Goal: Task Accomplishment & Management: Manage account settings

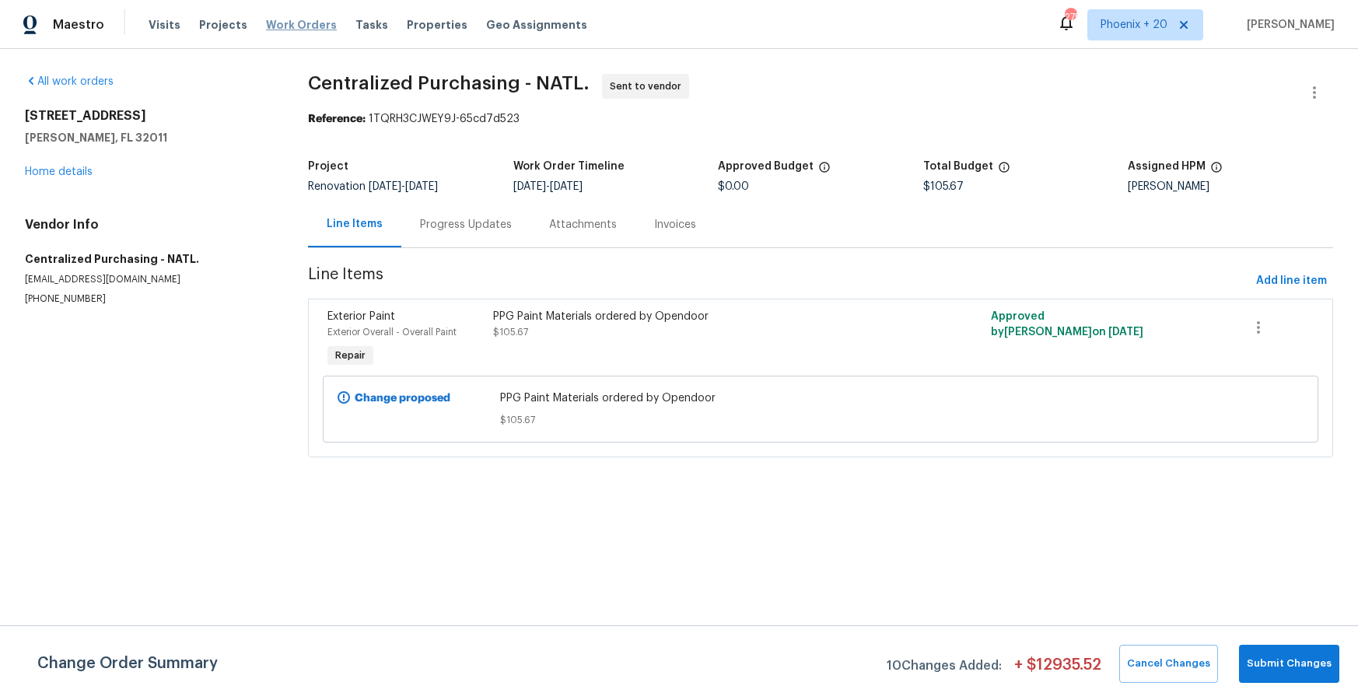
click at [315, 30] on span "Work Orders" at bounding box center [301, 25] width 71 height 16
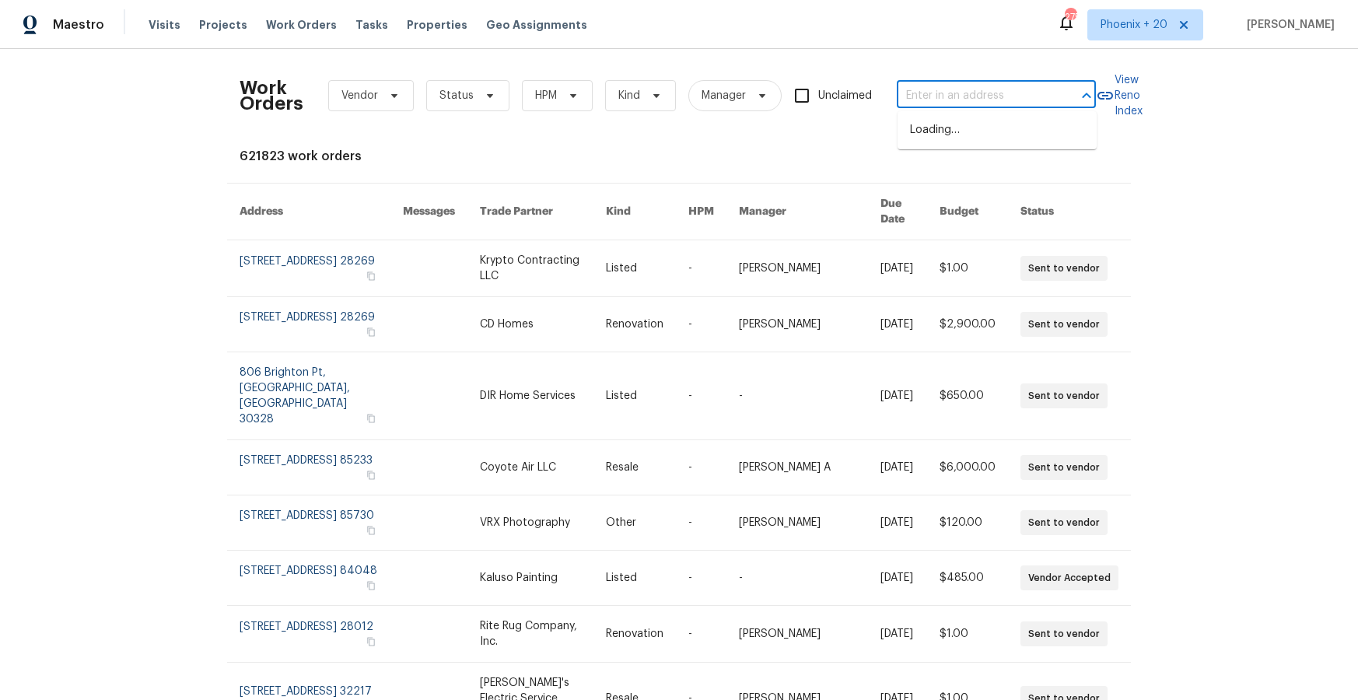
click at [935, 99] on input "text" at bounding box center [975, 96] width 156 height 24
paste input "4371 Remora Dr, Union City, CA 94587"
type input "4371 Remora Dr, Union City, CA 94587"
click at [952, 126] on li "4371 Remora Dr, Union City, CA 94587" at bounding box center [997, 130] width 199 height 26
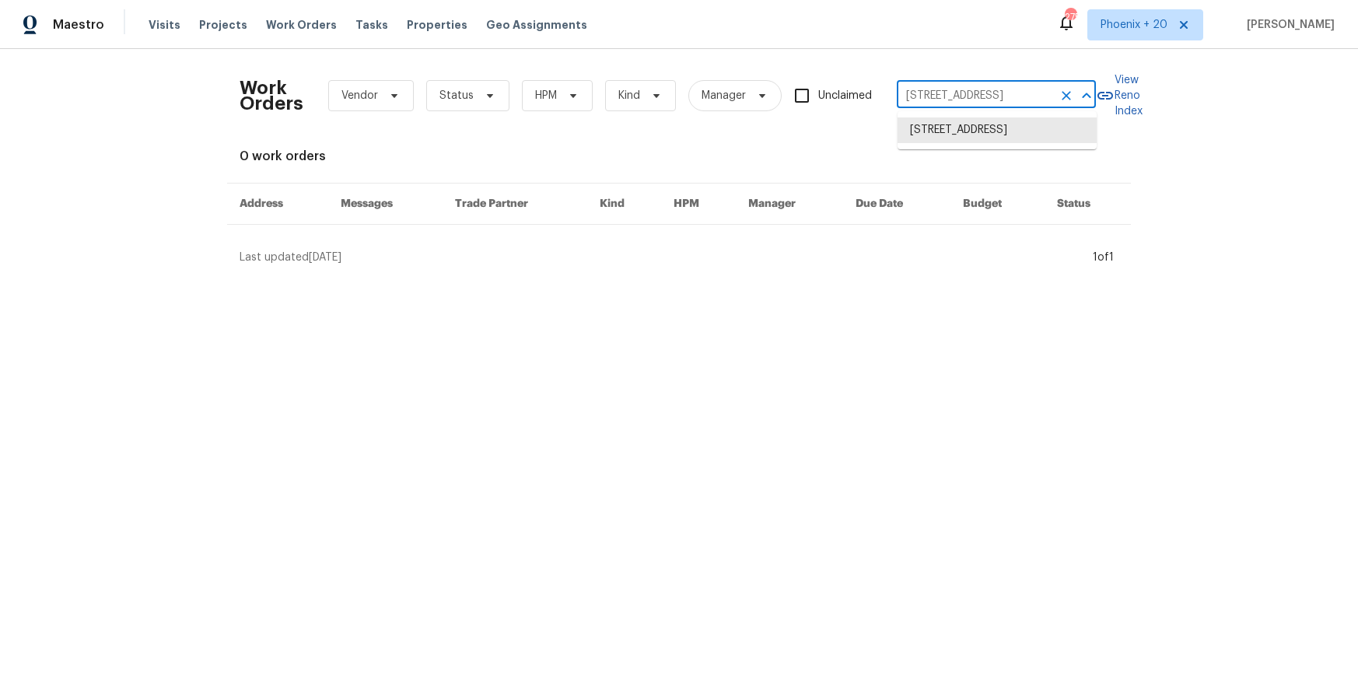
click at [973, 100] on input "4371 Remora Dr, Union City, CA 94587" at bounding box center [975, 96] width 156 height 24
click at [284, 23] on span "Work Orders" at bounding box center [301, 25] width 71 height 16
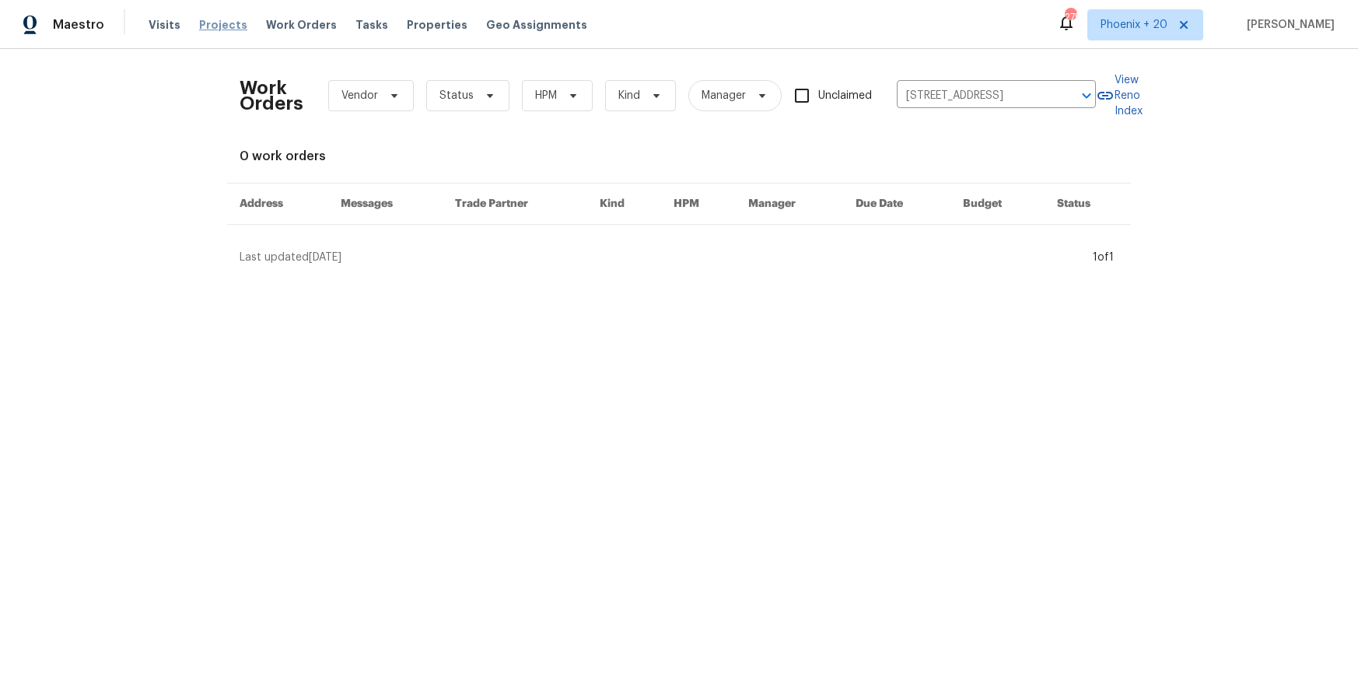
click at [230, 27] on span "Projects" at bounding box center [223, 25] width 48 height 16
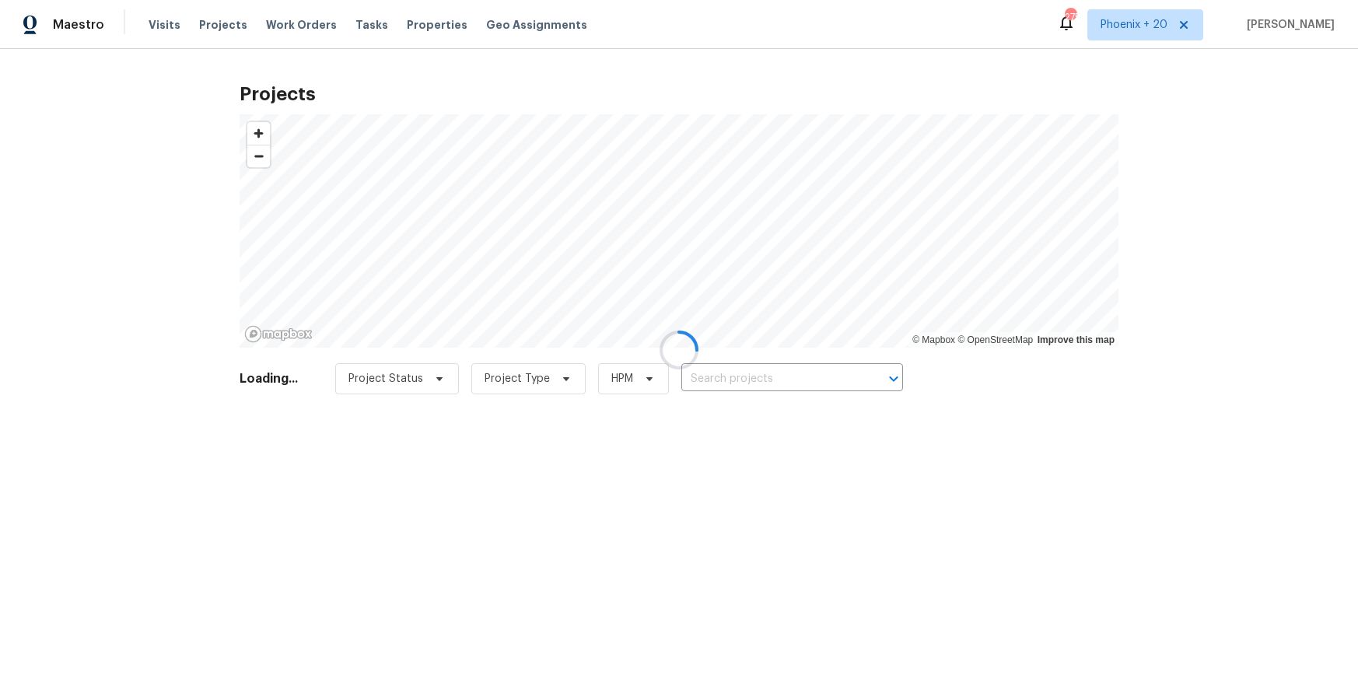
click at [762, 387] on div at bounding box center [679, 350] width 1358 height 700
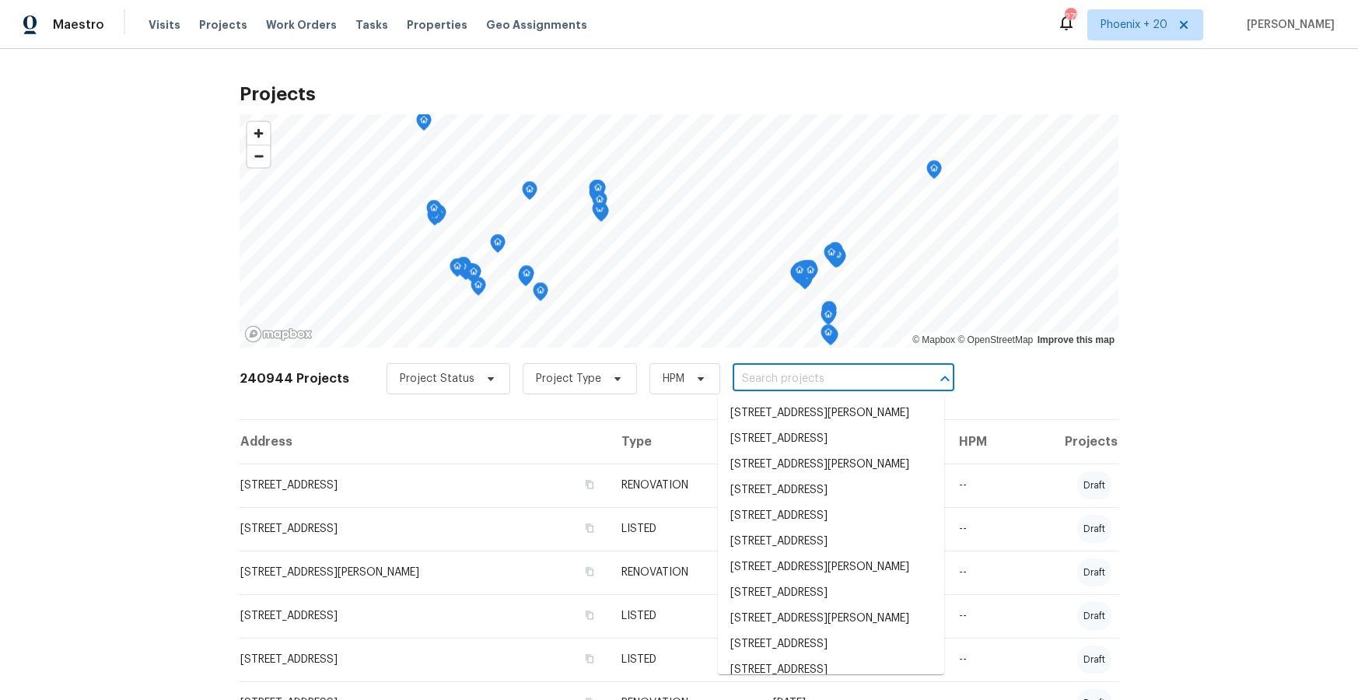
click at [755, 381] on input "text" at bounding box center [822, 379] width 178 height 24
paste input "4371 Remora Dr, Union City, CA 94587"
type input "4371 Remora Dr, Union City, CA 94587"
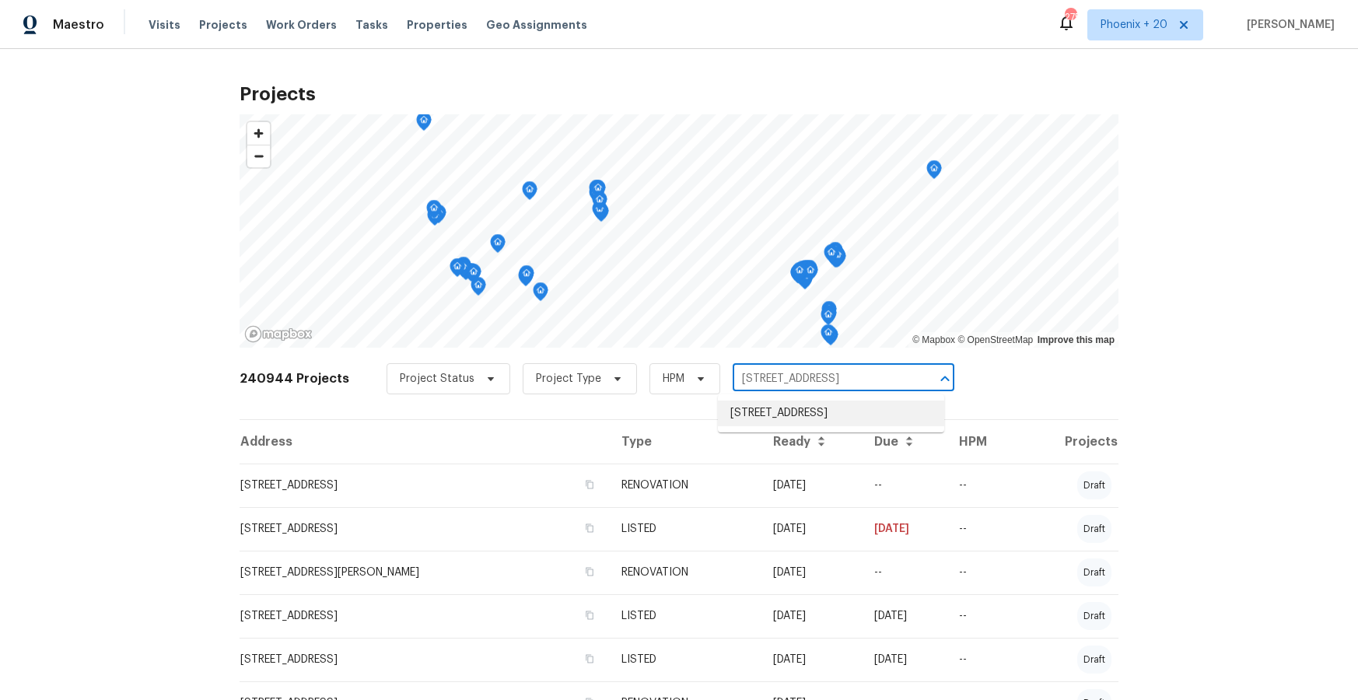
click at [777, 419] on li "4371 Remora Dr, Union City, CA 94587" at bounding box center [831, 414] width 226 height 26
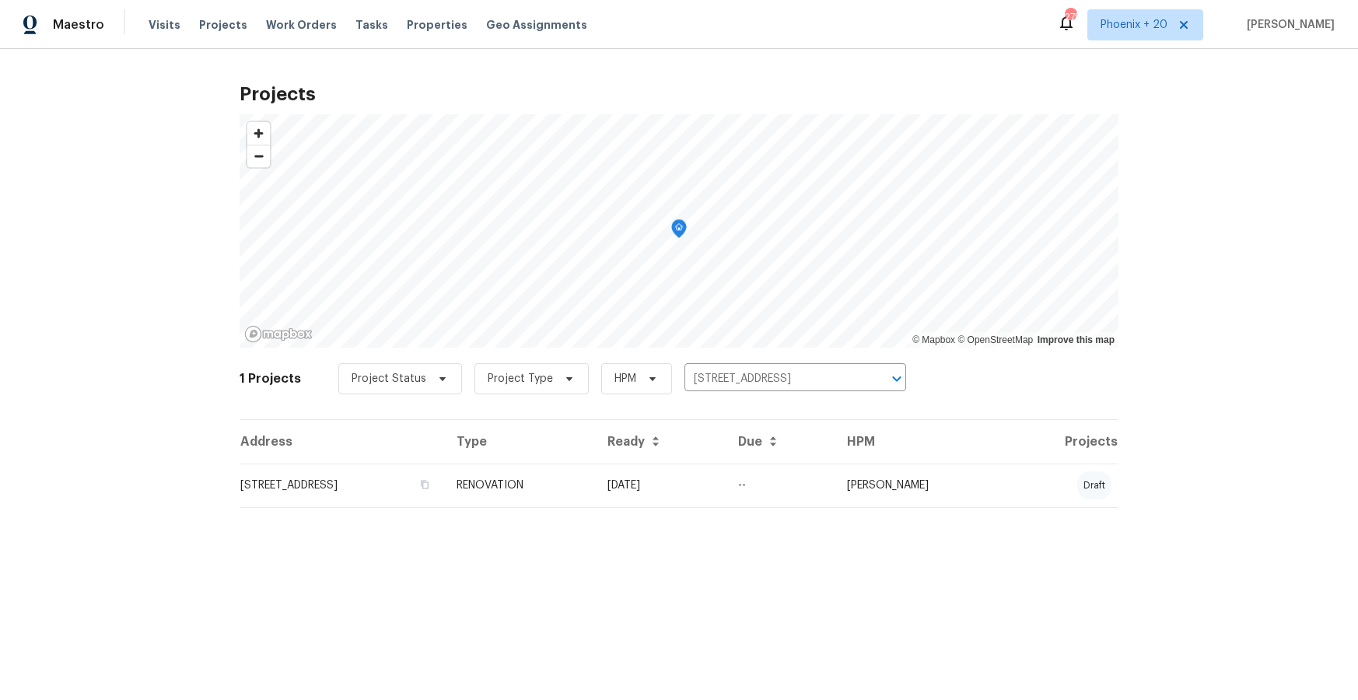
click at [595, 492] on td "RENOVATION" at bounding box center [519, 486] width 151 height 44
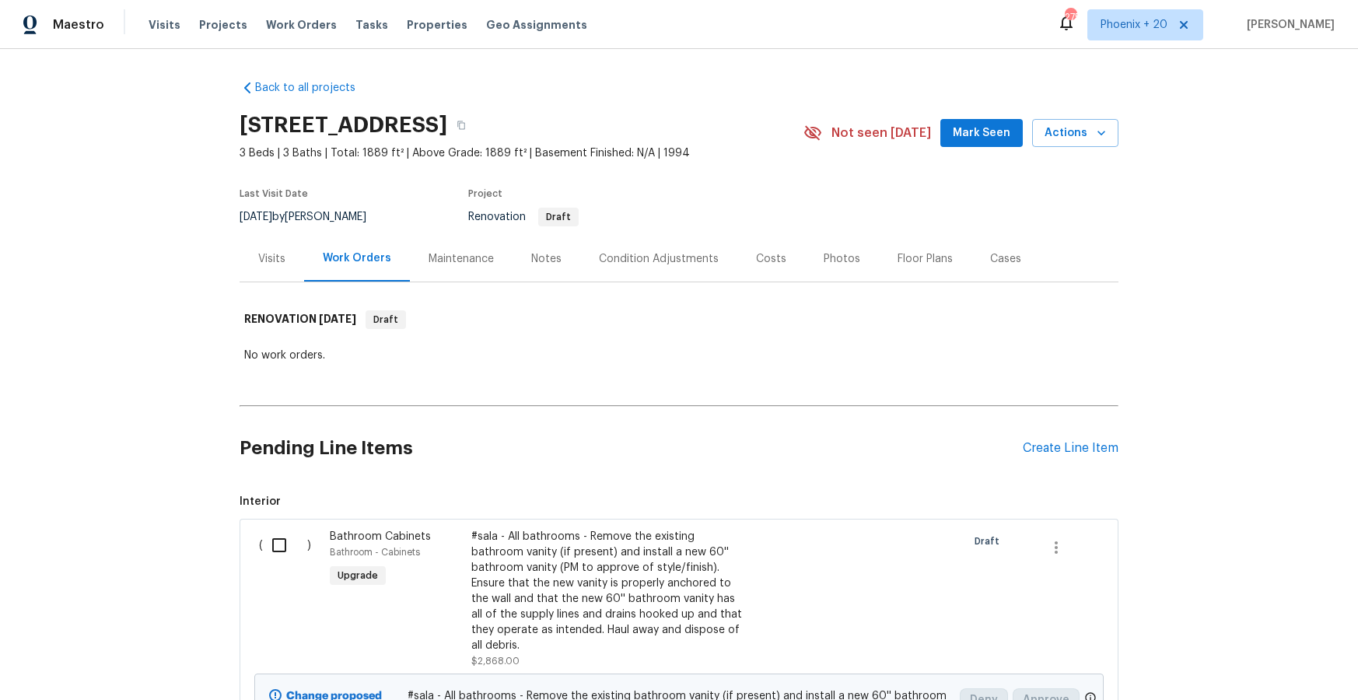
click at [282, 267] on div "Visits" at bounding box center [272, 259] width 65 height 46
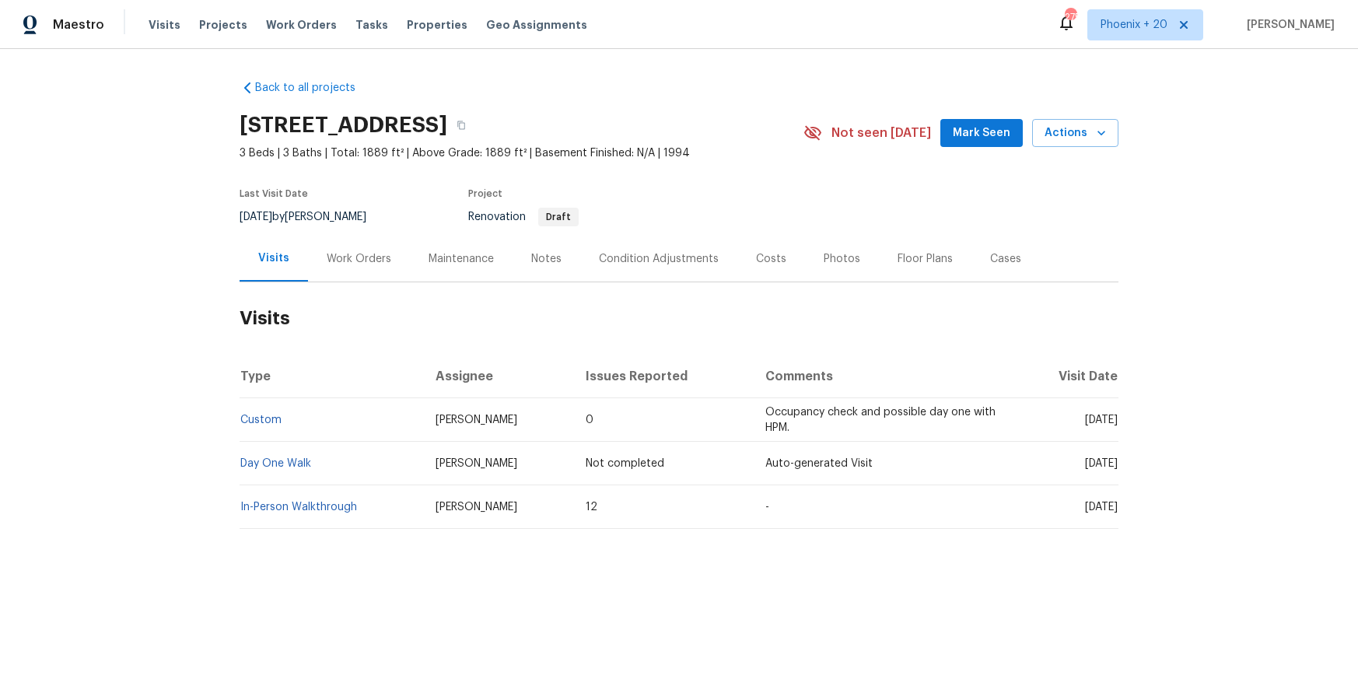
click at [333, 513] on td "In-Person Walkthrough" at bounding box center [332, 507] width 184 height 44
click at [332, 511] on link "In-Person Walkthrough" at bounding box center [298, 507] width 117 height 11
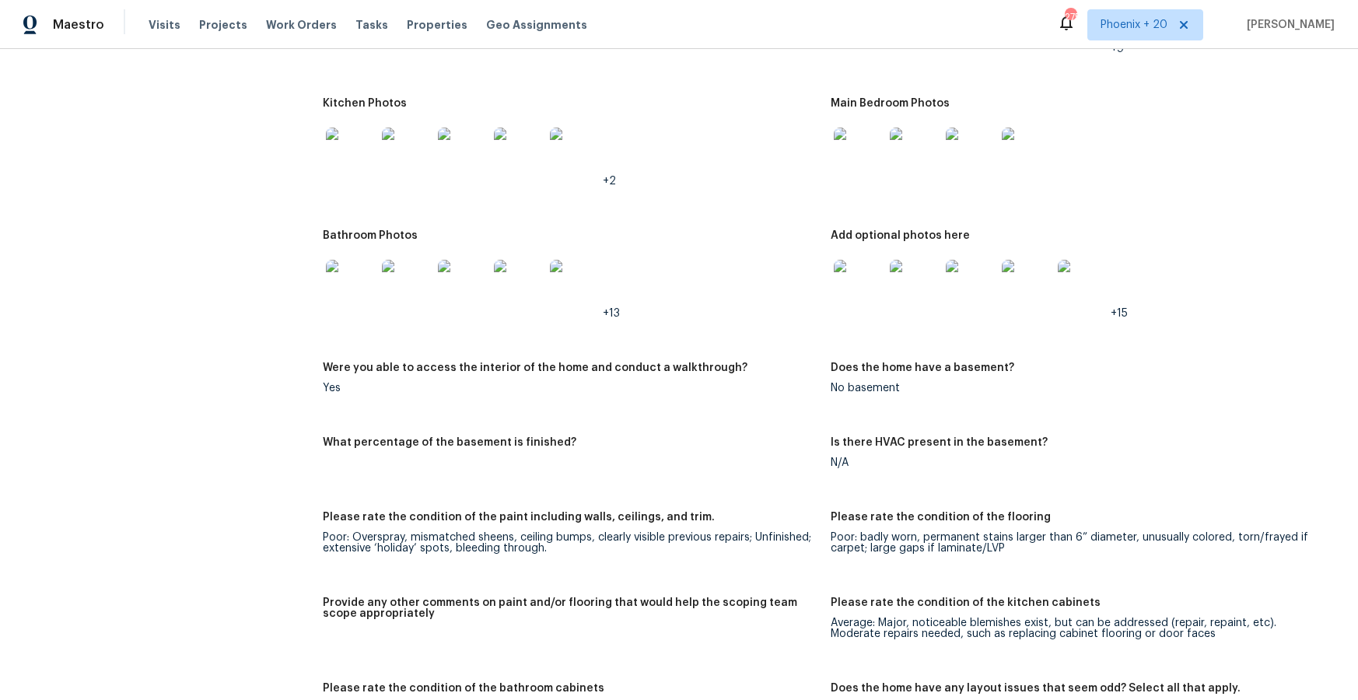
scroll to position [1751, 0]
click at [338, 164] on img at bounding box center [351, 153] width 50 height 50
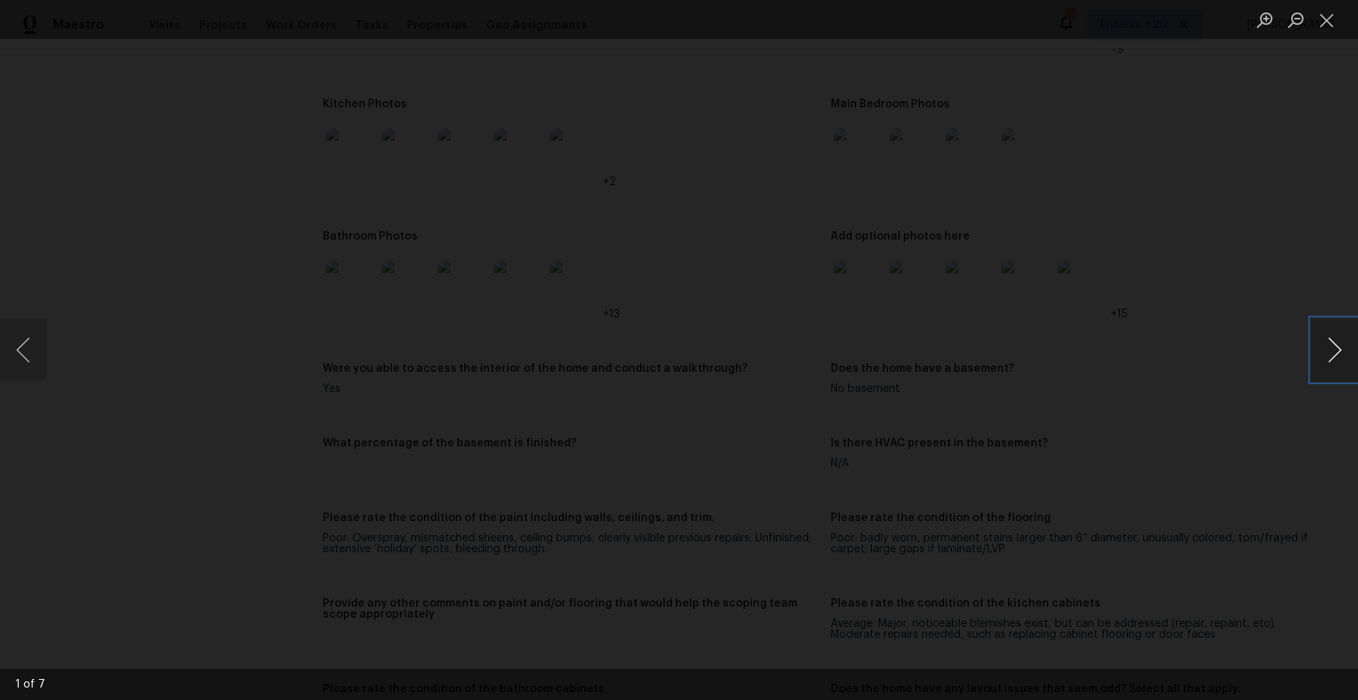
click at [1323, 355] on button "Next image" at bounding box center [1335, 350] width 47 height 62
click at [219, 294] on div "Lightbox" at bounding box center [679, 350] width 1358 height 700
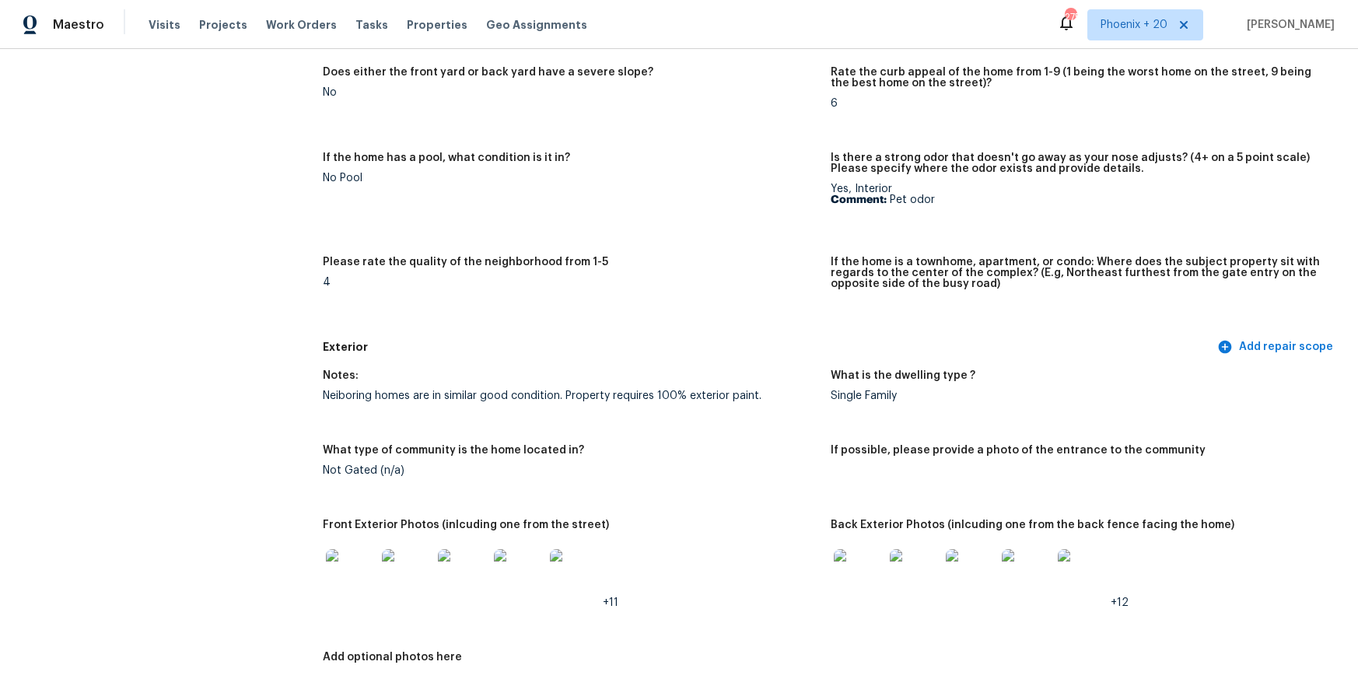
scroll to position [0, 0]
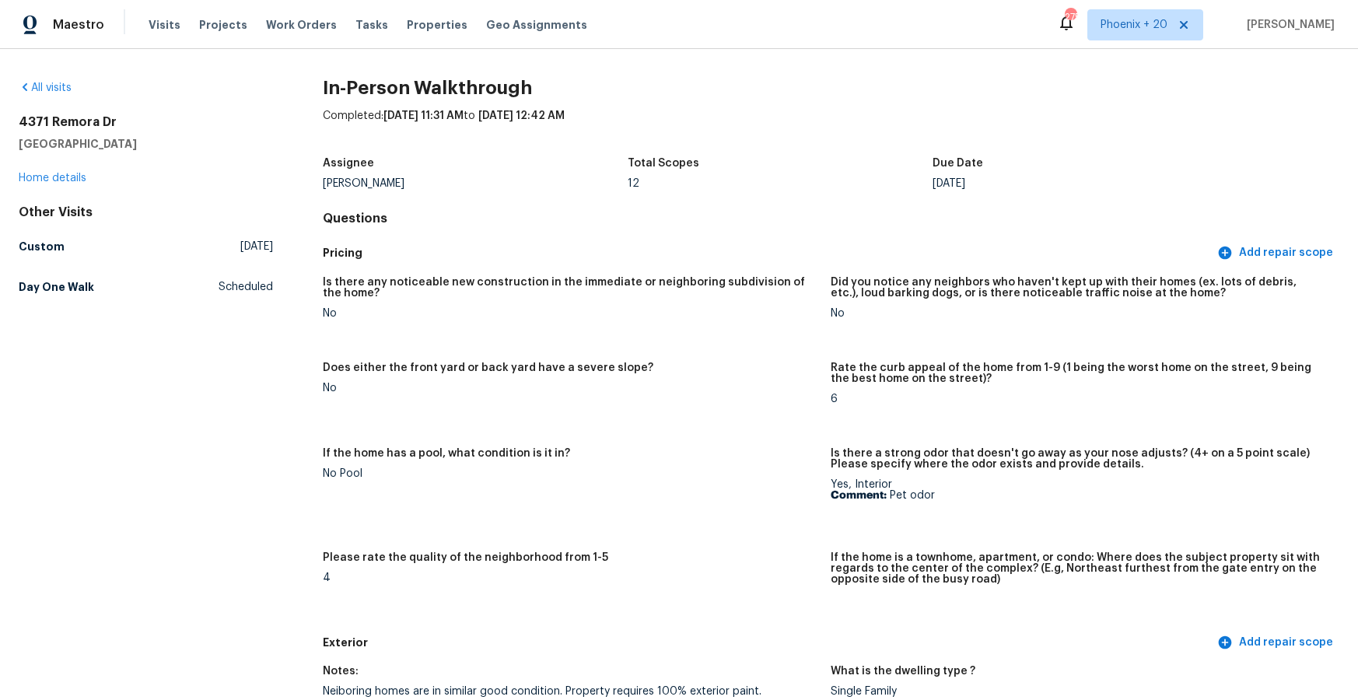
click at [54, 184] on div "4371 Remora Dr Union City, CA 94587 Home details" at bounding box center [146, 150] width 254 height 72
click at [53, 181] on link "Home details" at bounding box center [53, 178] width 68 height 11
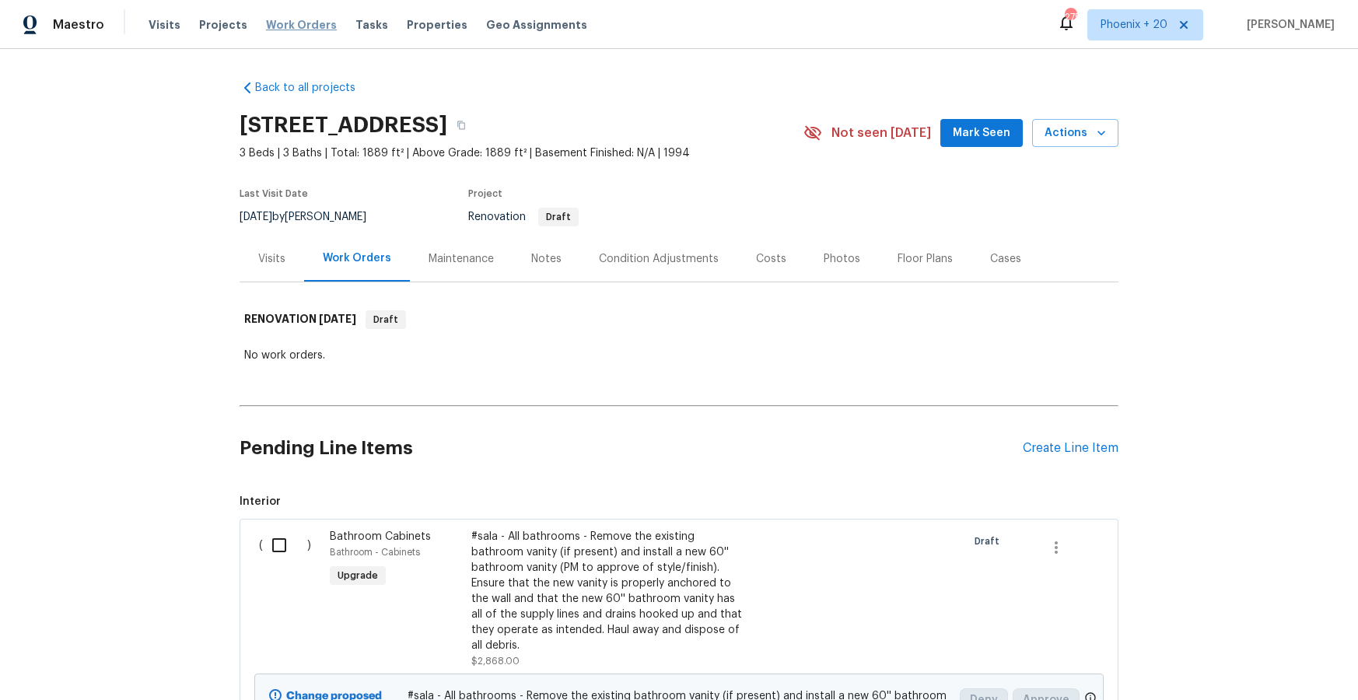
click at [266, 30] on span "Work Orders" at bounding box center [301, 25] width 71 height 16
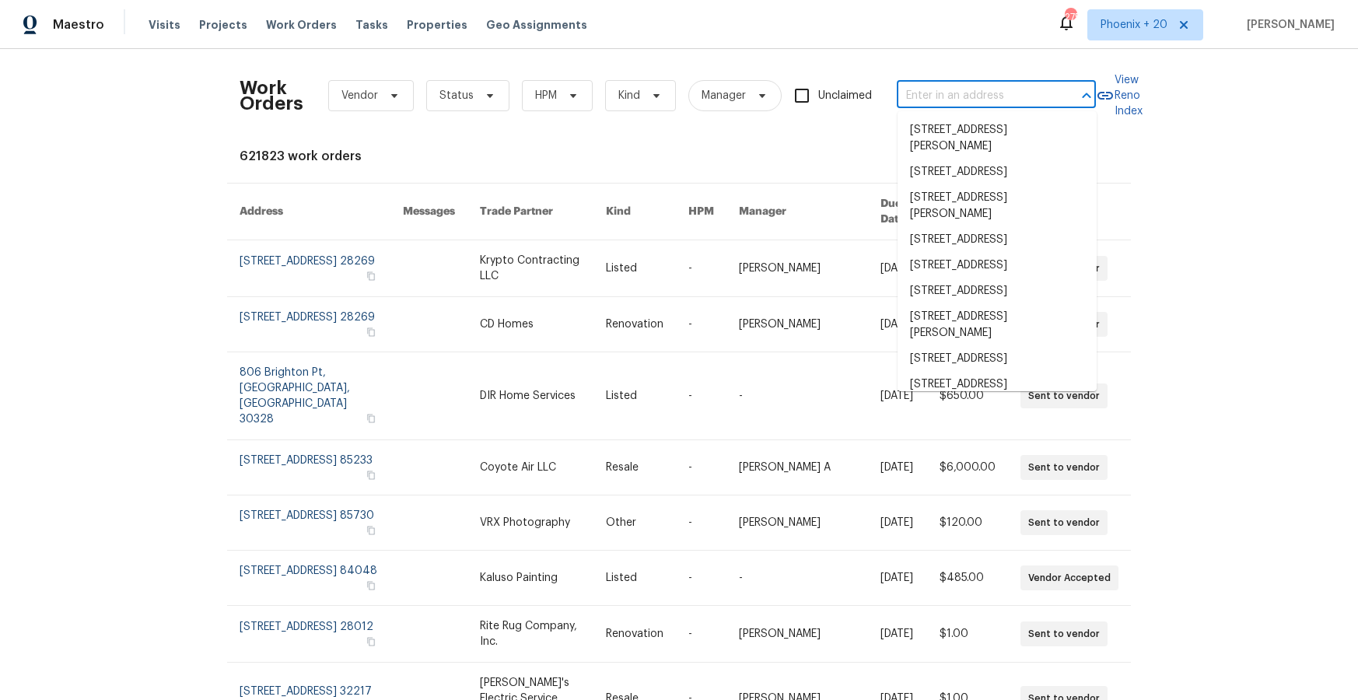
click at [923, 107] on input "text" at bounding box center [975, 96] width 156 height 24
paste input "4371 Remora Dr, Union City, CA 94587"
type input "4371 Remora Dr, Union City, CA 94587"
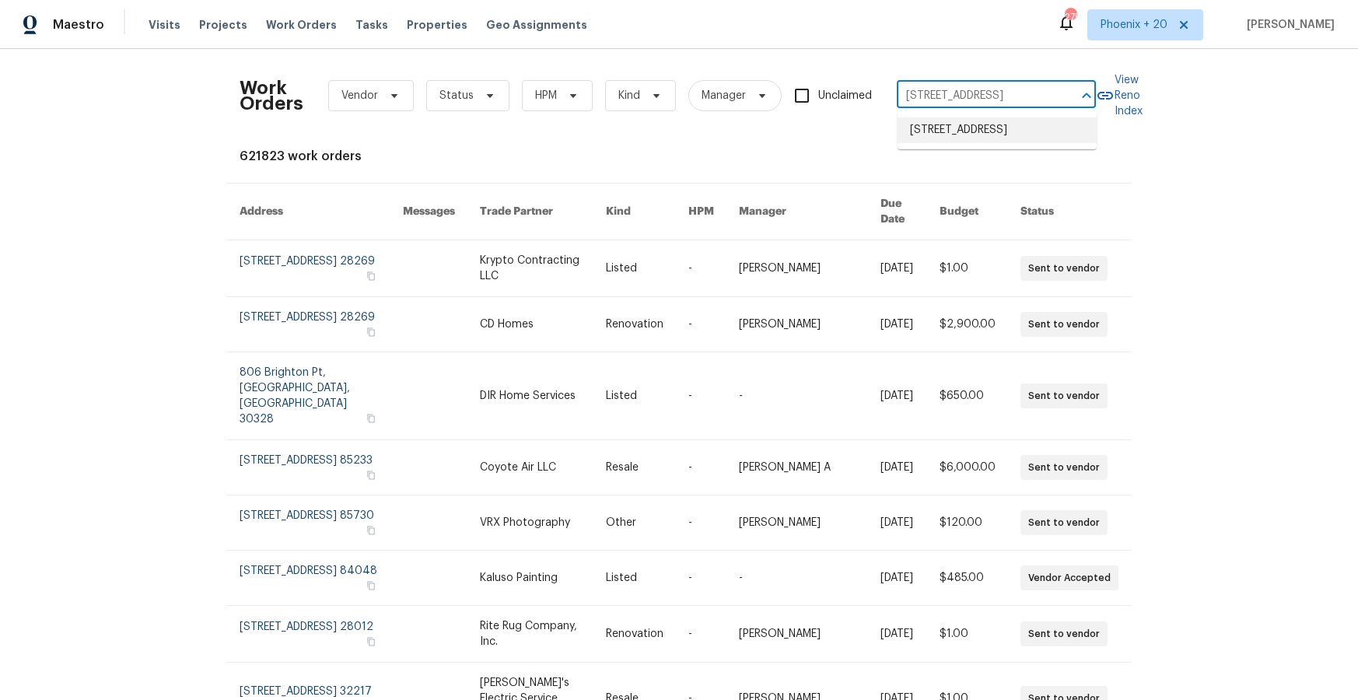
click at [969, 138] on li "4371 Remora Dr, Union City, CA 94587" at bounding box center [997, 130] width 199 height 26
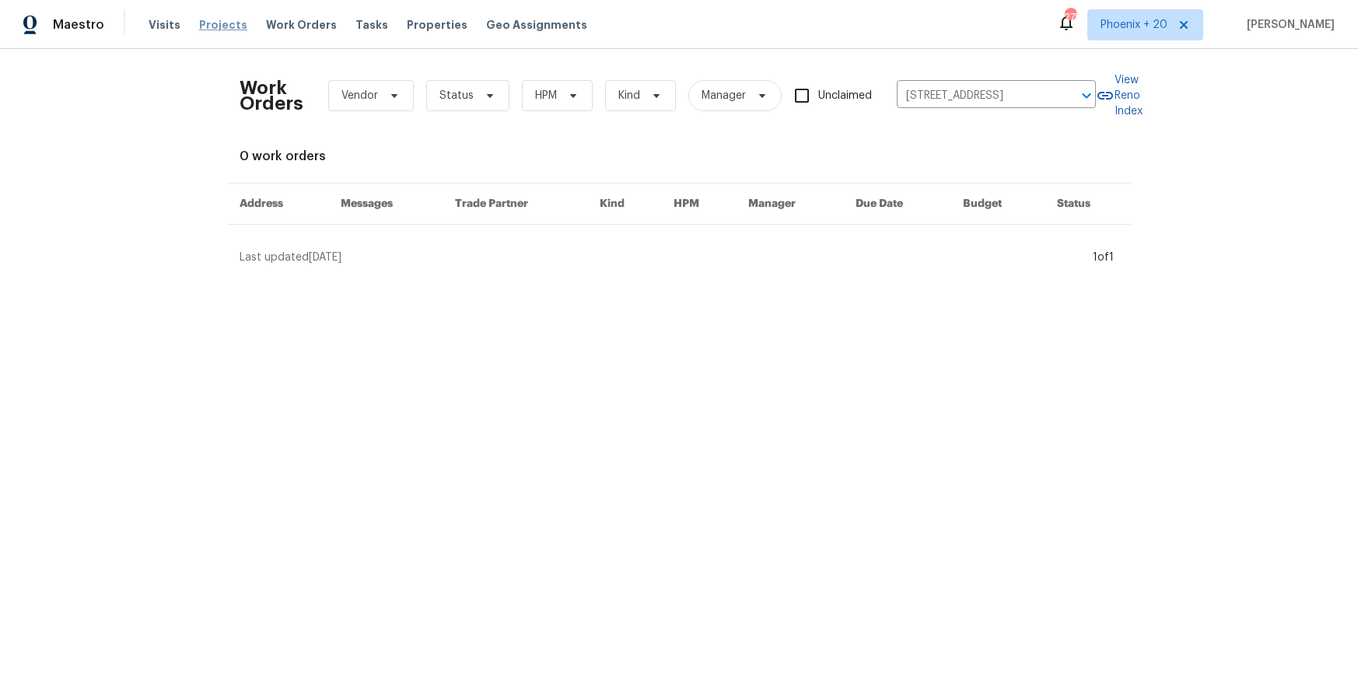
click at [208, 29] on span "Projects" at bounding box center [223, 25] width 48 height 16
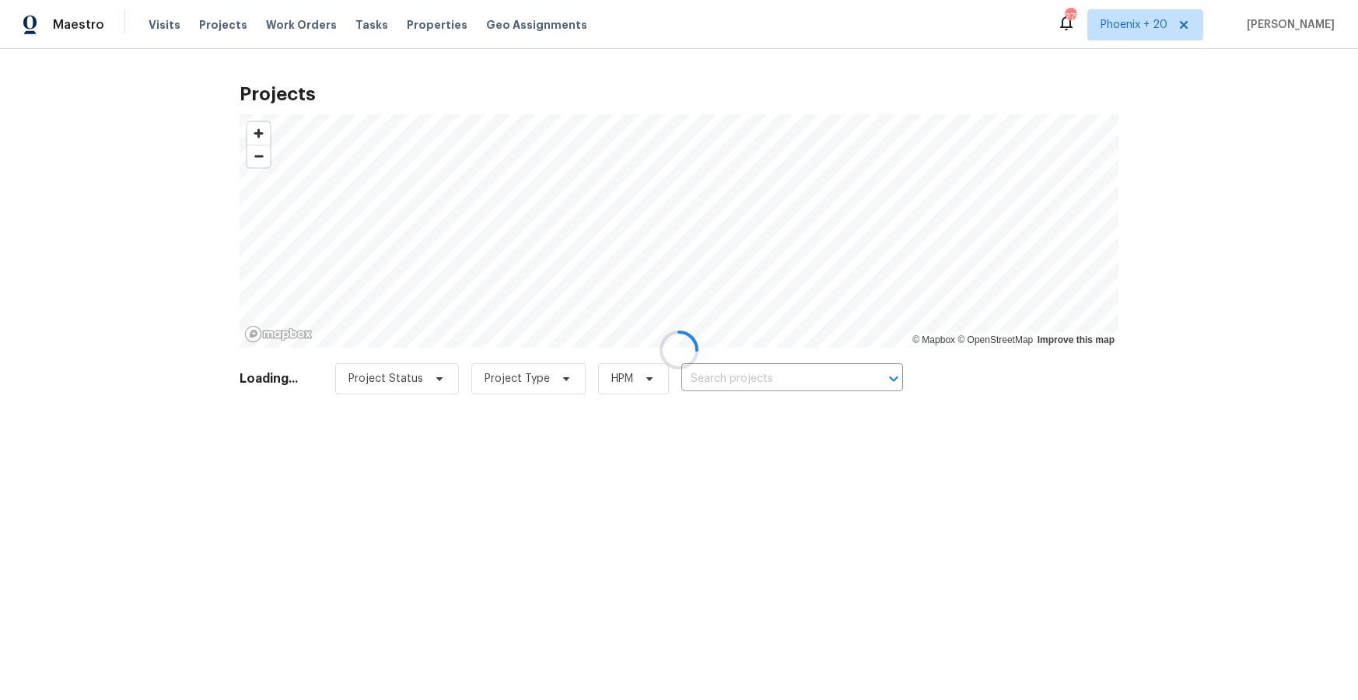
click at [796, 384] on div at bounding box center [679, 350] width 1358 height 700
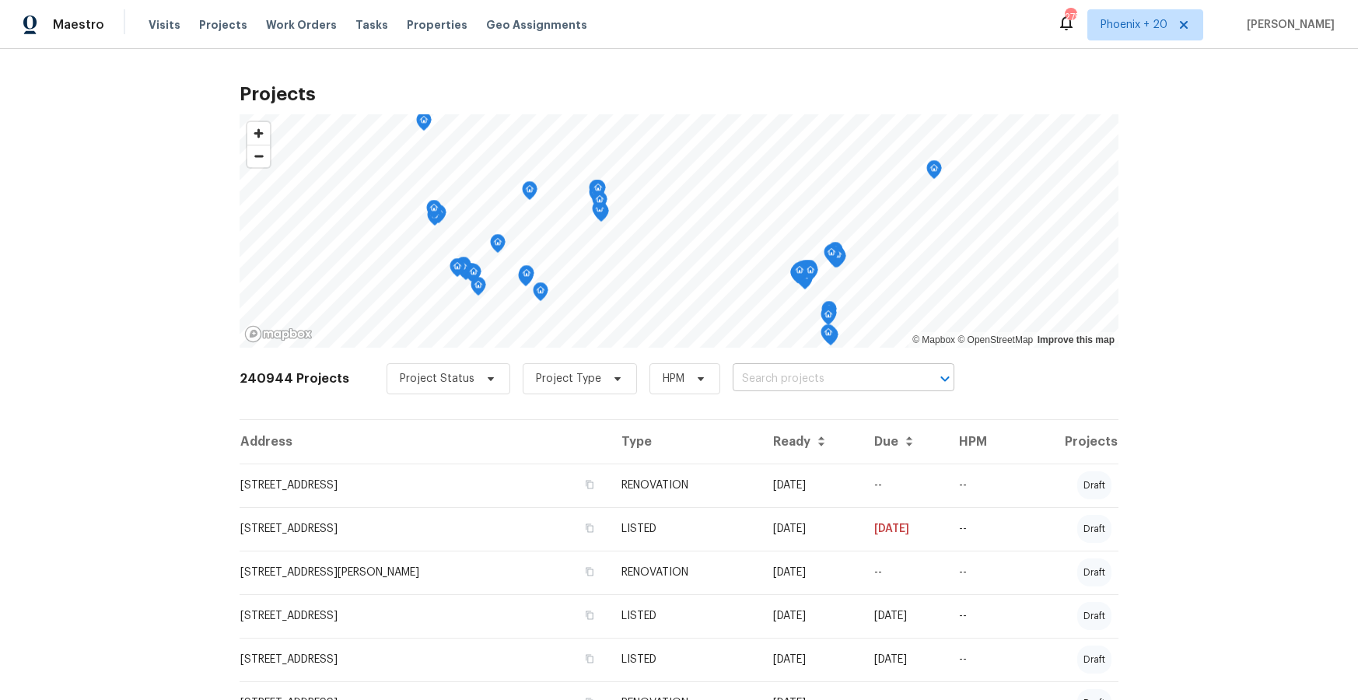
click at [787, 382] on input "text" at bounding box center [822, 379] width 178 height 24
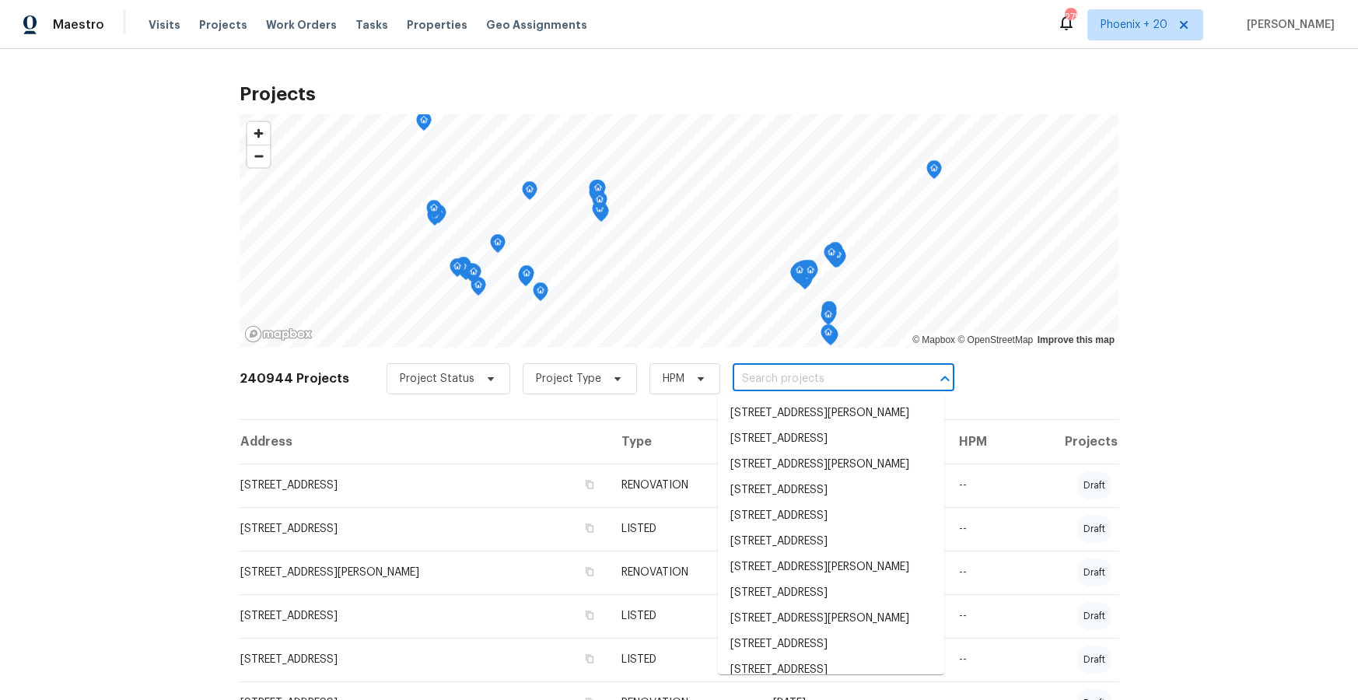
paste input "4371 Remora Dr, Union City, CA 94587"
type input "4371 Remora Dr, Union City, CA 94587"
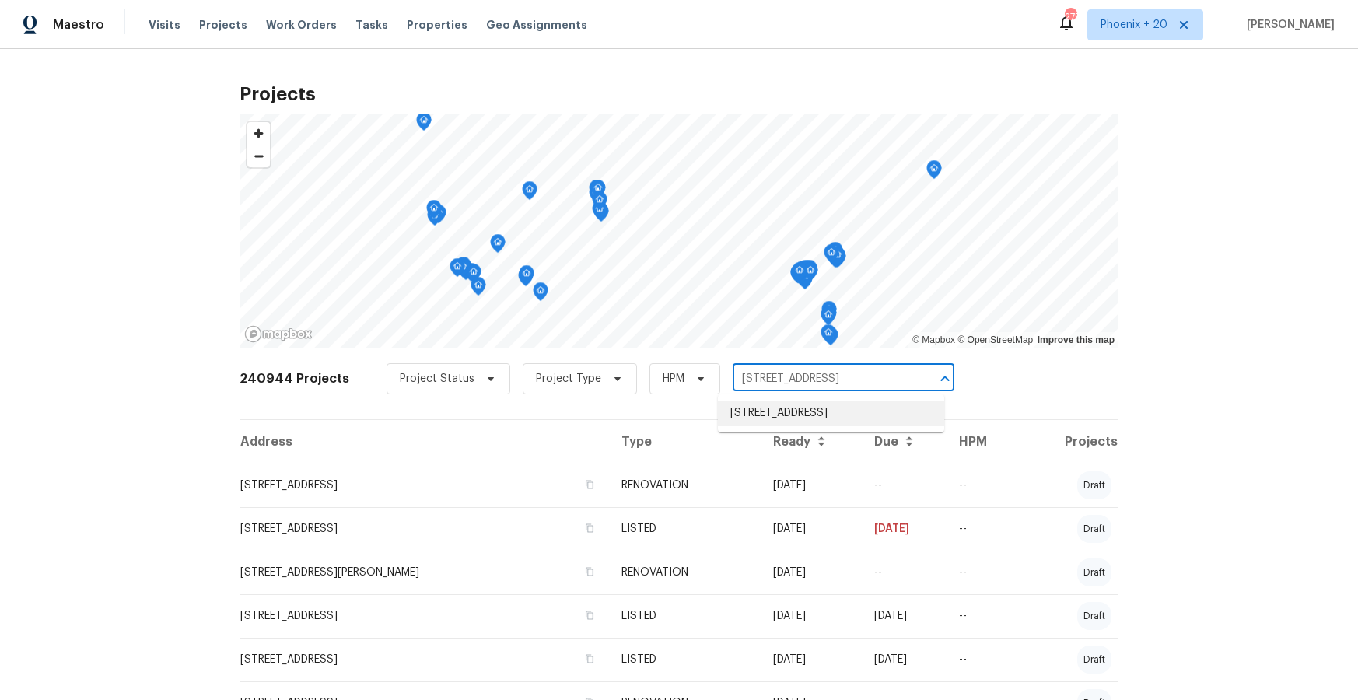
click at [827, 416] on li "4371 Remora Dr, Union City, CA 94587" at bounding box center [831, 414] width 226 height 26
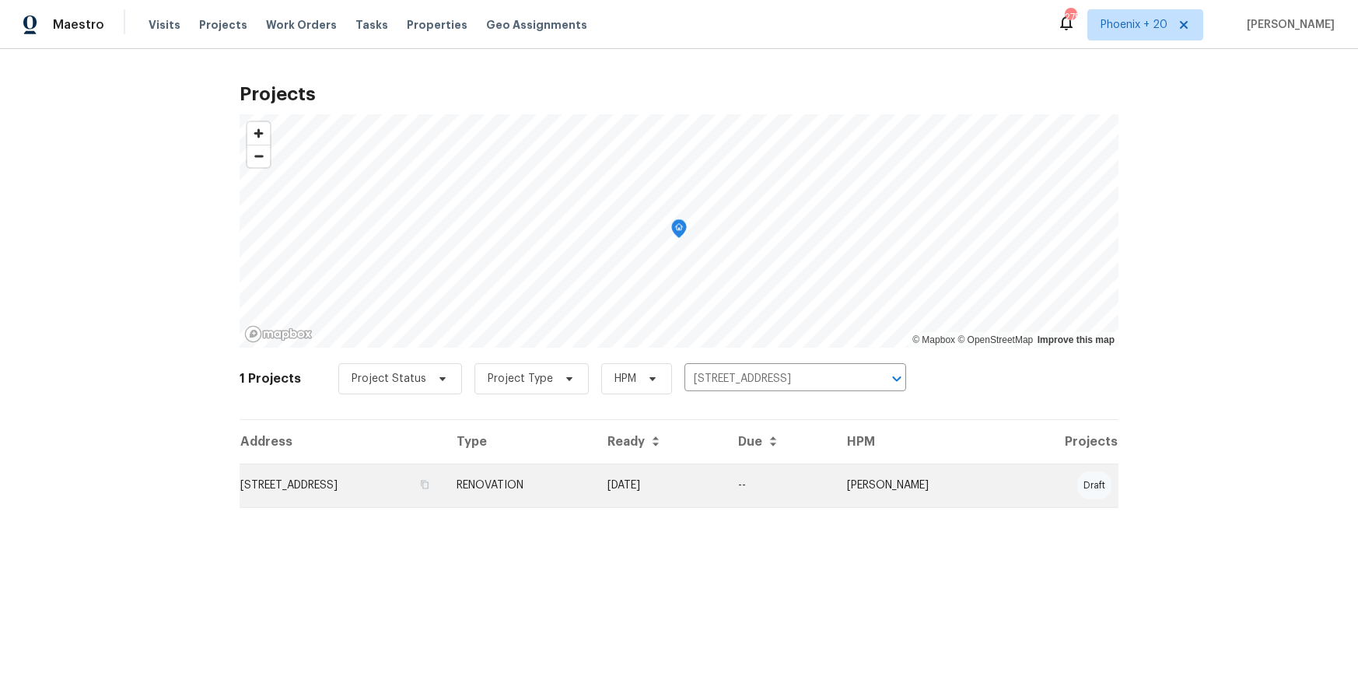
click at [595, 490] on td "RENOVATION" at bounding box center [519, 486] width 151 height 44
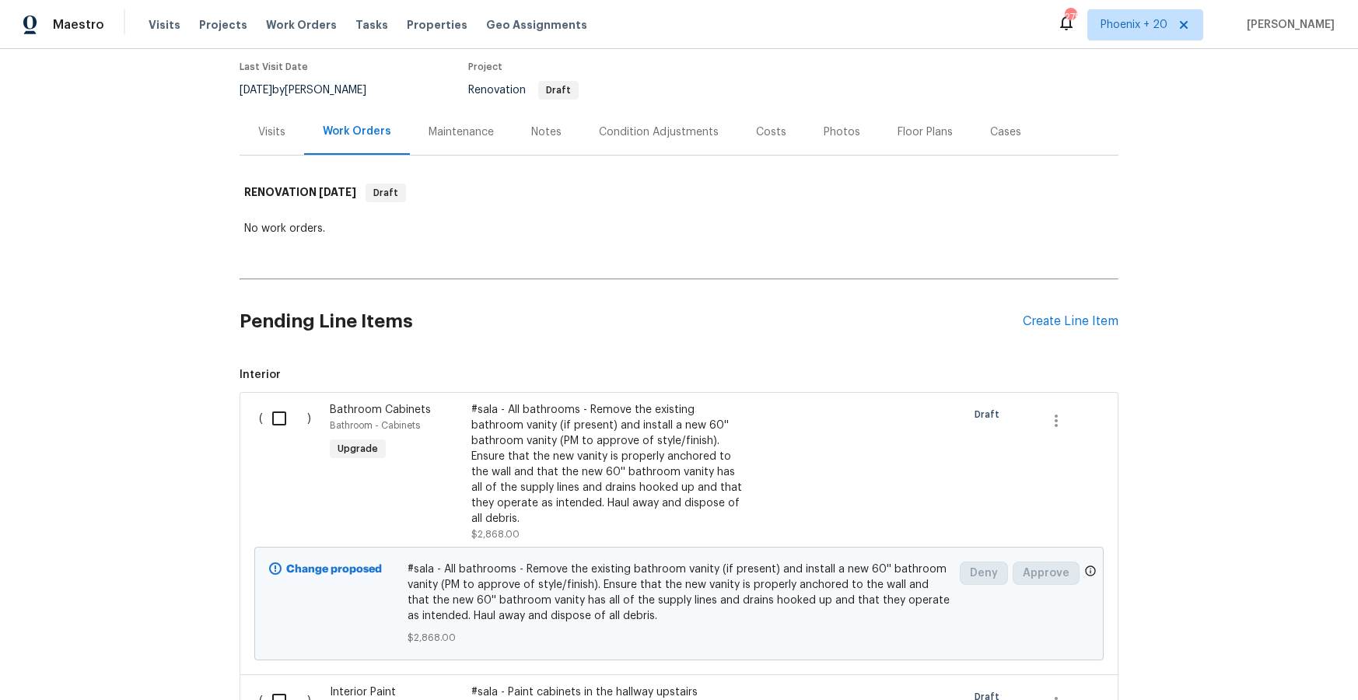
scroll to position [139, 0]
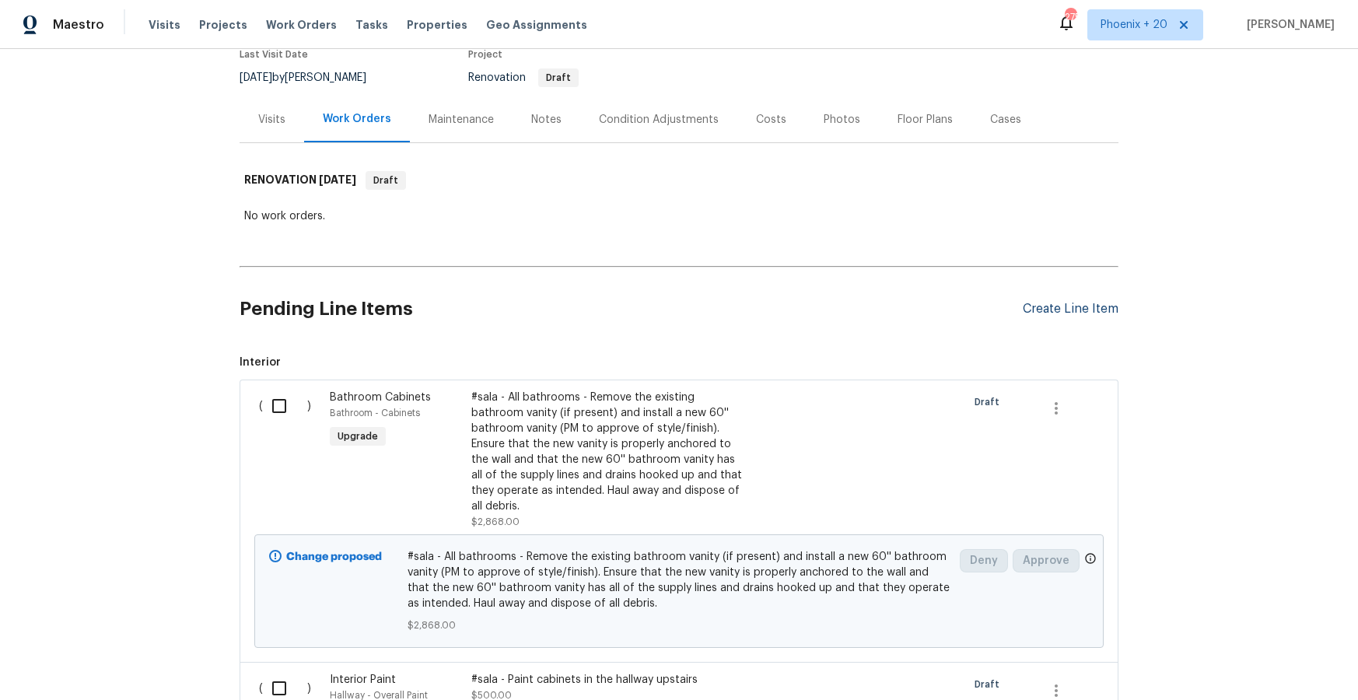
click at [1036, 313] on div "Create Line Item" at bounding box center [1071, 309] width 96 height 15
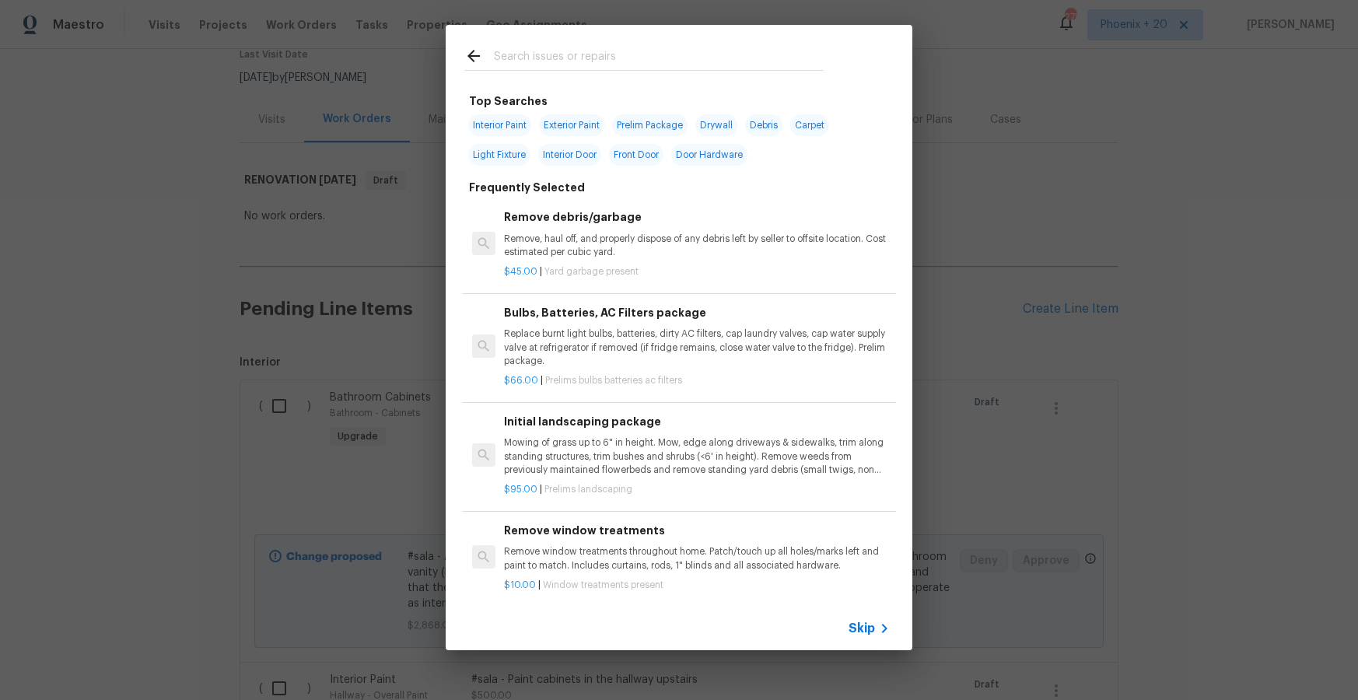
click at [577, 55] on input "text" at bounding box center [659, 58] width 330 height 23
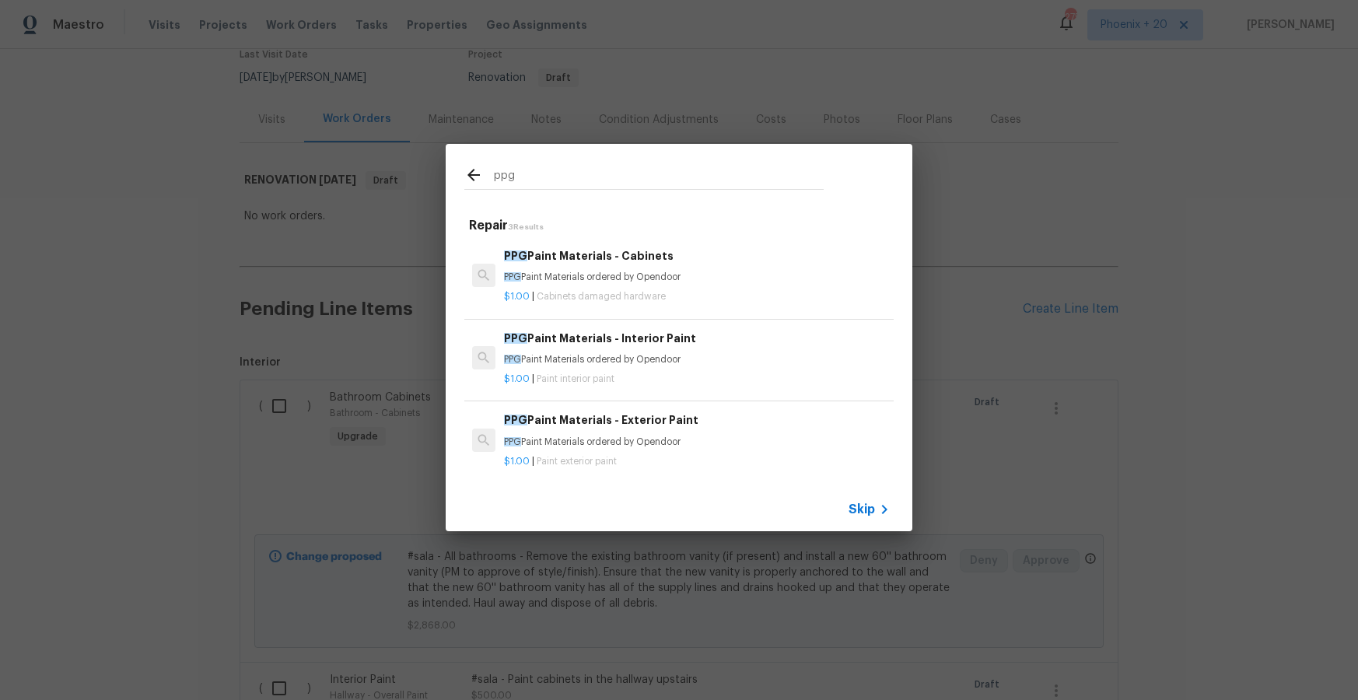
drag, startPoint x: 546, startPoint y: 172, endPoint x: 472, endPoint y: 173, distance: 73.9
click at [472, 173] on div "ppg" at bounding box center [643, 177] width 359 height 23
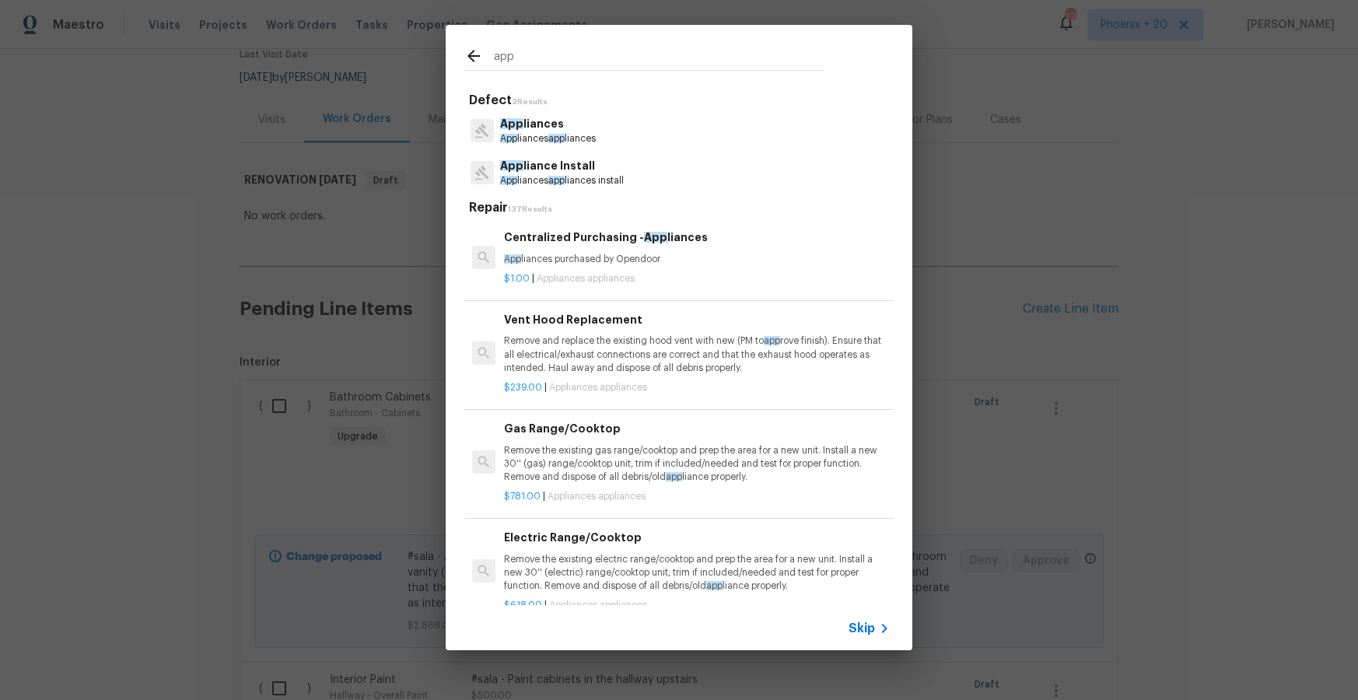
type input "app"
click at [678, 256] on p "App liances purchased by Opendoor" at bounding box center [697, 259] width 386 height 13
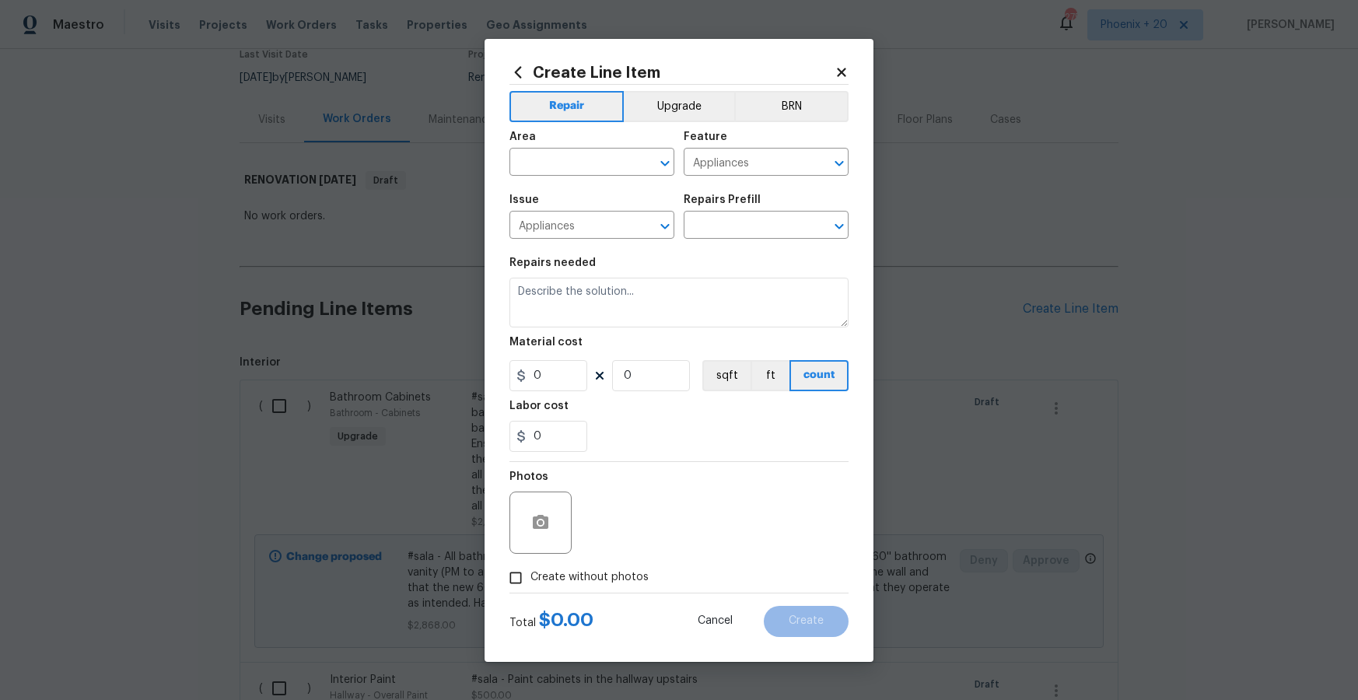
type input "Centralized Purchasing - Appliances $1.00"
type textarea "Appliances purchased by Opendoor"
type input "1"
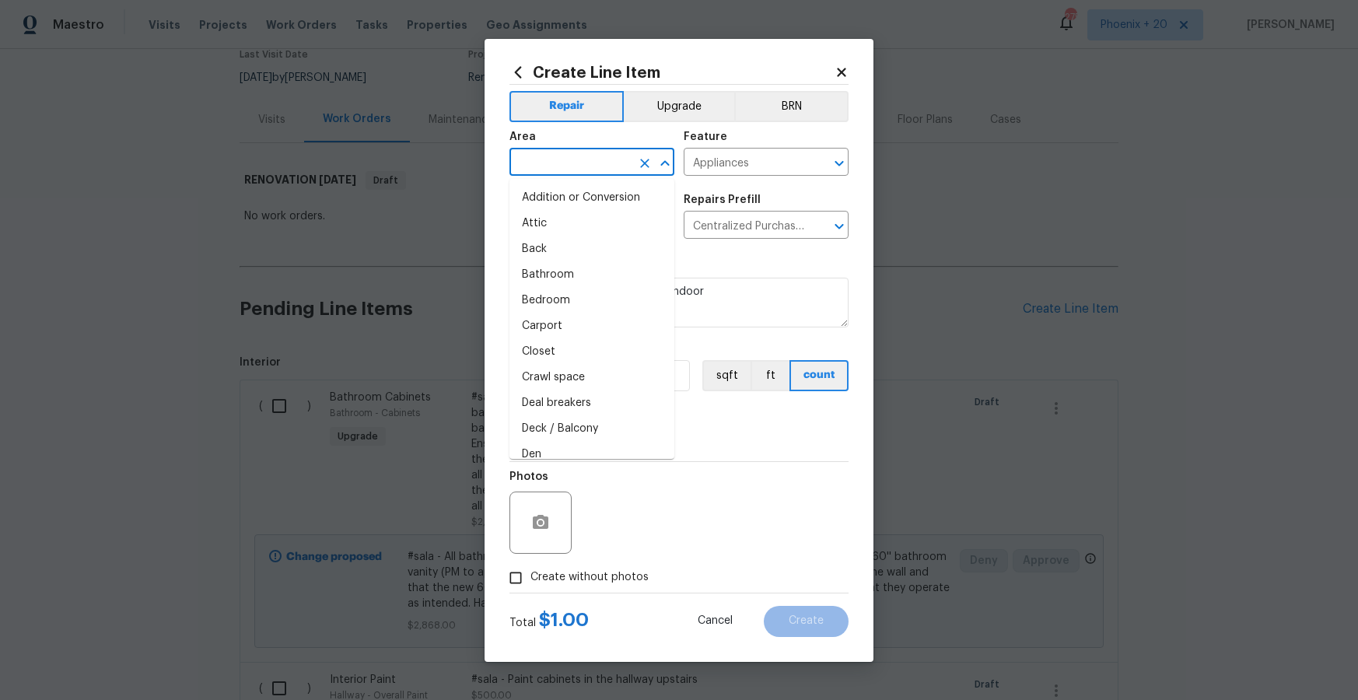
click at [563, 165] on input "text" at bounding box center [570, 164] width 121 height 24
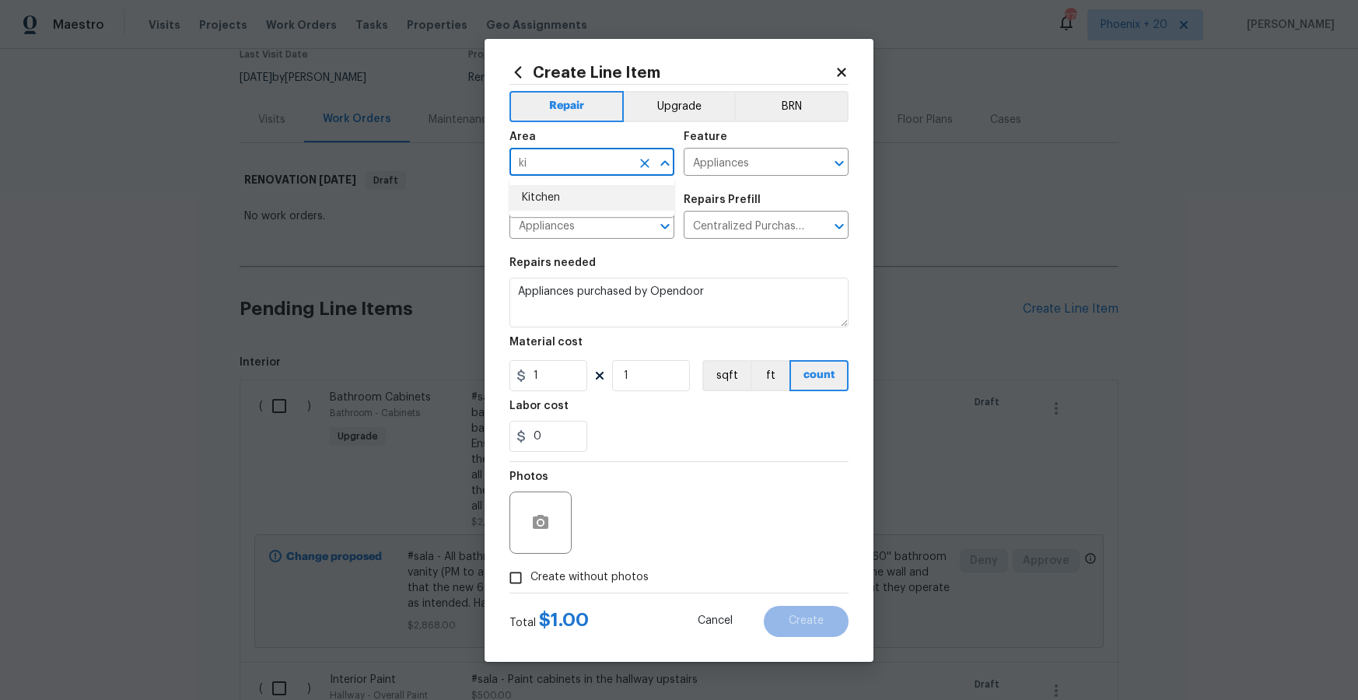
click at [566, 210] on li "Kitchen" at bounding box center [592, 198] width 165 height 26
type input "Kitchen"
drag, startPoint x: 531, startPoint y: 377, endPoint x: 461, endPoint y: 373, distance: 70.2
click at [458, 375] on div "Create Line Item Repair Upgrade BRN Area Kitchen ​ Feature Appliances ​ Issue A…" at bounding box center [679, 350] width 1358 height 700
type input "438.54"
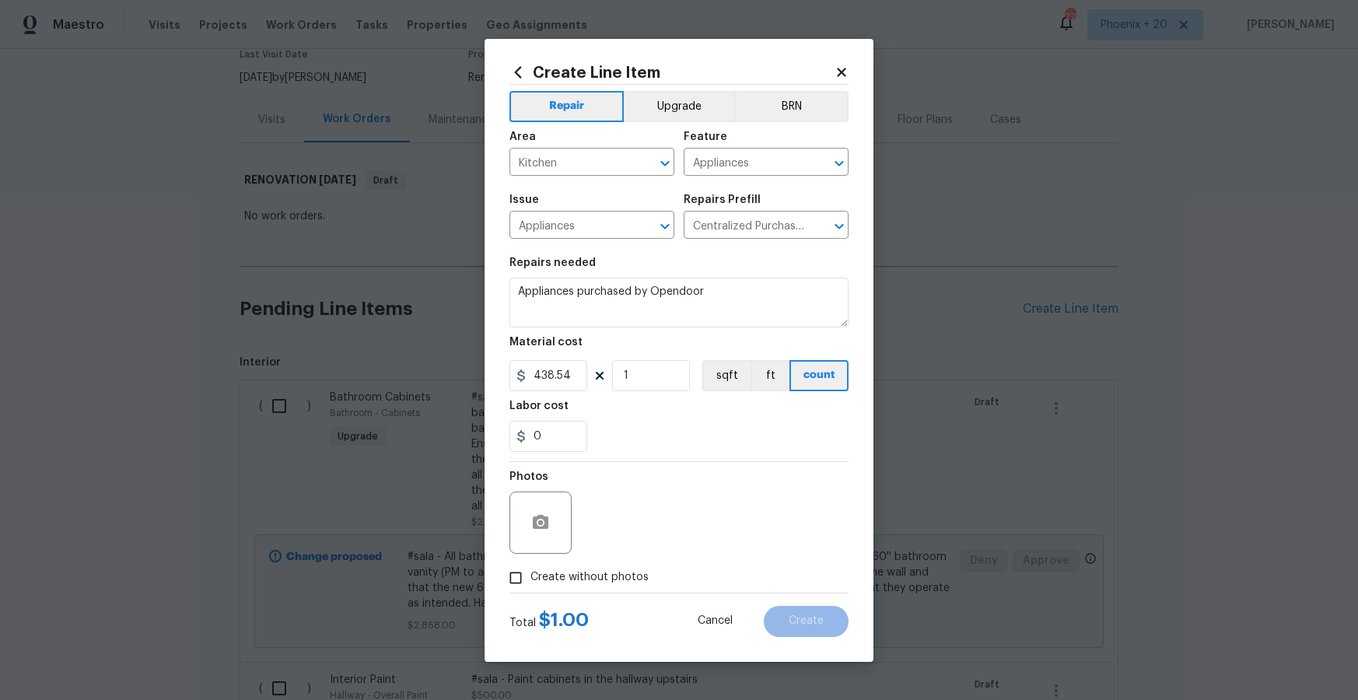
drag, startPoint x: 591, startPoint y: 588, endPoint x: 602, endPoint y: 564, distance: 26.5
click at [591, 586] on label "Create without photos" at bounding box center [575, 578] width 148 height 30
click at [531, 586] on input "Create without photos" at bounding box center [516, 578] width 30 height 30
checkbox input "true"
click at [613, 540] on textarea at bounding box center [716, 523] width 265 height 62
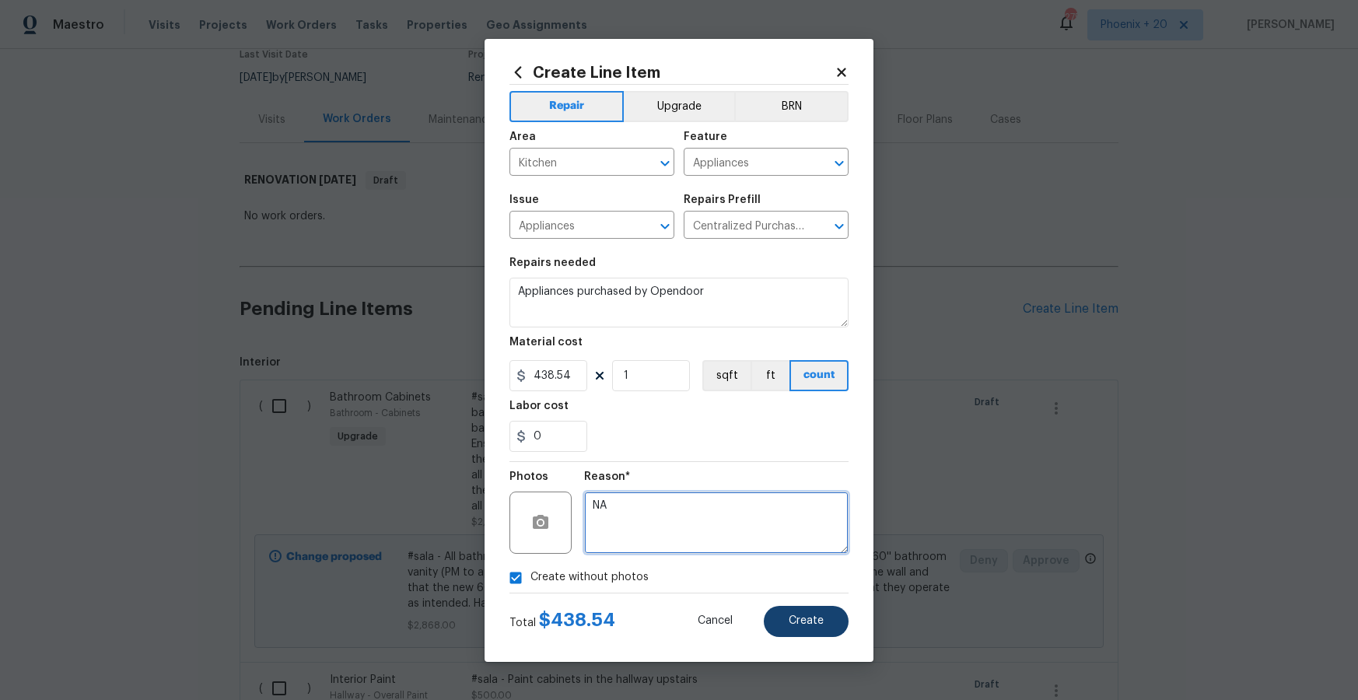
type textarea "NA"
click at [808, 619] on span "Create" at bounding box center [806, 621] width 35 height 12
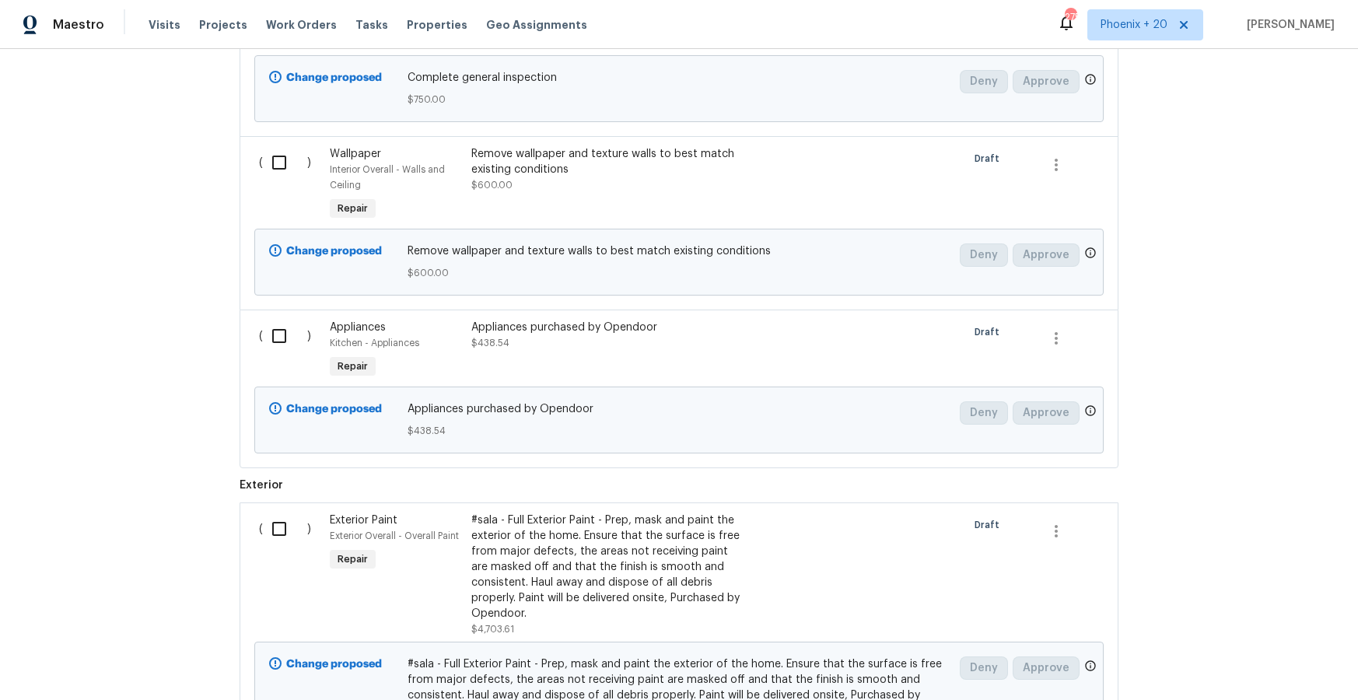
scroll to position [6437, 0]
click at [268, 321] on input "checkbox" at bounding box center [285, 337] width 44 height 33
checkbox input "true"
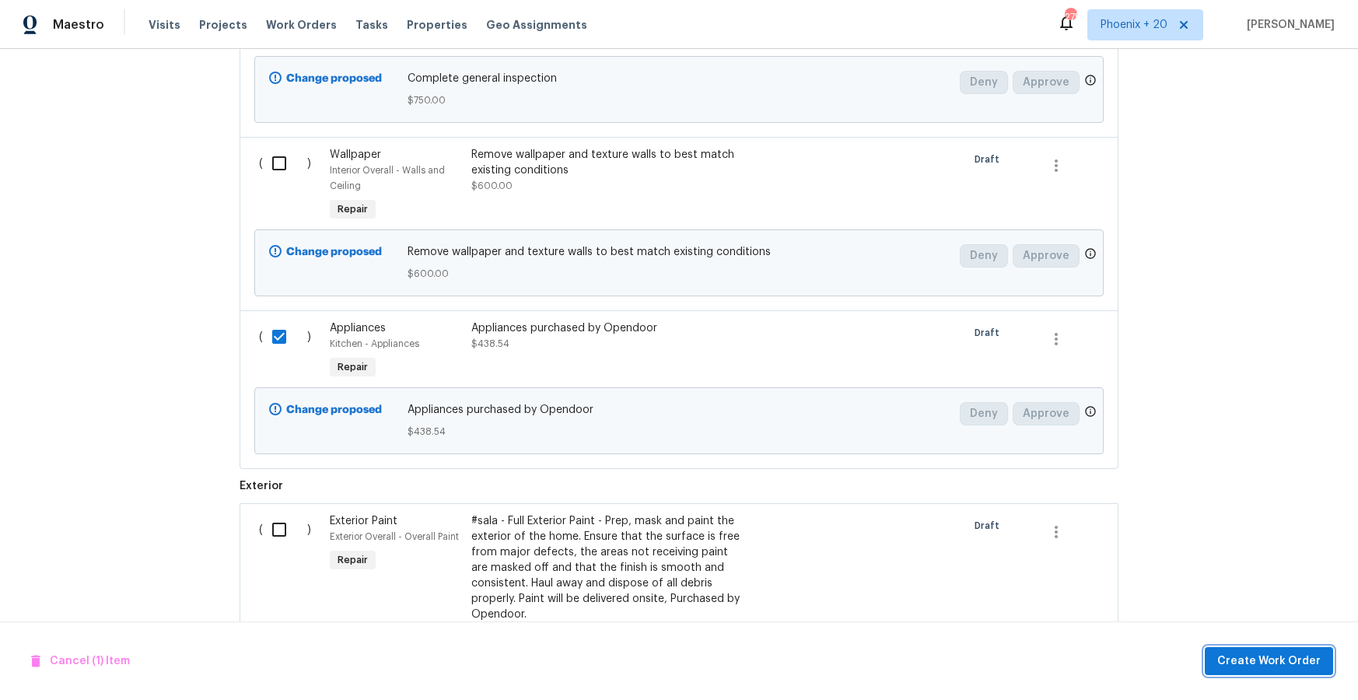
click at [1258, 667] on span "Create Work Order" at bounding box center [1269, 661] width 103 height 19
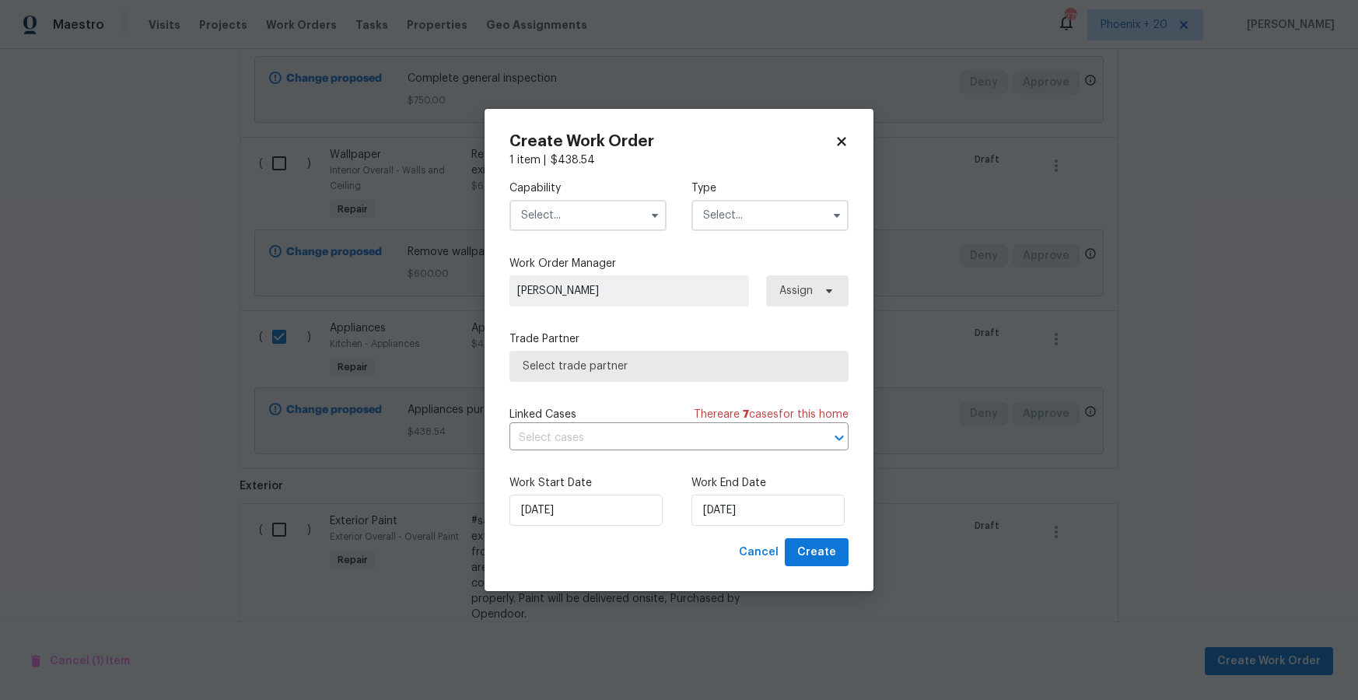
click at [601, 223] on input "text" at bounding box center [588, 215] width 157 height 31
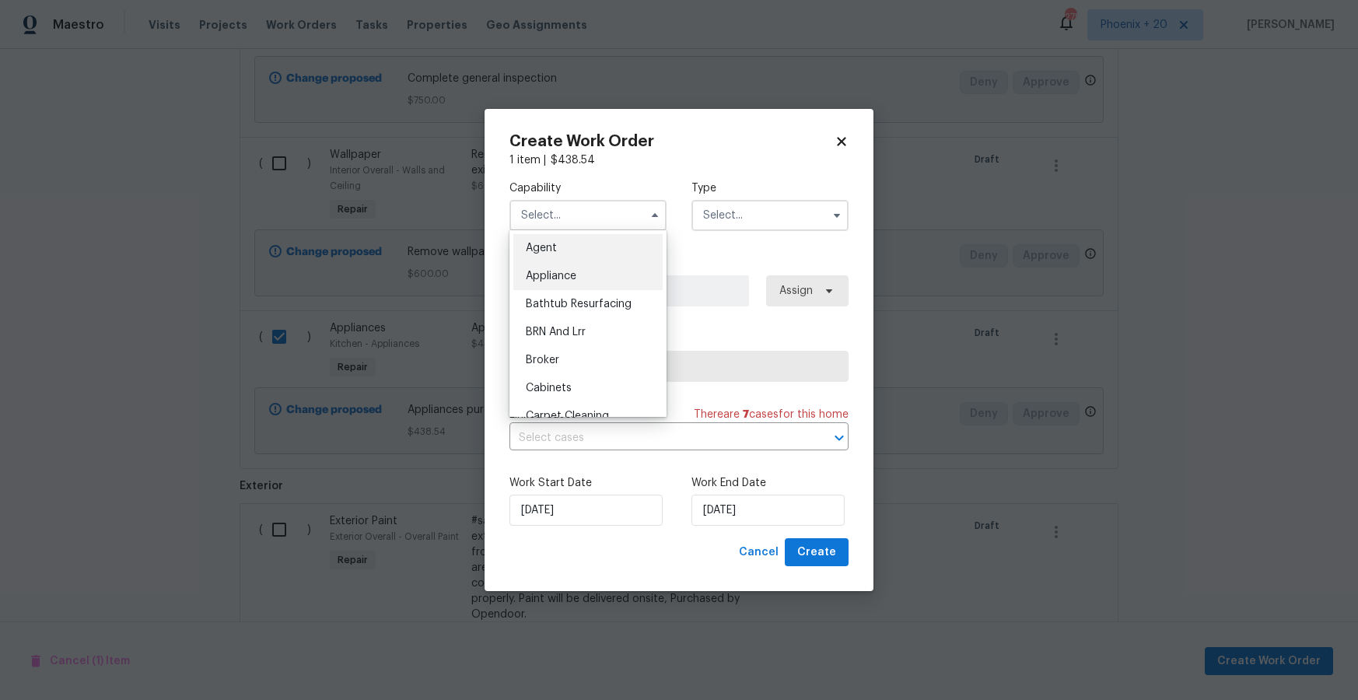
click at [594, 279] on div "Appliance" at bounding box center [587, 276] width 149 height 28
type input "Appliance"
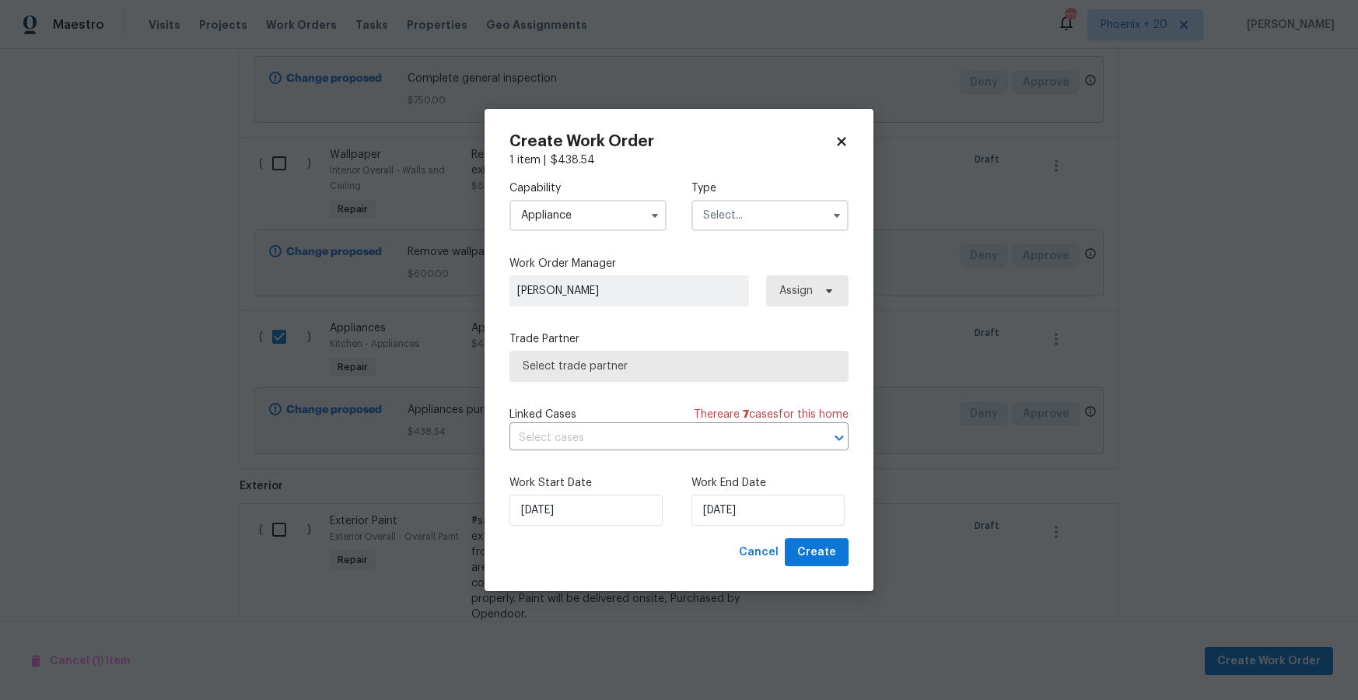
click at [751, 226] on input "text" at bounding box center [770, 215] width 157 height 31
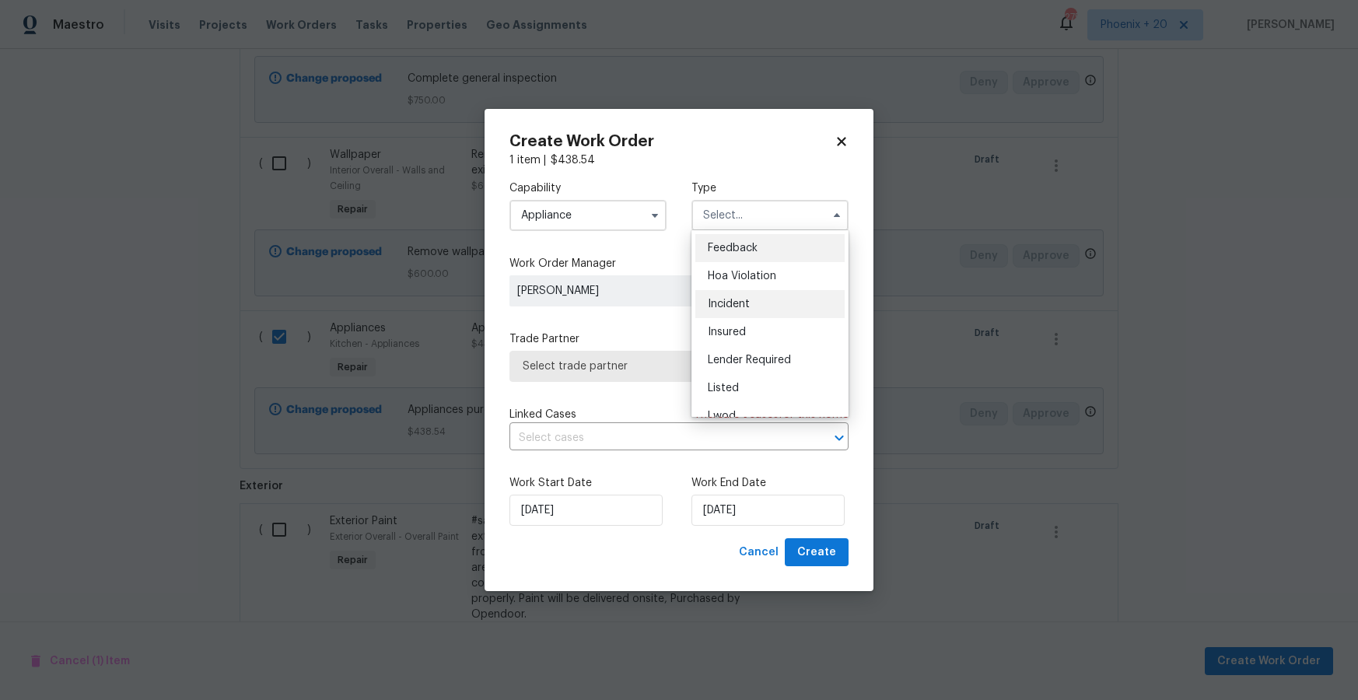
scroll to position [185, 0]
click at [787, 311] on div "Renovation" at bounding box center [770, 315] width 149 height 28
type input "Renovation"
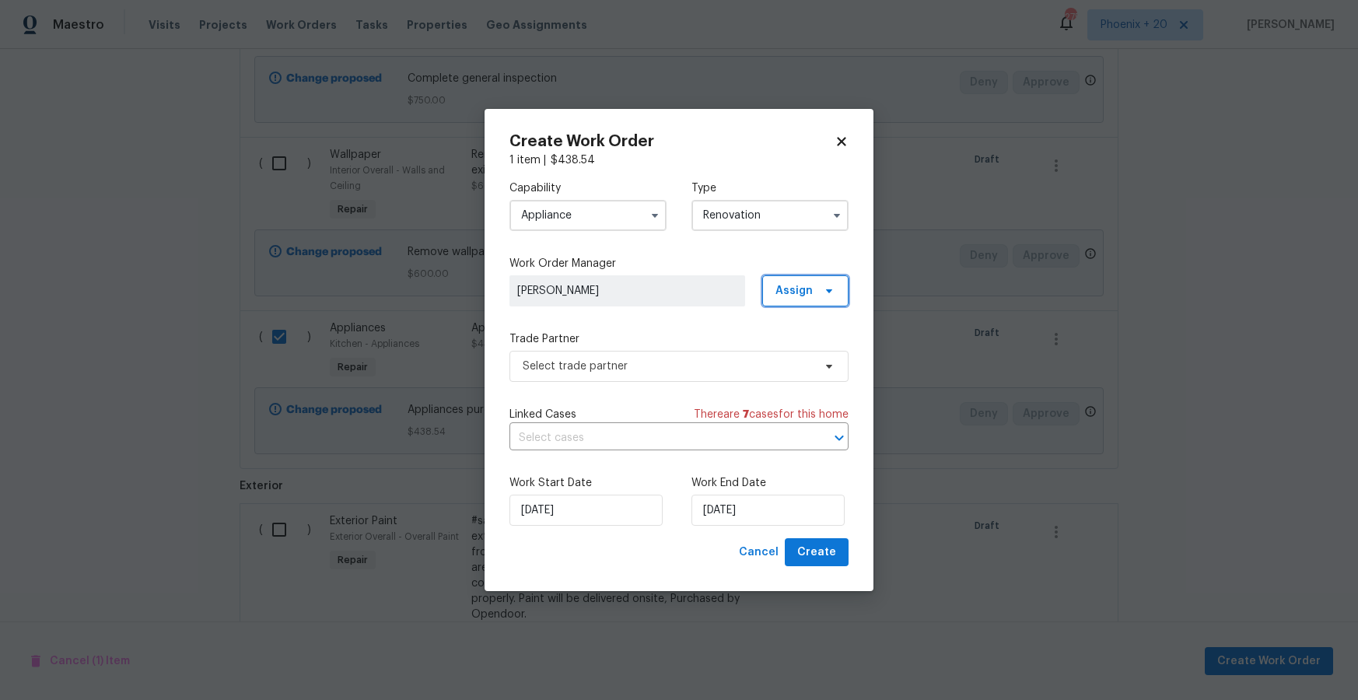
click at [794, 289] on span "Assign" at bounding box center [794, 291] width 37 height 16
click at [784, 351] on div "Assign to me" at bounding box center [808, 357] width 68 height 16
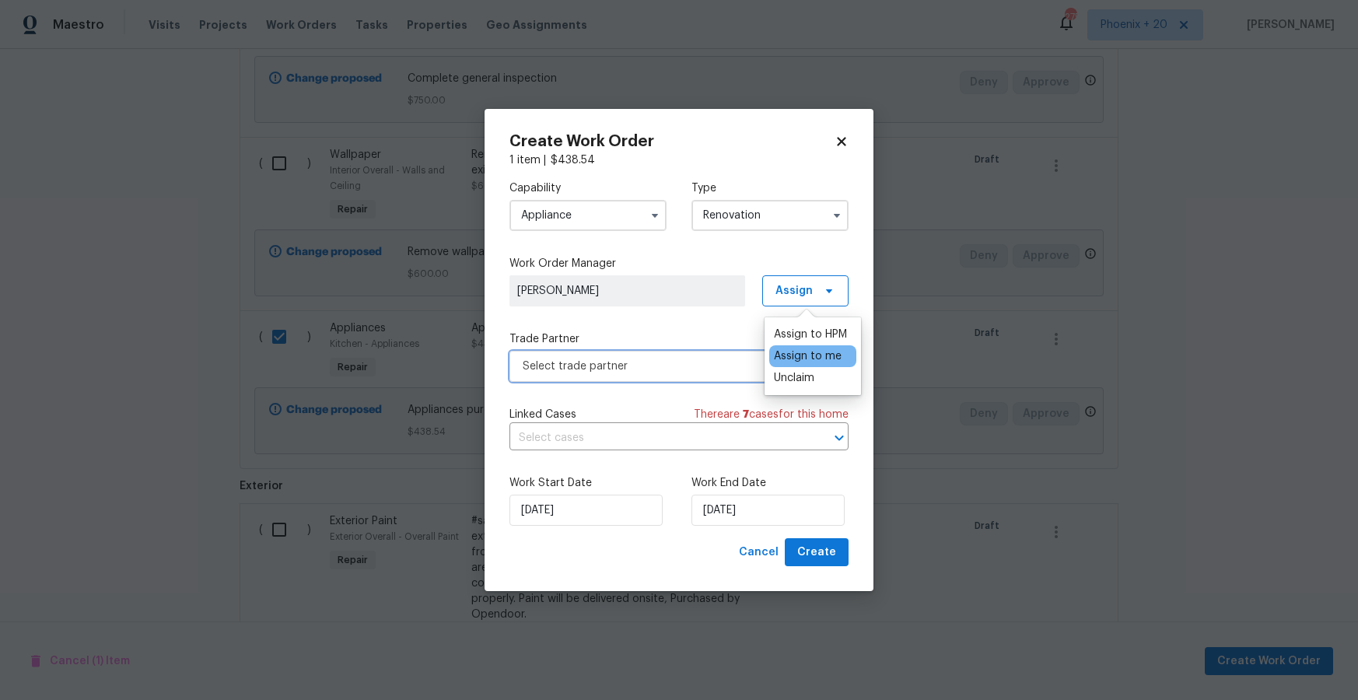
click at [654, 366] on span "Select trade partner" at bounding box center [668, 367] width 290 height 16
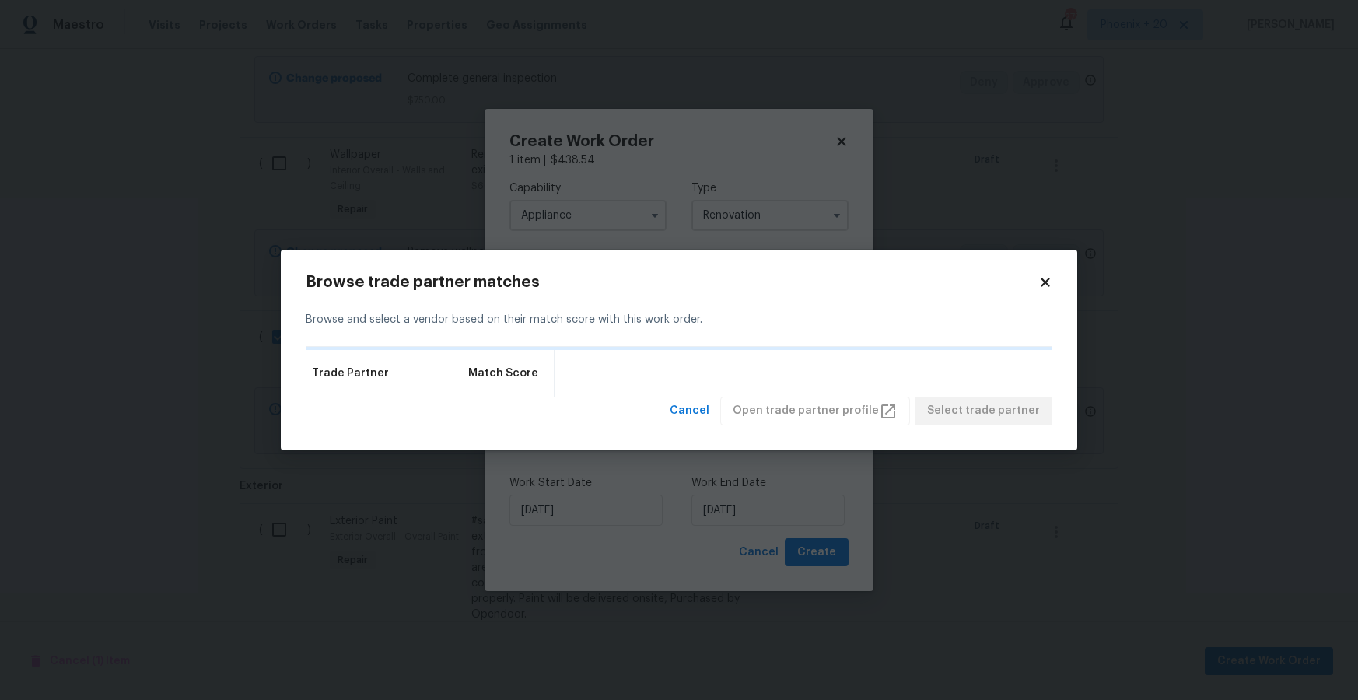
click at [1044, 282] on icon at bounding box center [1045, 283] width 9 height 9
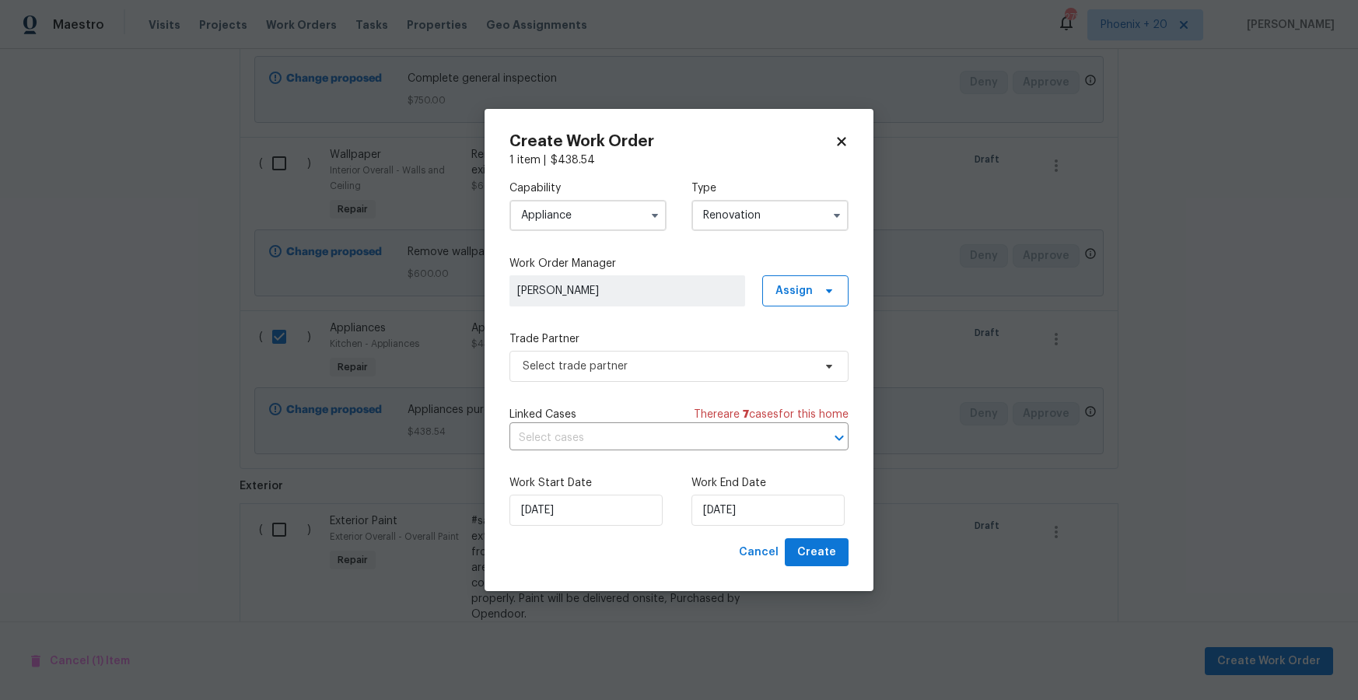
click at [633, 348] on div "Trade Partner Select trade partner" at bounding box center [679, 356] width 339 height 51
click at [645, 373] on span "Select trade partner" at bounding box center [679, 366] width 339 height 31
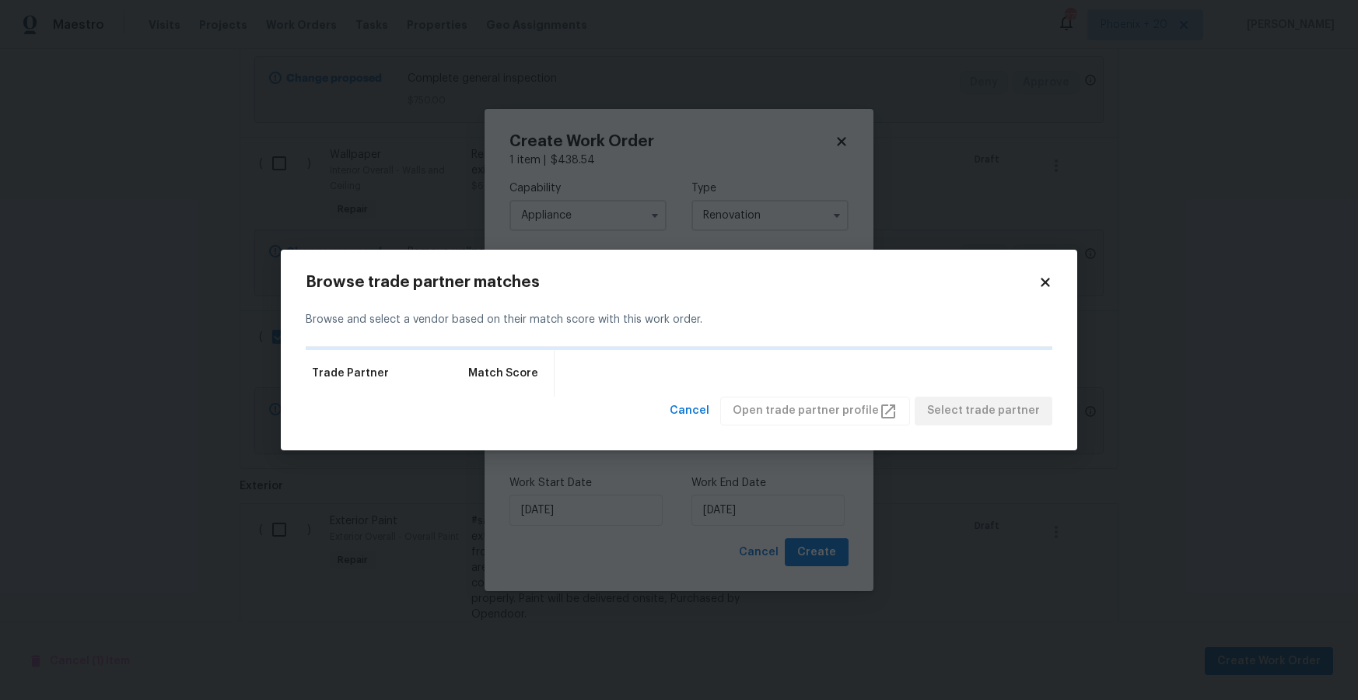
click at [1048, 286] on icon at bounding box center [1045, 283] width 9 height 9
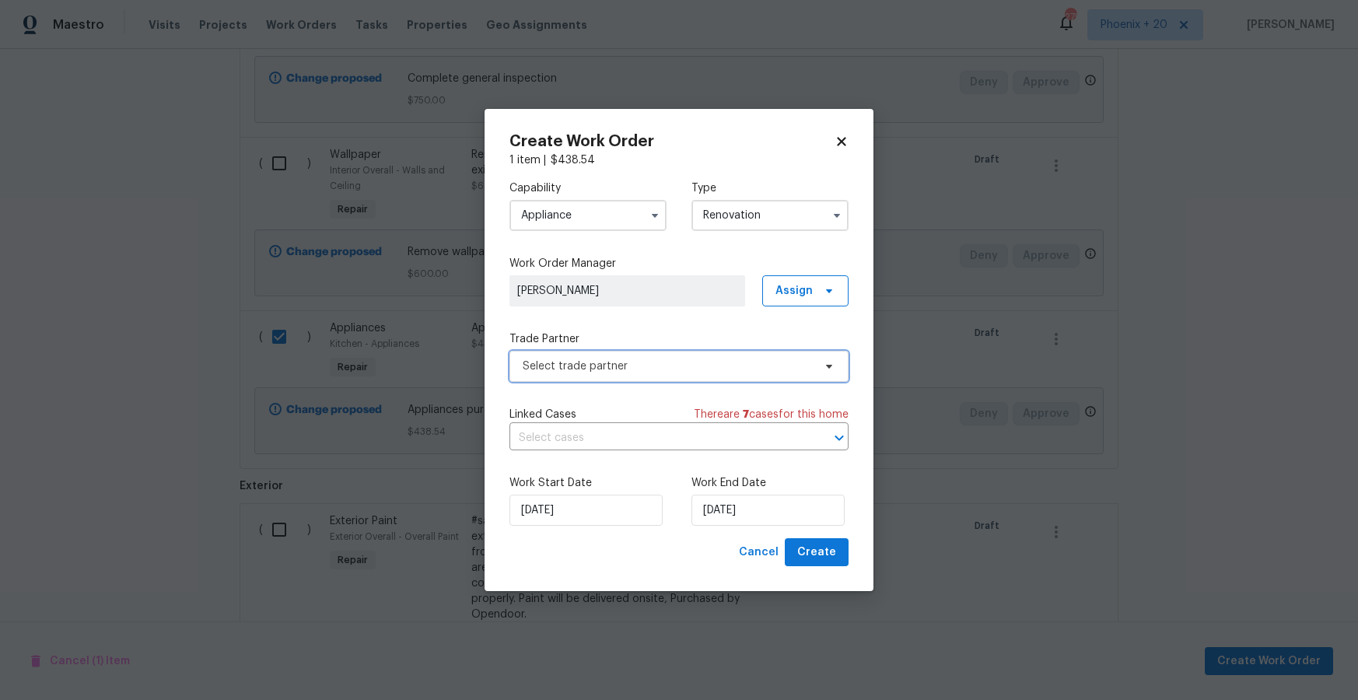
click at [778, 353] on span "Select trade partner" at bounding box center [679, 366] width 339 height 31
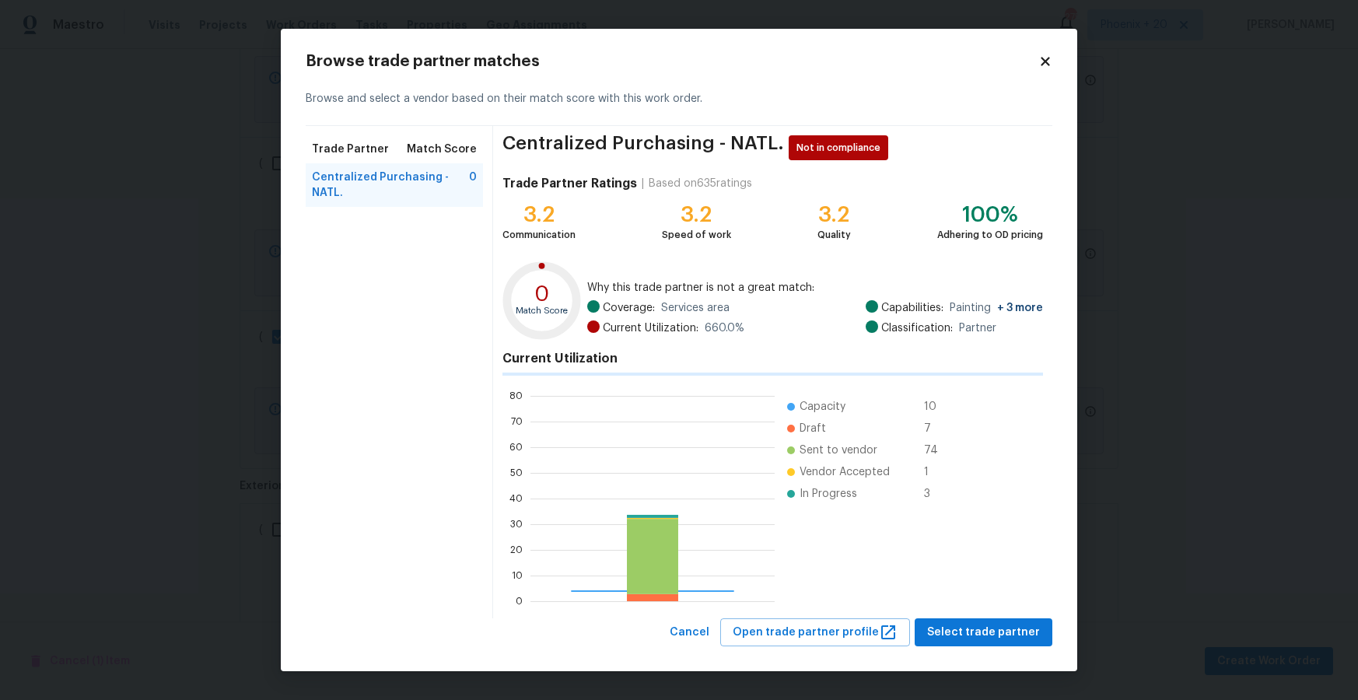
scroll to position [218, 244]
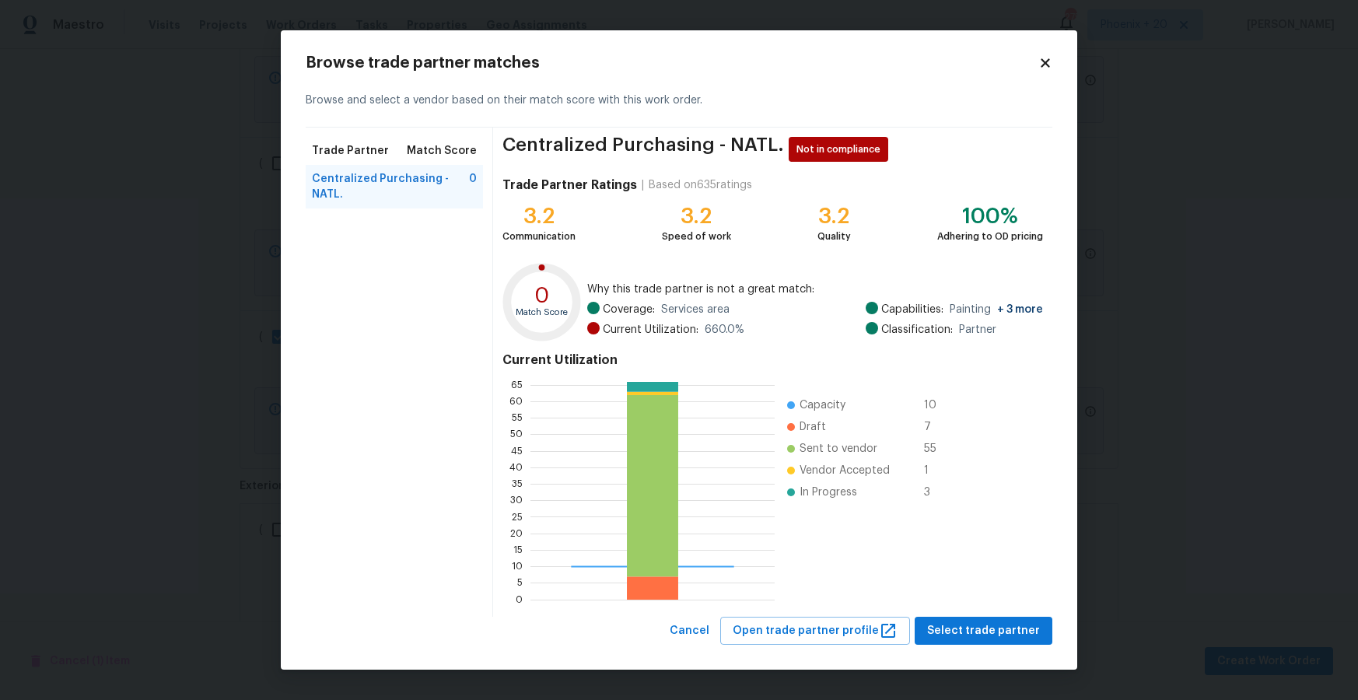
click at [1006, 658] on div "Browse trade partner matches Browse and select a vendor based on their match sc…" at bounding box center [679, 350] width 797 height 640
click at [1004, 619] on button "Select trade partner" at bounding box center [984, 631] width 138 height 29
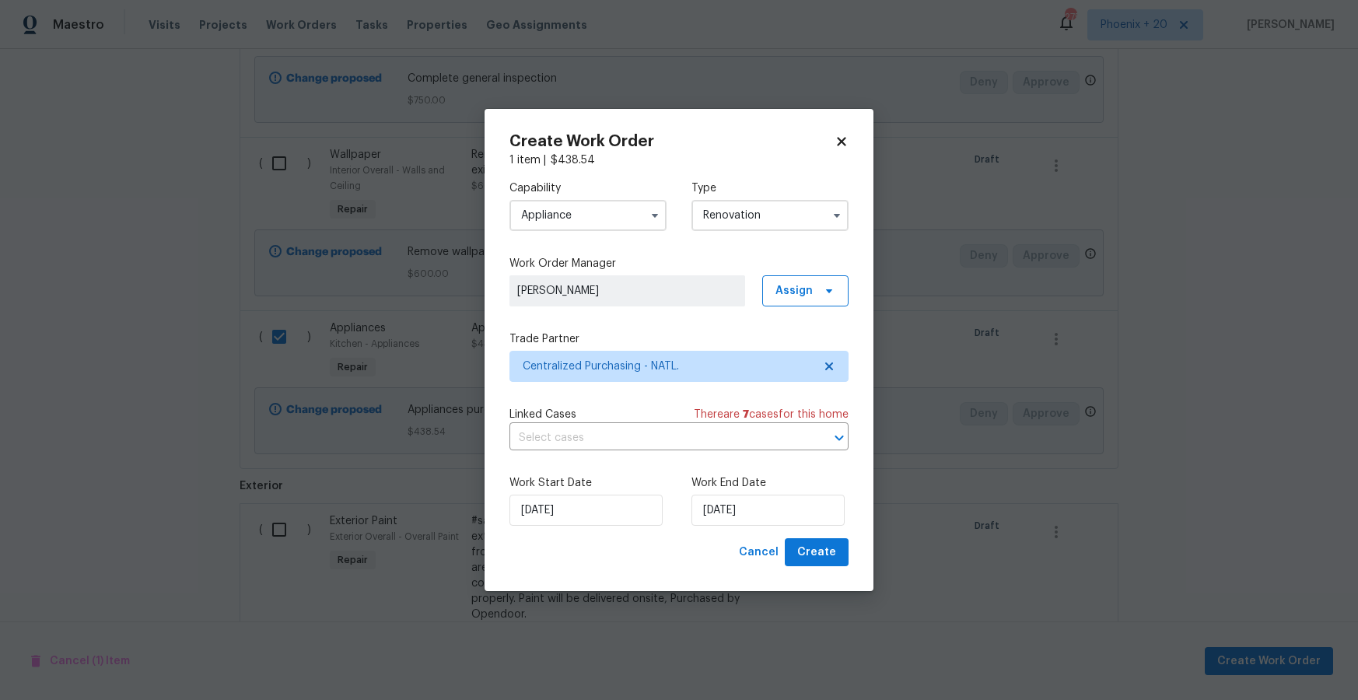
click at [849, 556] on div "Create Work Order 1 item | $ 438.54 Capability Appliance Type Renovation Work O…" at bounding box center [679, 350] width 389 height 483
click at [836, 554] on button "Create" at bounding box center [817, 552] width 64 height 29
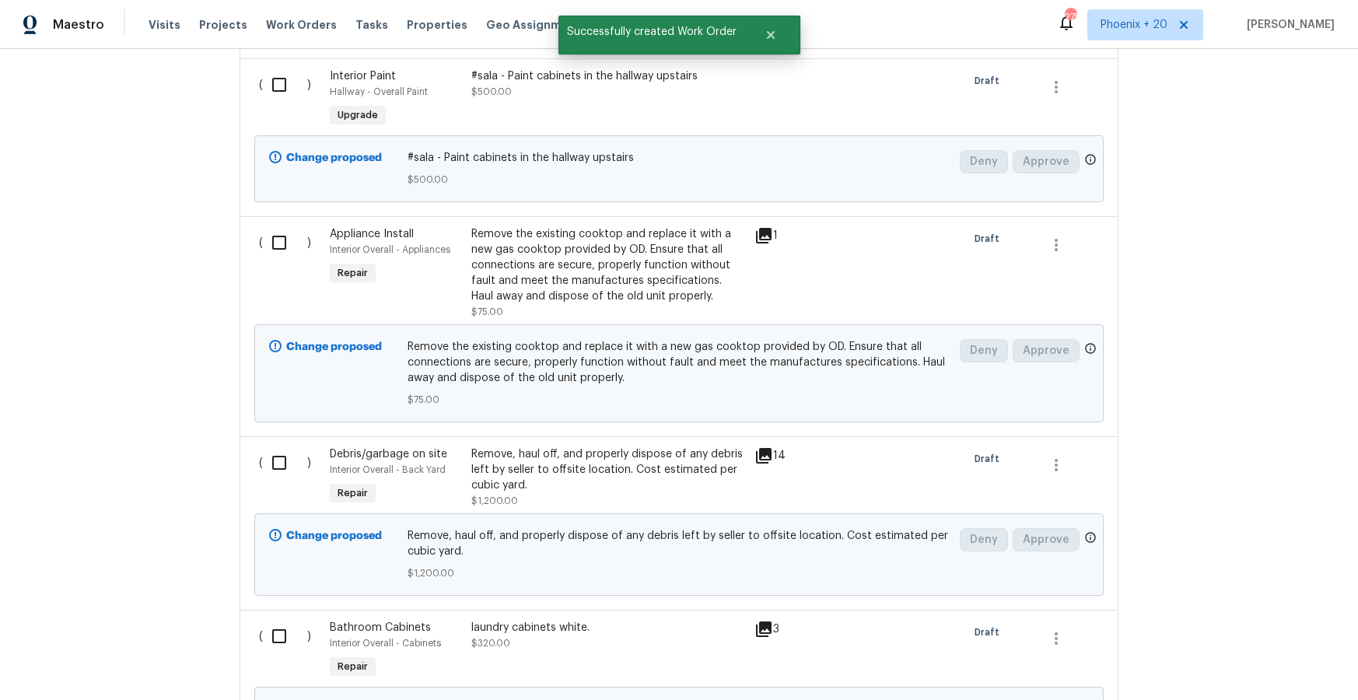
scroll to position [0, 0]
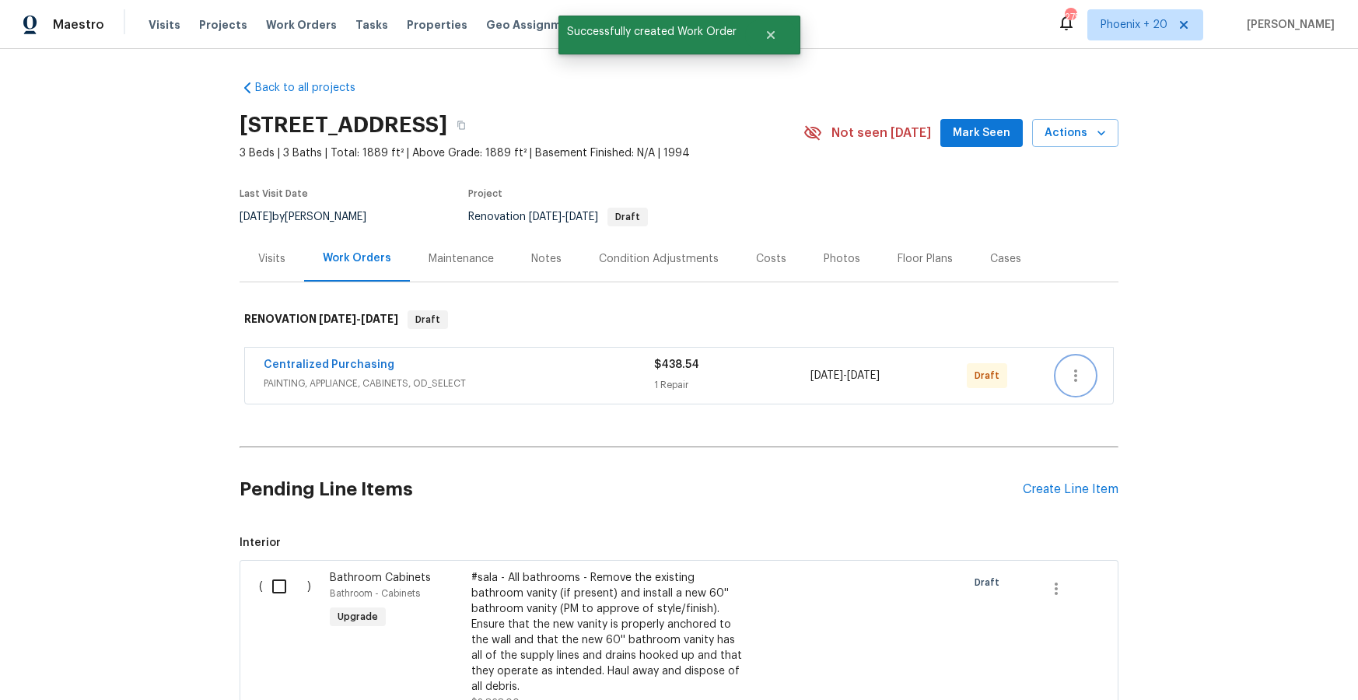
click at [1075, 379] on icon "button" at bounding box center [1075, 376] width 3 height 12
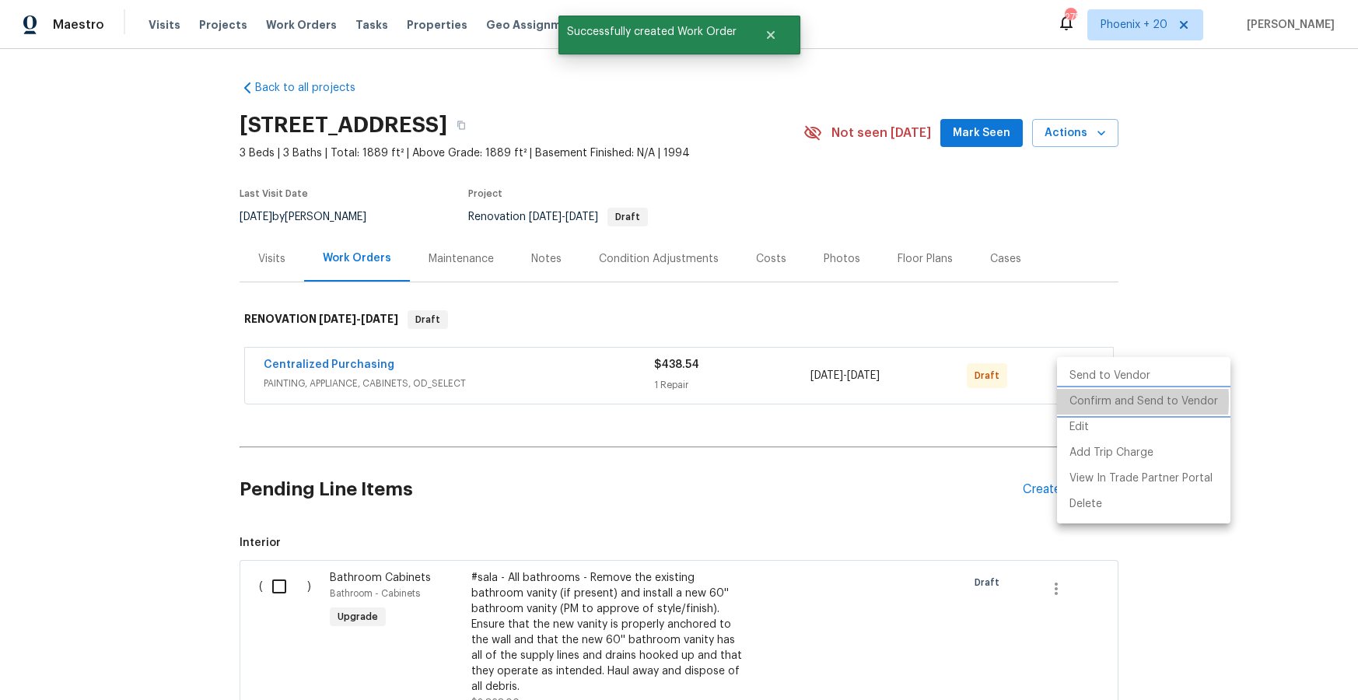
click at [1074, 401] on li "Confirm and Send to Vendor" at bounding box center [1144, 402] width 174 height 26
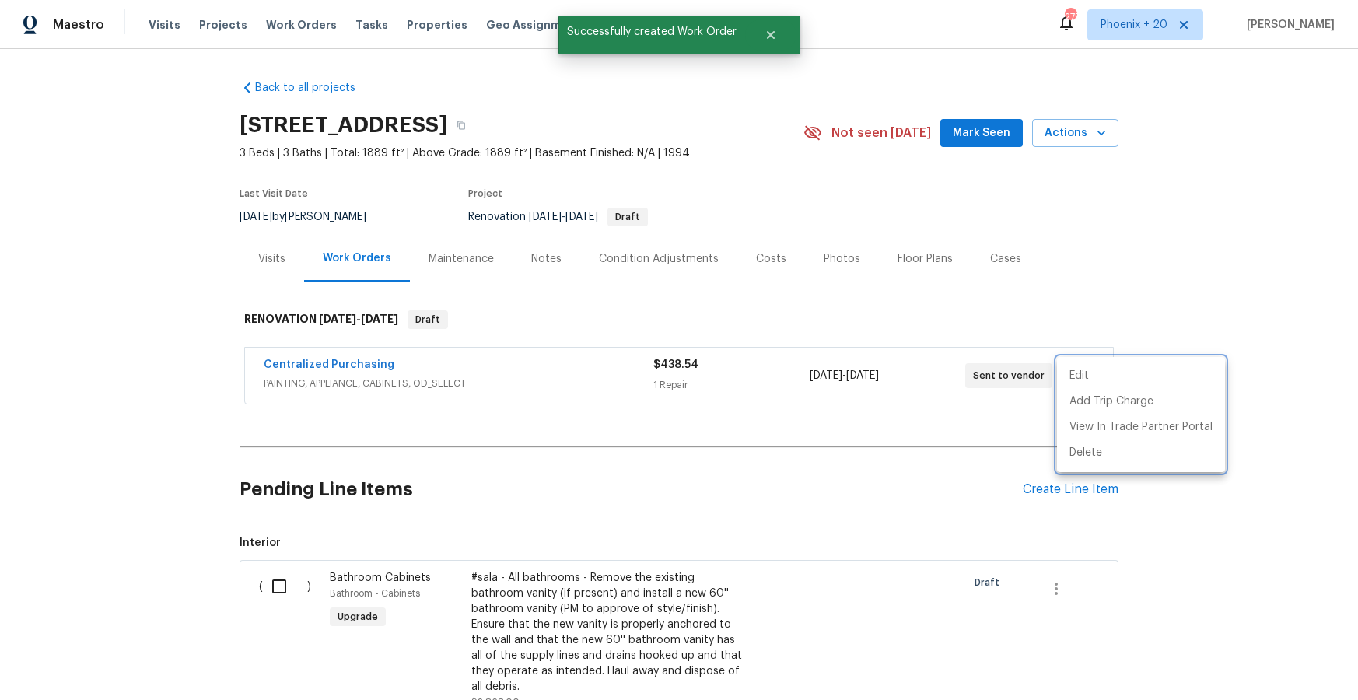
drag, startPoint x: 387, startPoint y: 372, endPoint x: 366, endPoint y: 370, distance: 20.3
click at [384, 373] on div at bounding box center [679, 350] width 1358 height 700
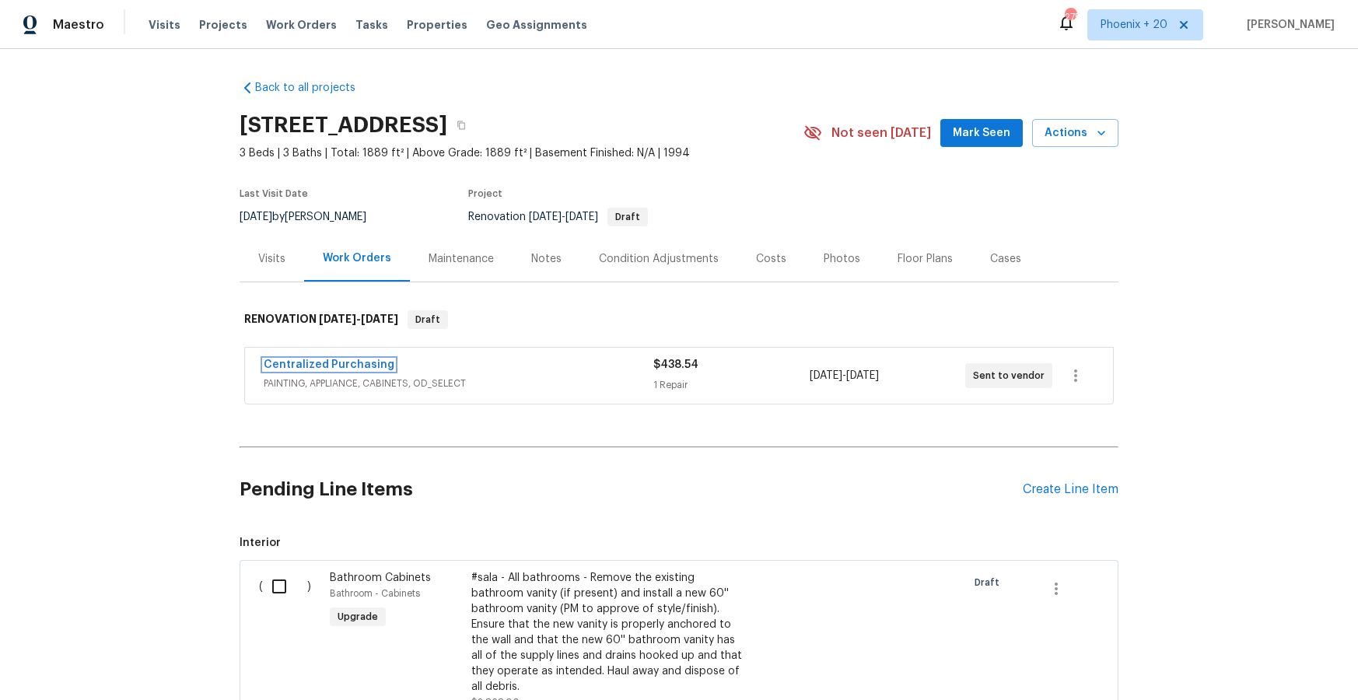
click at [353, 365] on link "Centralized Purchasing" at bounding box center [329, 364] width 131 height 11
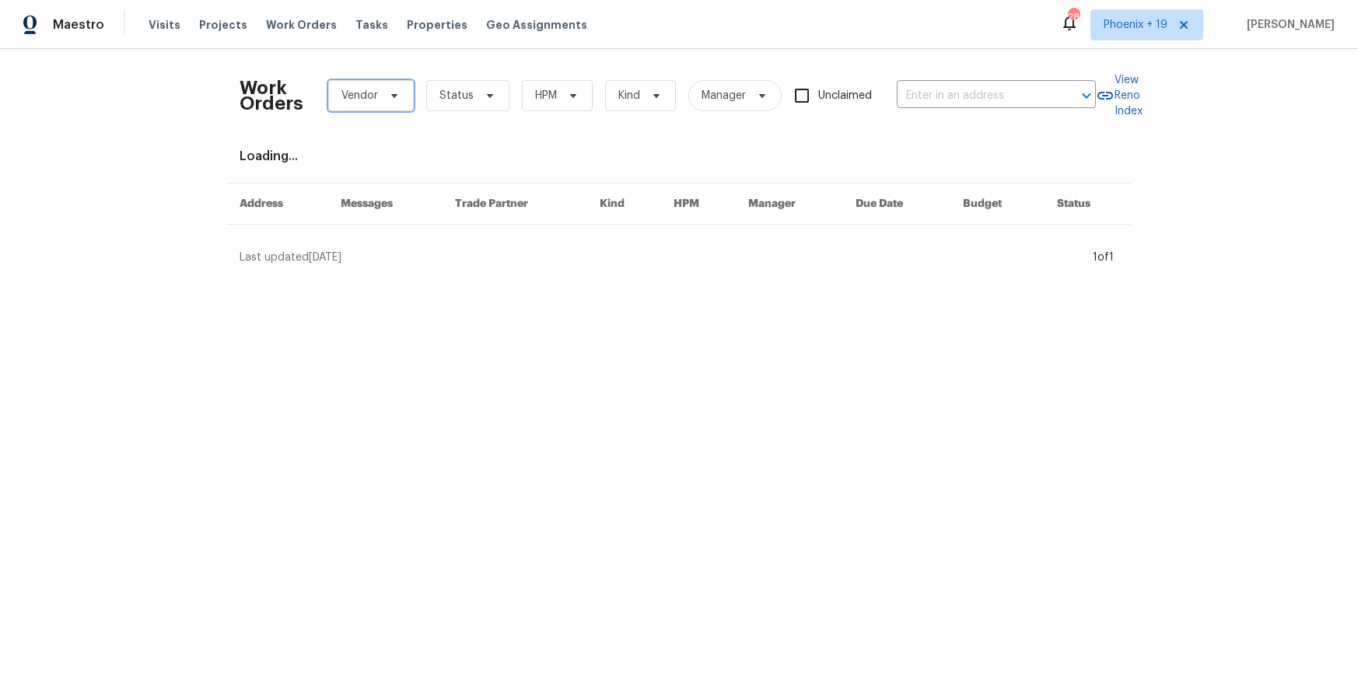
click at [398, 99] on icon at bounding box center [394, 95] width 12 height 12
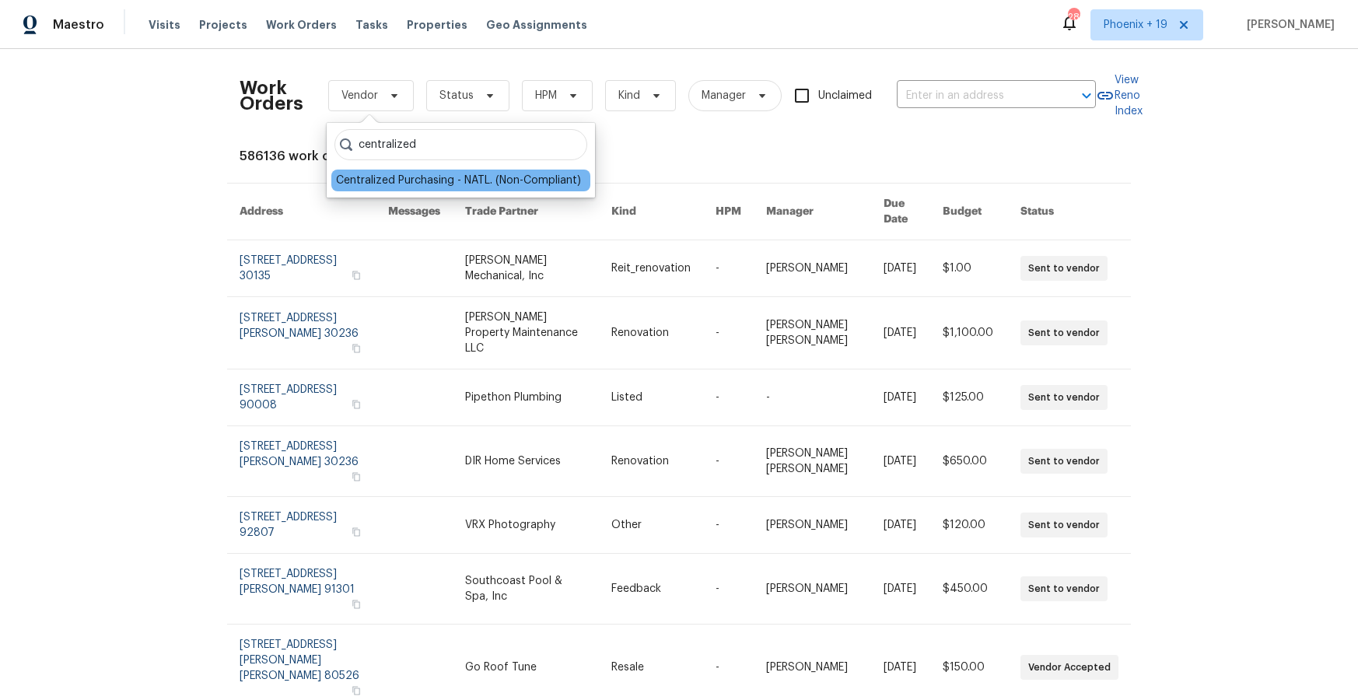
type input "centralized"
click at [435, 174] on div "Centralized Purchasing - NATL. (Non-Compliant)" at bounding box center [458, 181] width 245 height 16
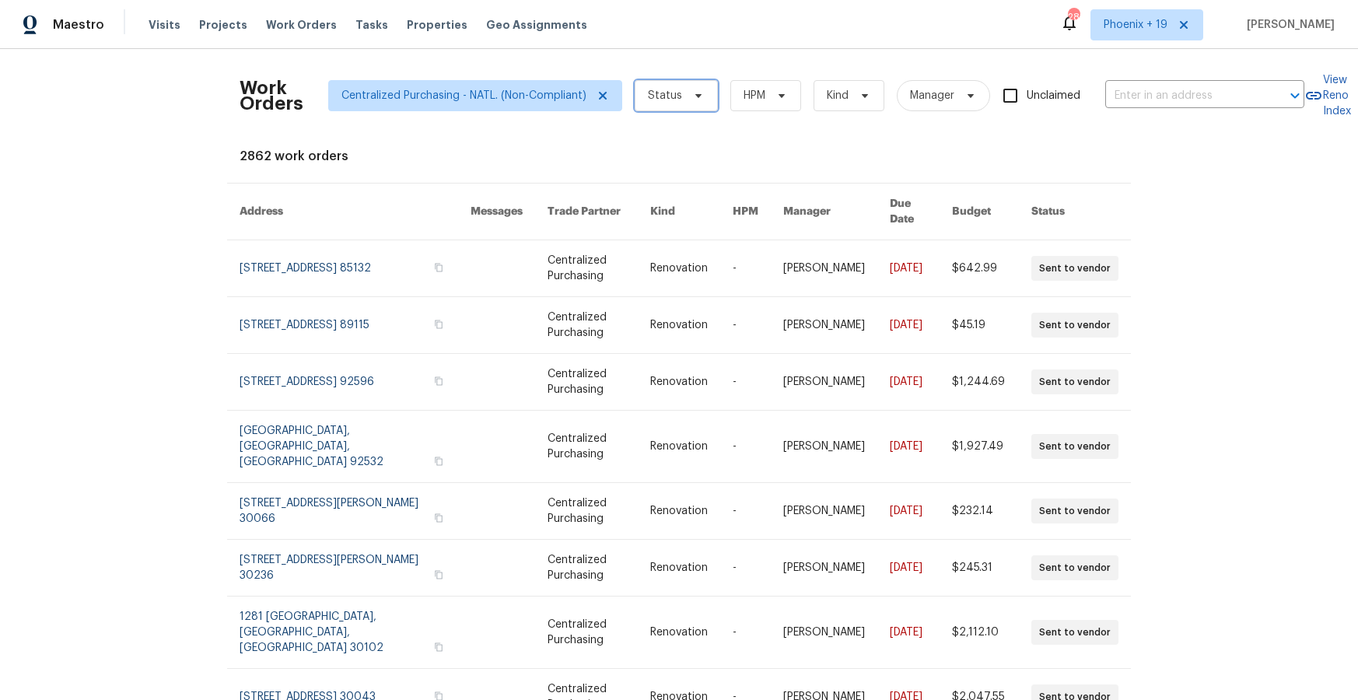
click at [671, 89] on span "Status" at bounding box center [665, 96] width 34 height 16
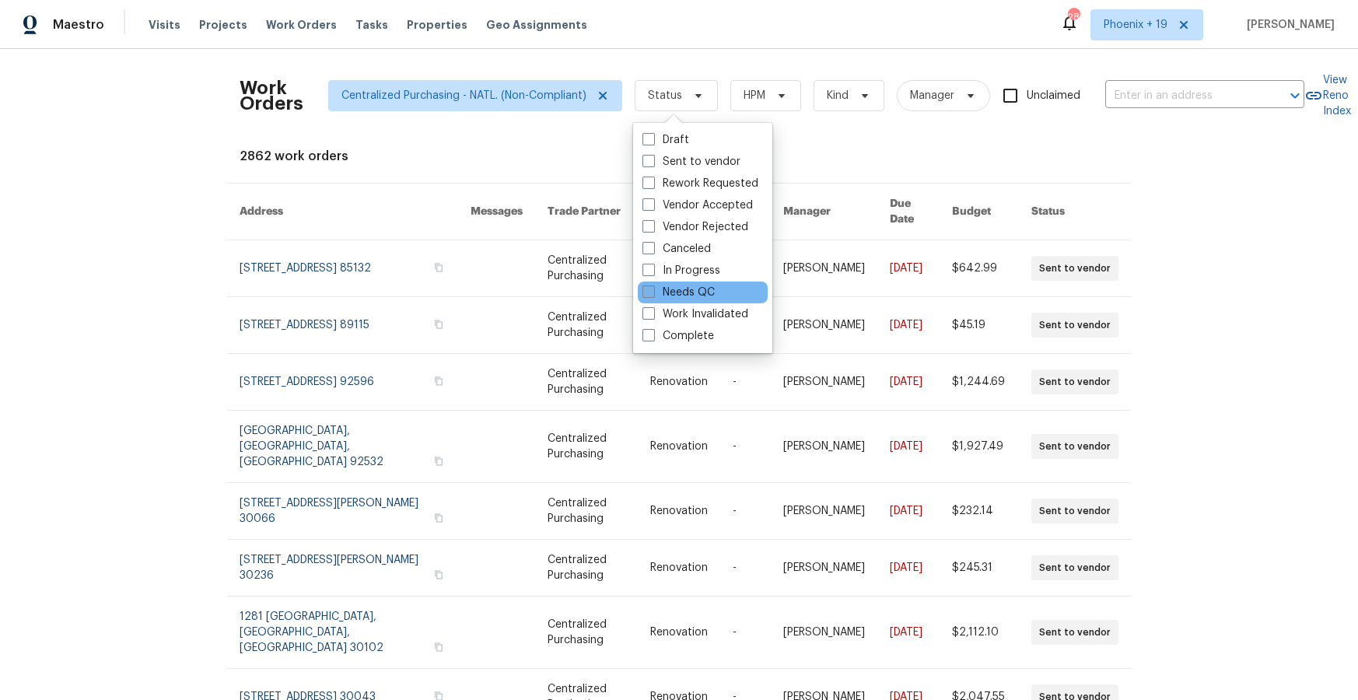
click at [675, 291] on label "Needs QC" at bounding box center [679, 293] width 72 height 16
click at [653, 291] on input "Needs QC" at bounding box center [648, 290] width 10 height 10
checkbox input "true"
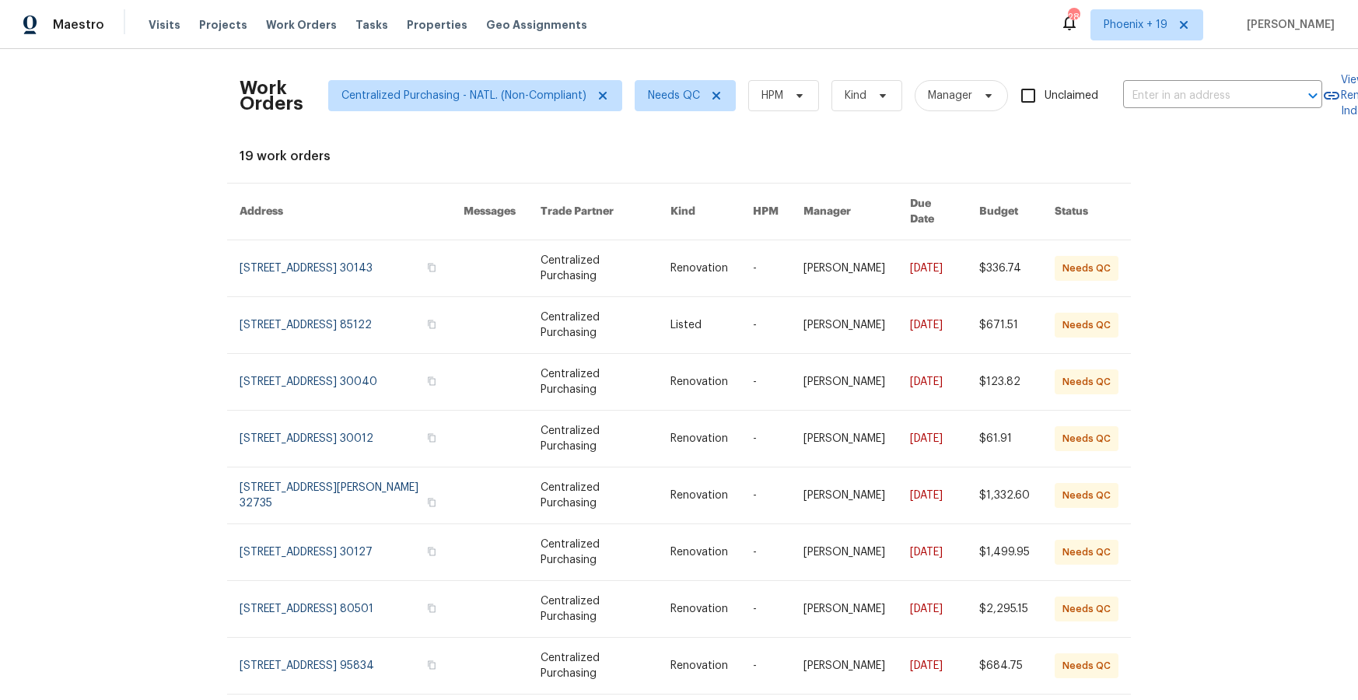
scroll to position [100, 0]
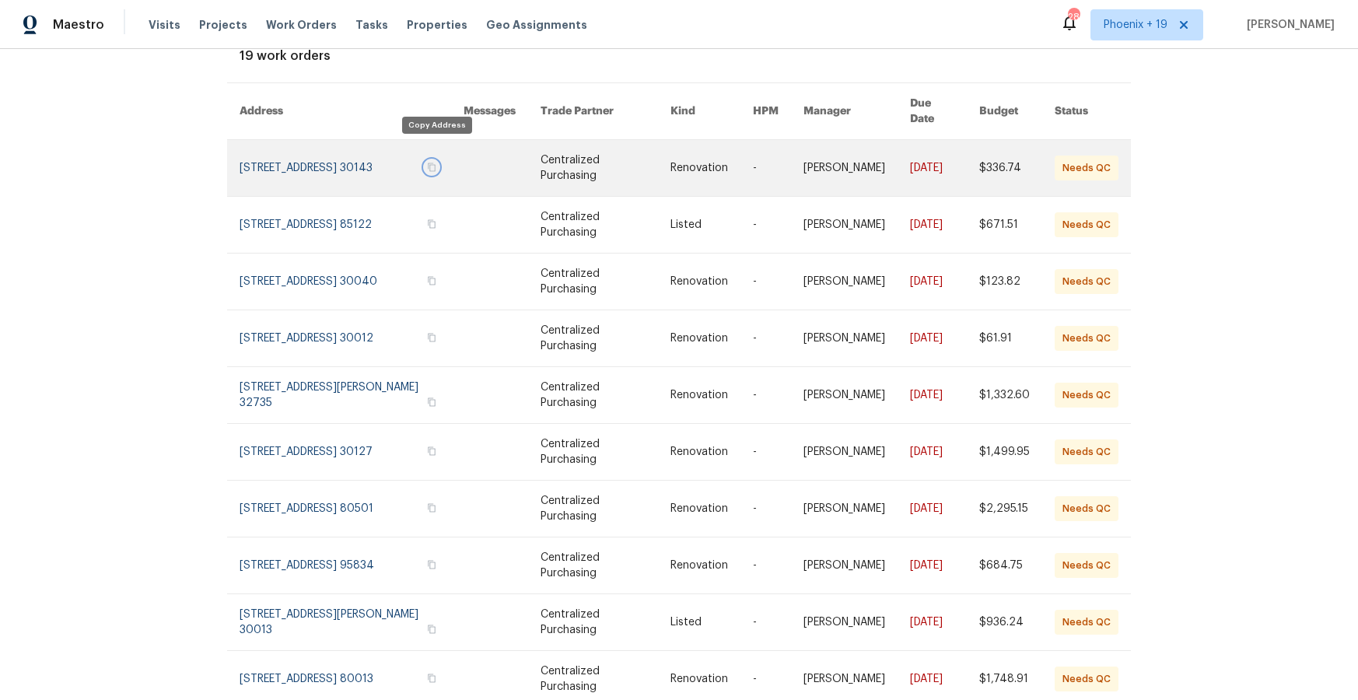
click at [436, 163] on icon "button" at bounding box center [432, 167] width 8 height 9
click at [499, 154] on link at bounding box center [502, 168] width 77 height 56
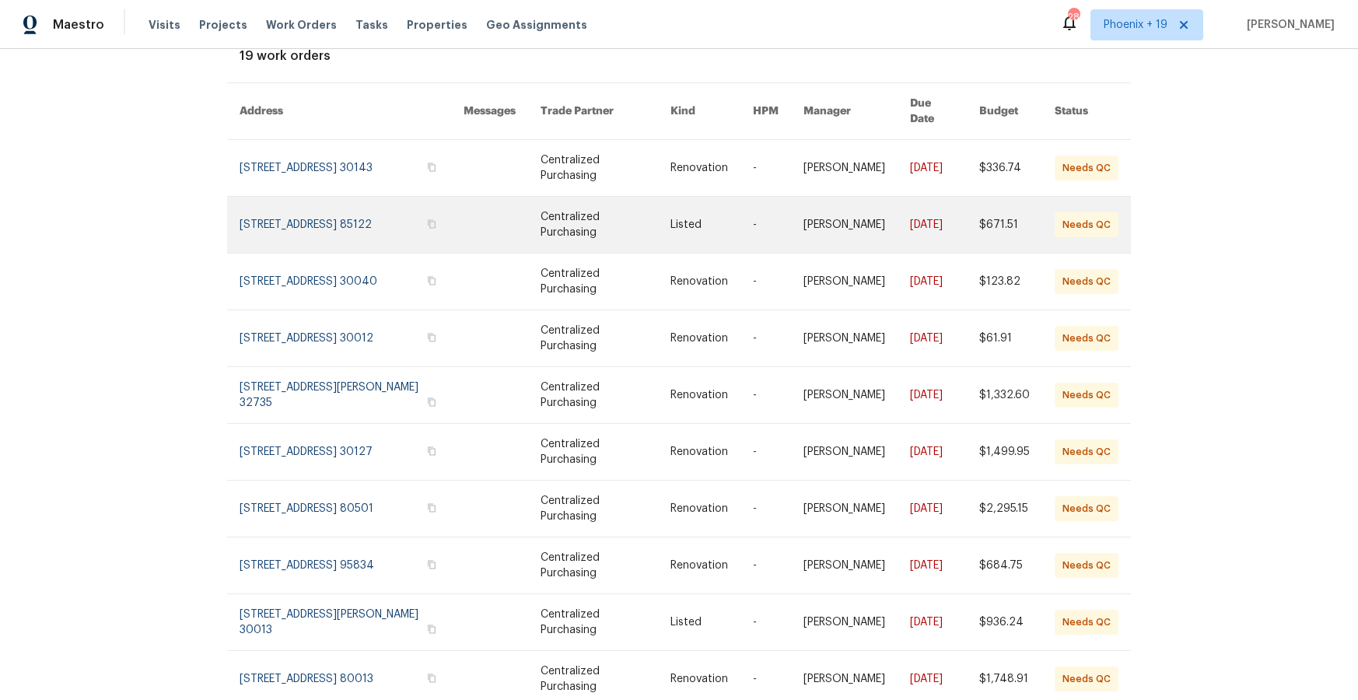
click at [486, 222] on link at bounding box center [502, 225] width 77 height 56
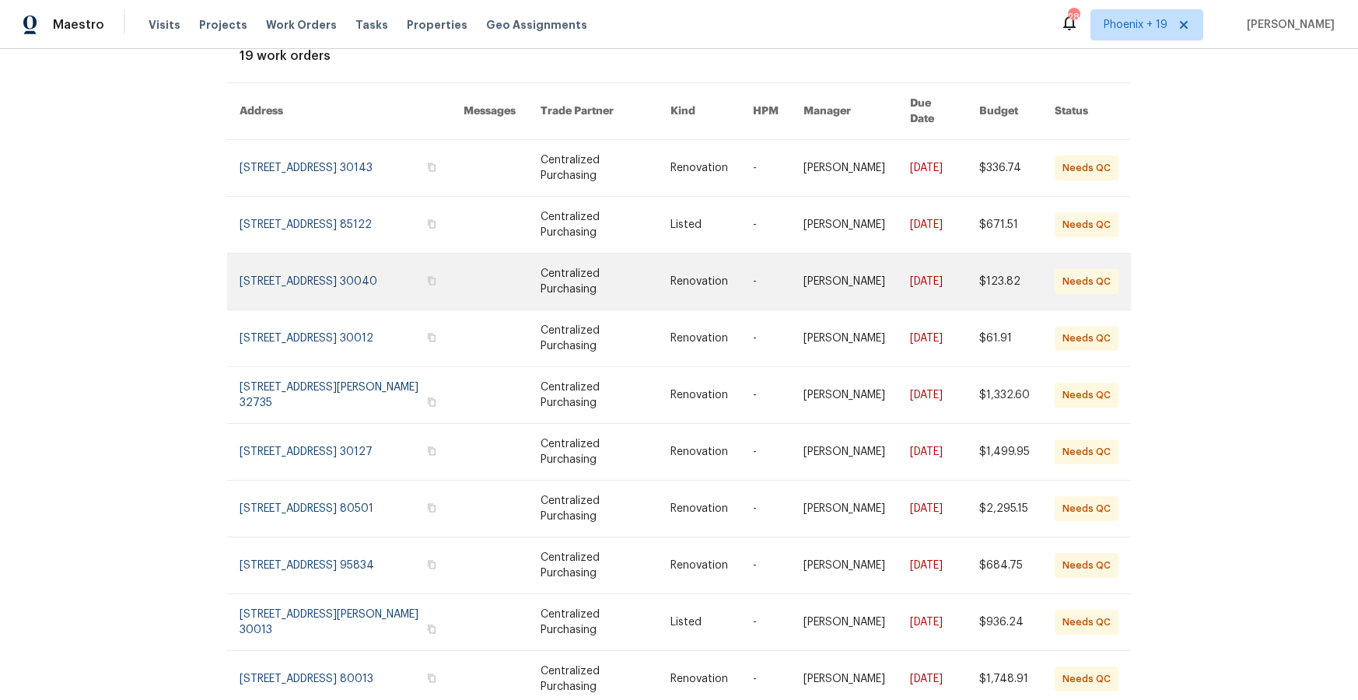
click at [485, 258] on link at bounding box center [502, 282] width 77 height 56
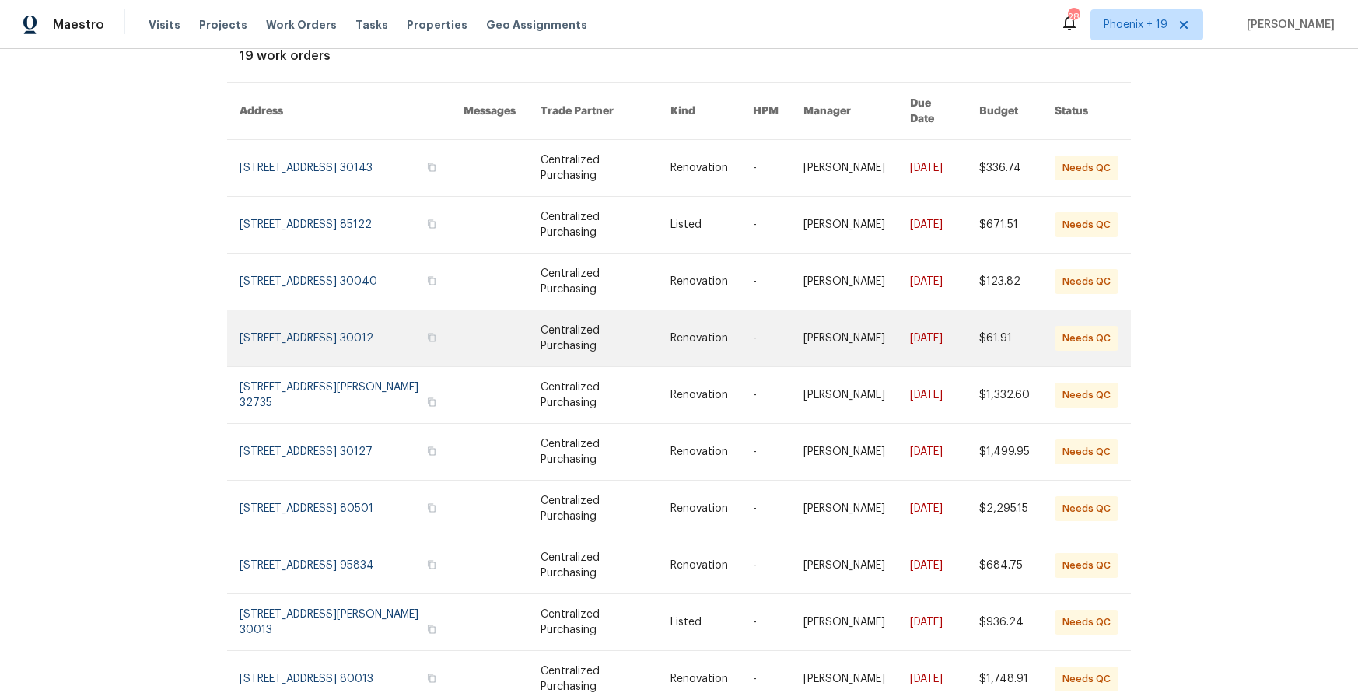
click at [480, 314] on link at bounding box center [502, 338] width 77 height 56
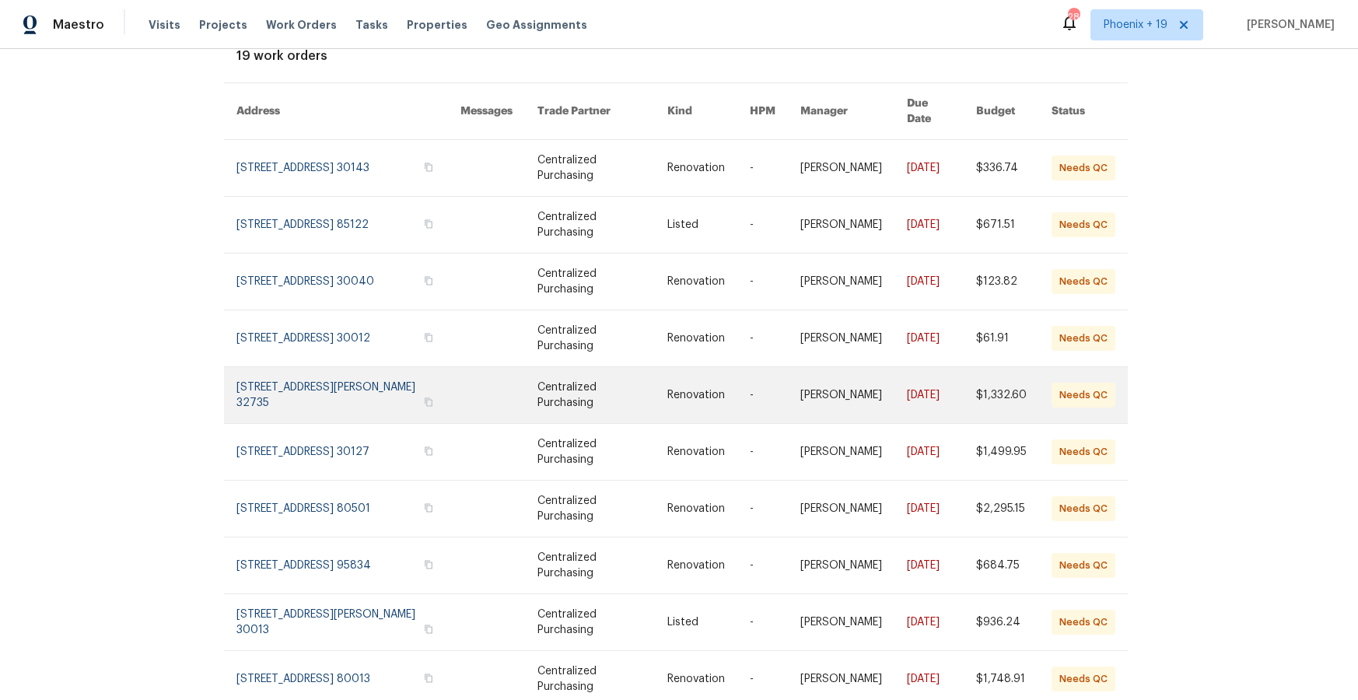
click at [482, 373] on link at bounding box center [499, 395] width 77 height 56
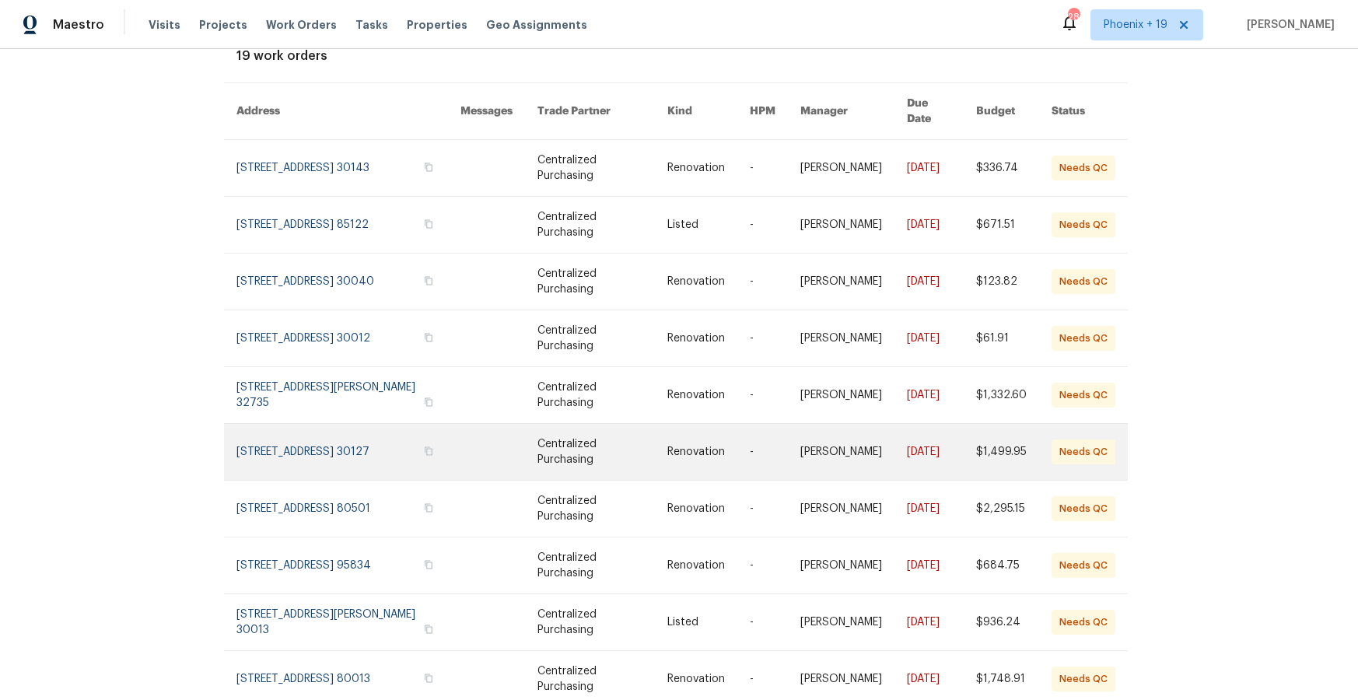
click at [479, 443] on link at bounding box center [499, 452] width 77 height 56
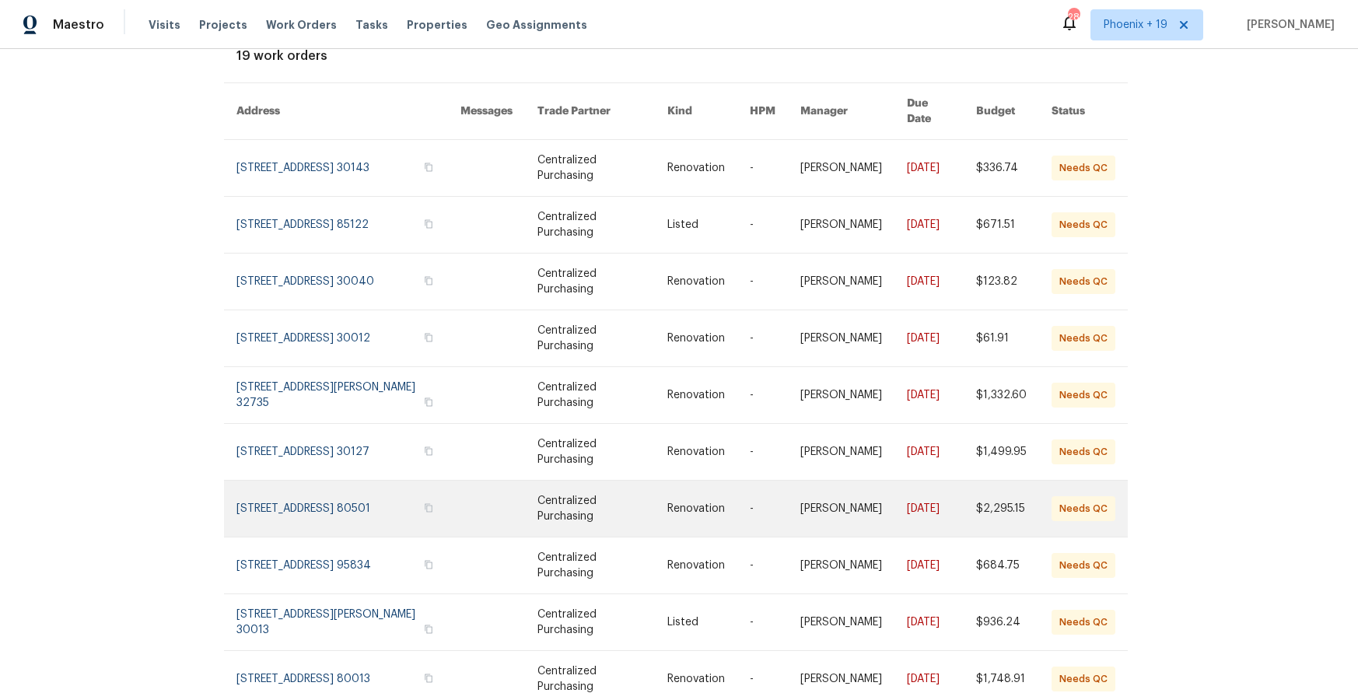
click at [483, 483] on link at bounding box center [499, 509] width 77 height 56
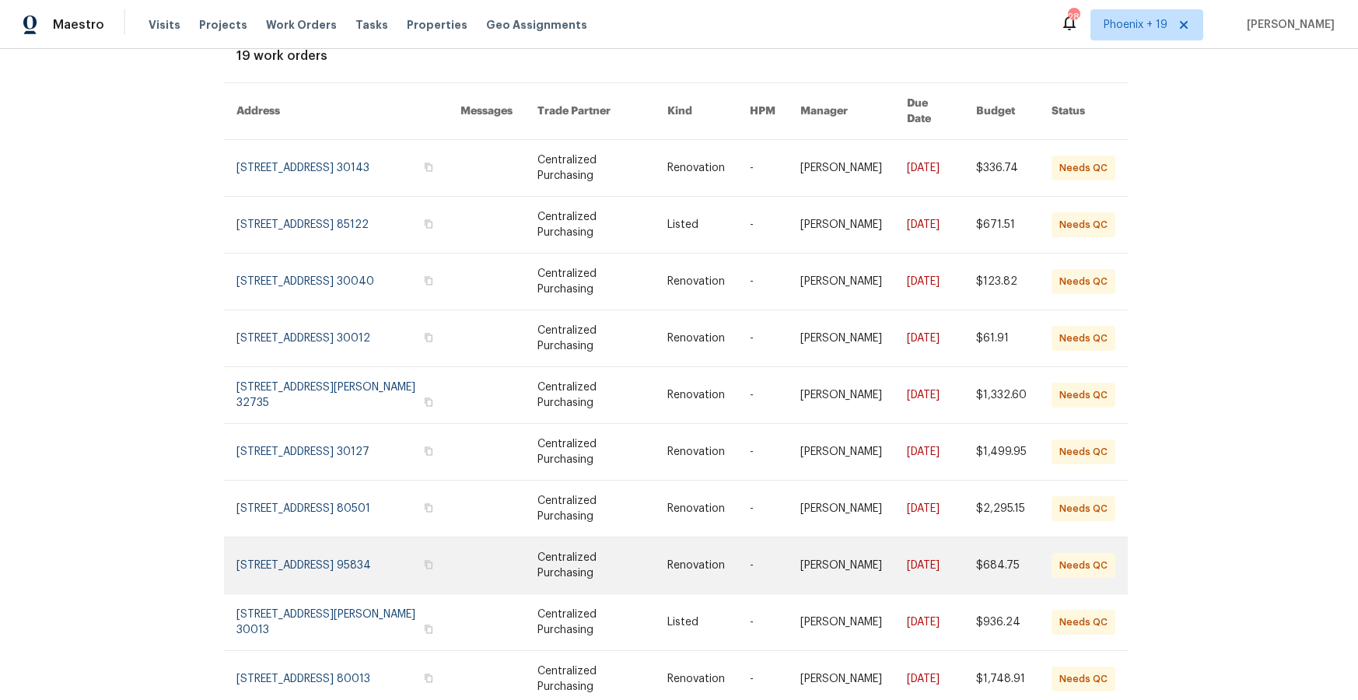
click at [485, 547] on link at bounding box center [499, 566] width 77 height 56
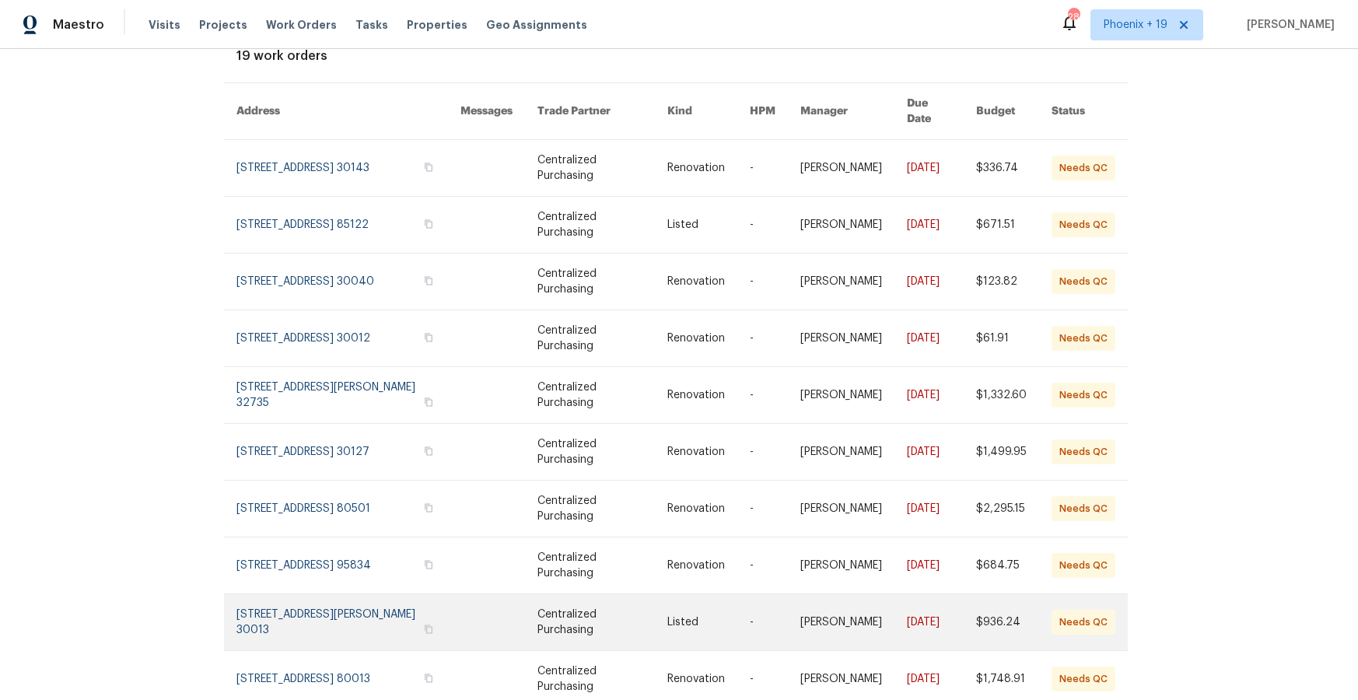
click at [485, 609] on link at bounding box center [499, 622] width 77 height 56
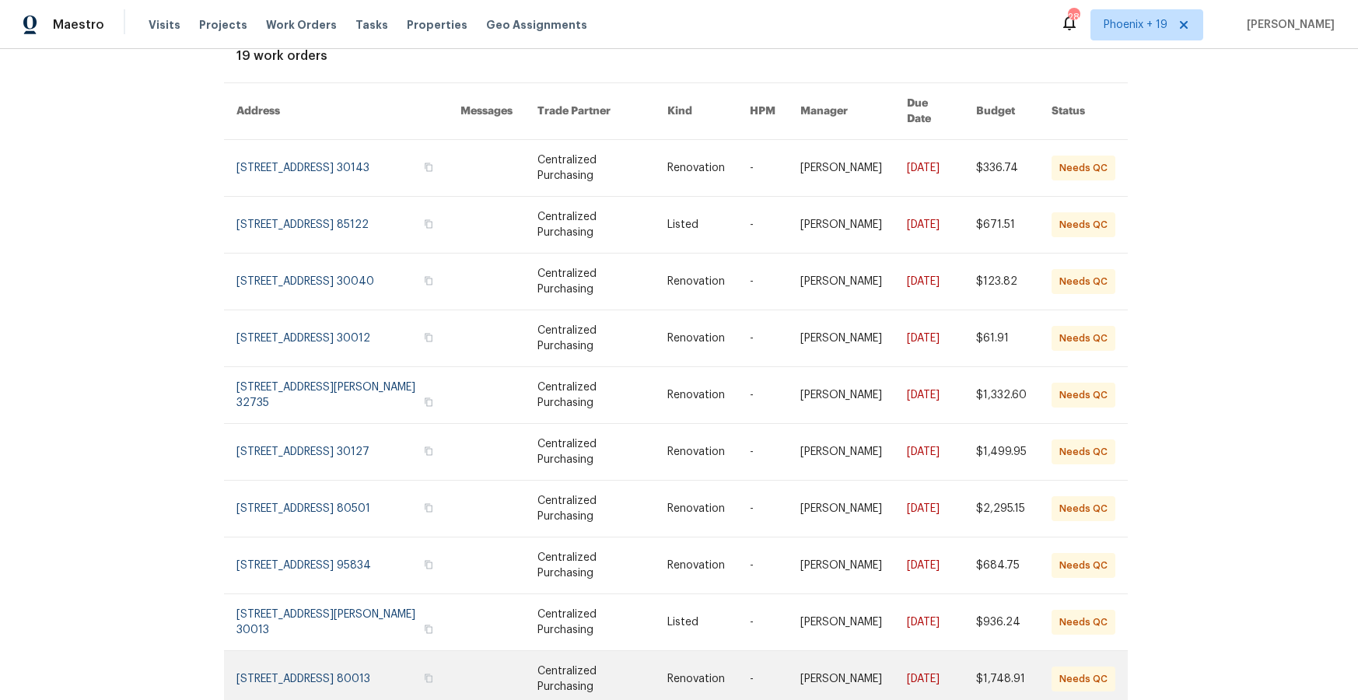
click at [484, 668] on link at bounding box center [499, 679] width 77 height 56
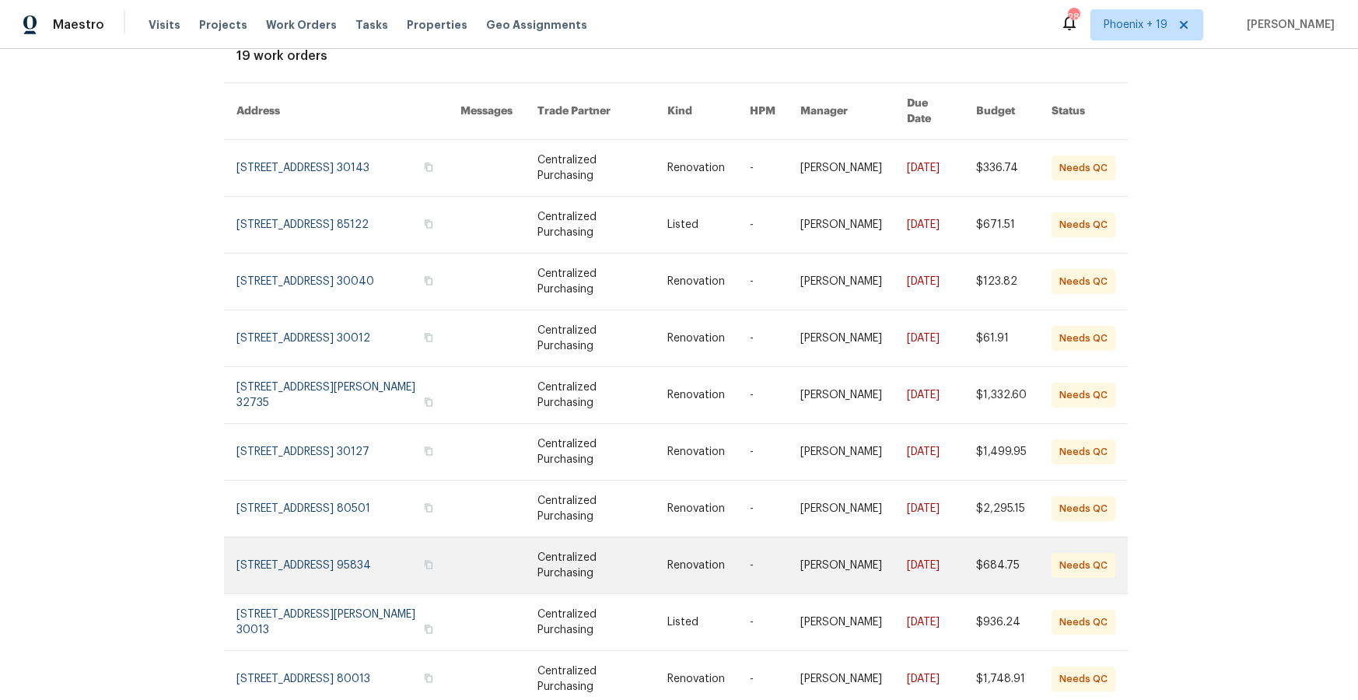
scroll to position [145, 3]
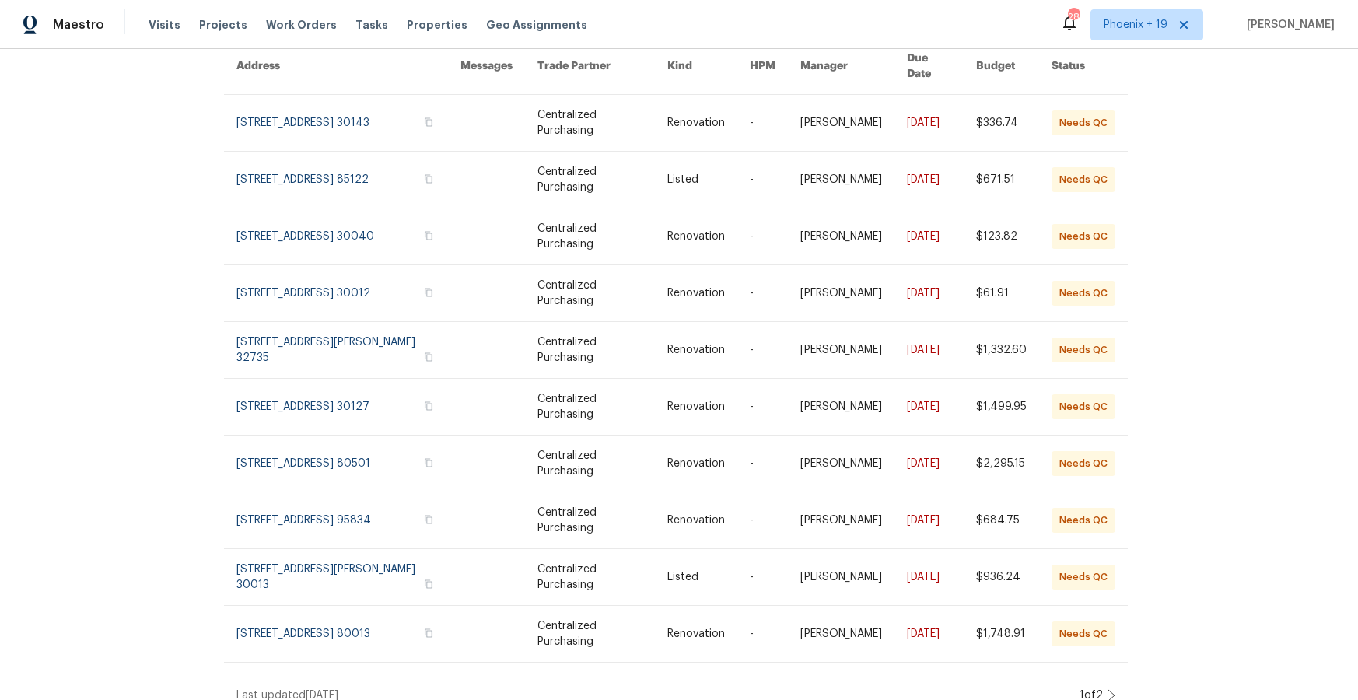
click at [1108, 689] on icon at bounding box center [1112, 695] width 8 height 12
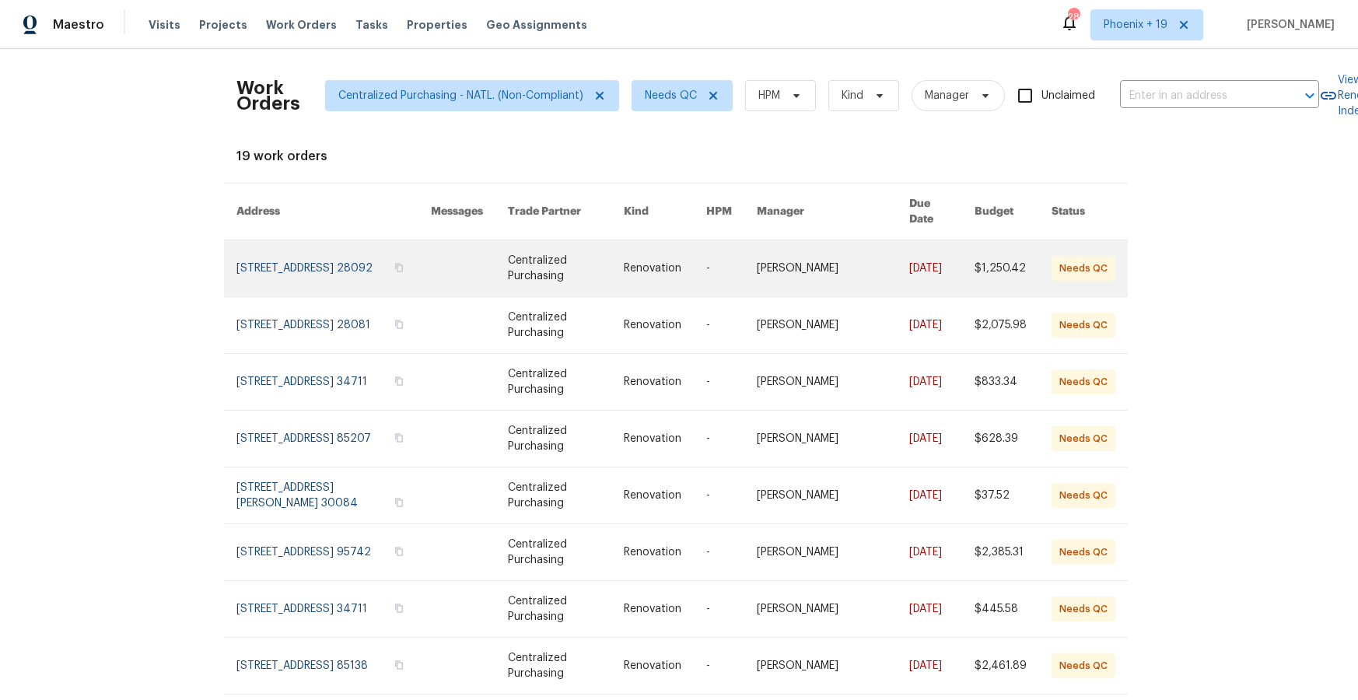
scroll to position [89, 3]
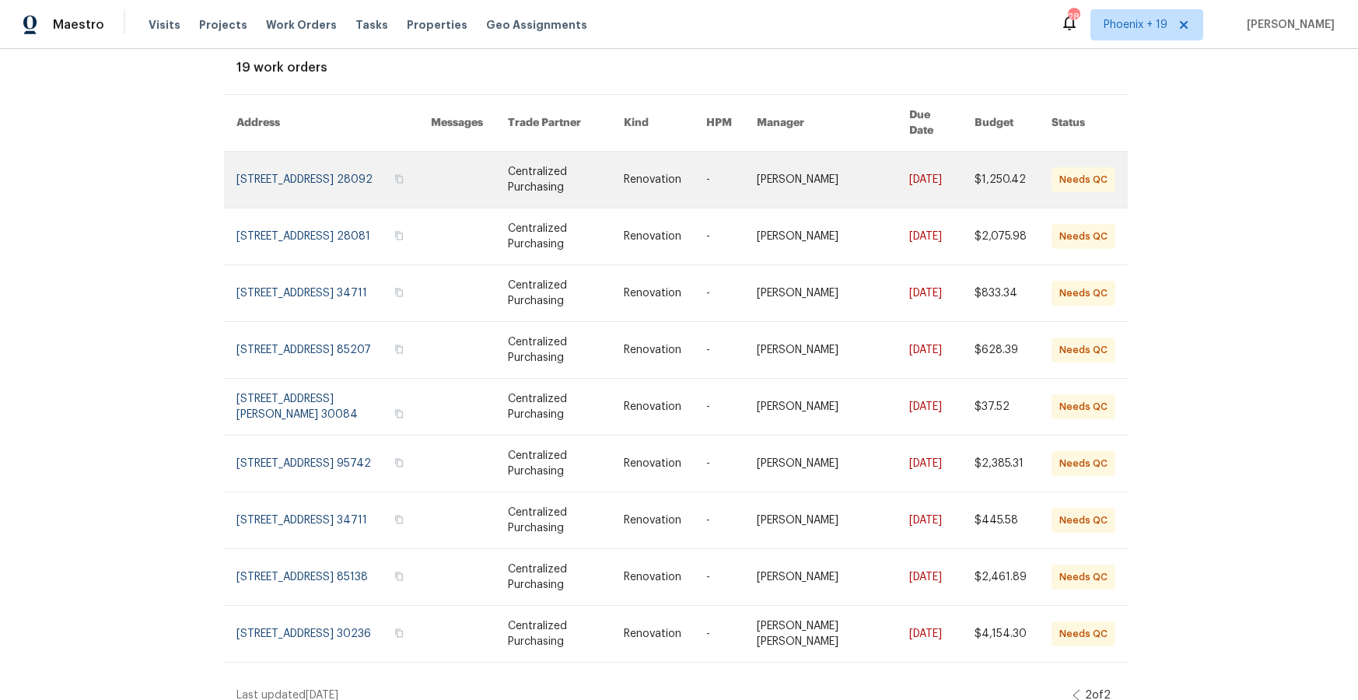
click at [469, 188] on link at bounding box center [469, 180] width 77 height 56
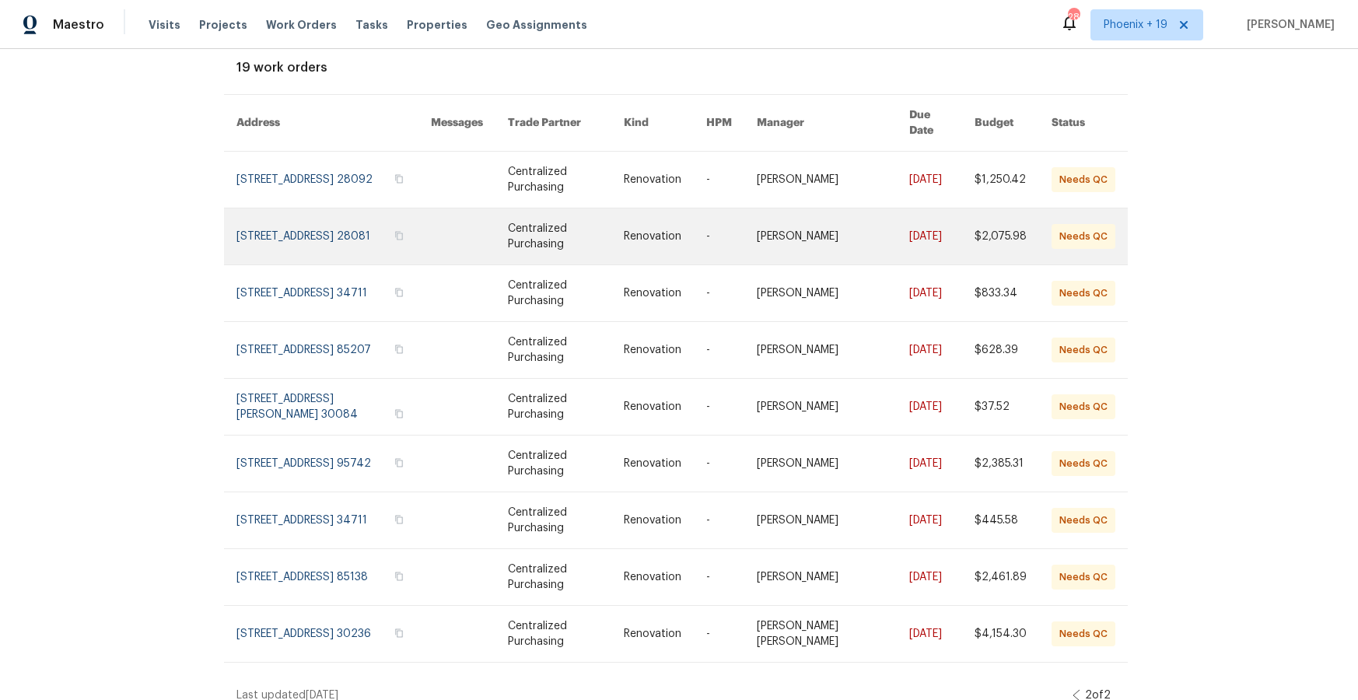
click at [468, 209] on link at bounding box center [469, 237] width 77 height 56
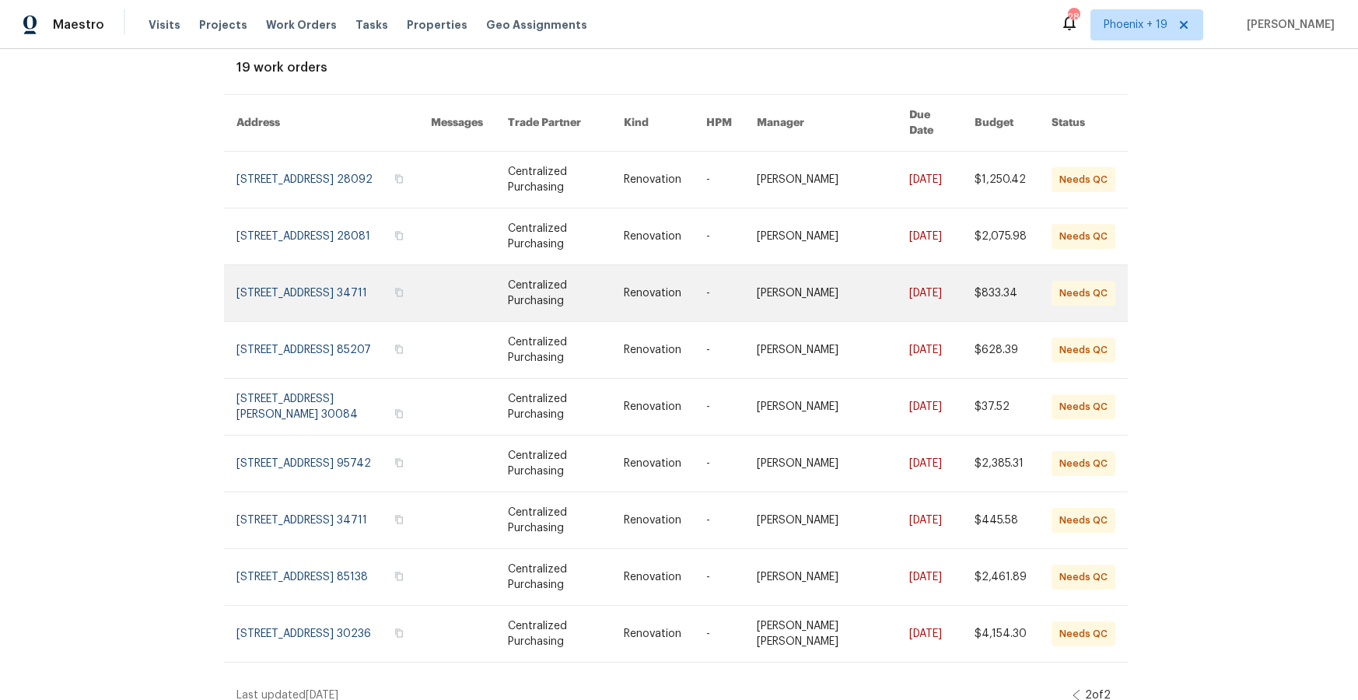
click at [466, 273] on link at bounding box center [469, 293] width 77 height 56
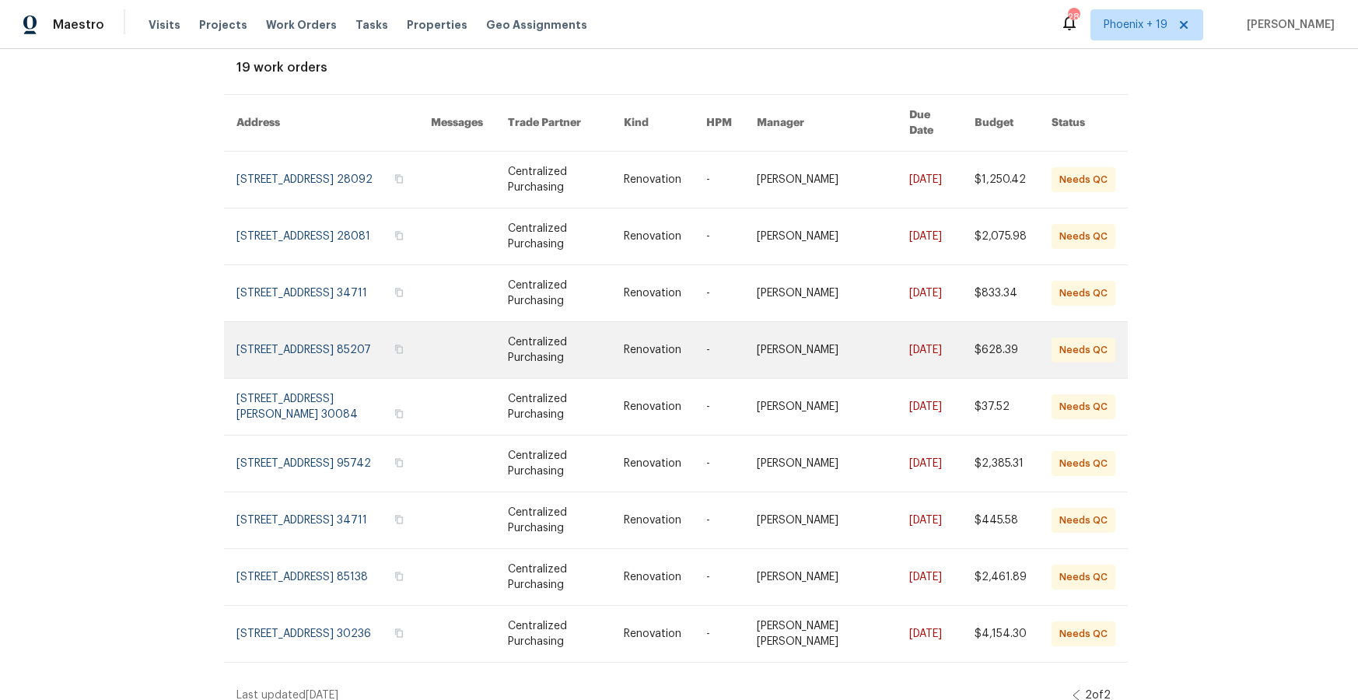
click at [474, 336] on link at bounding box center [469, 350] width 77 height 56
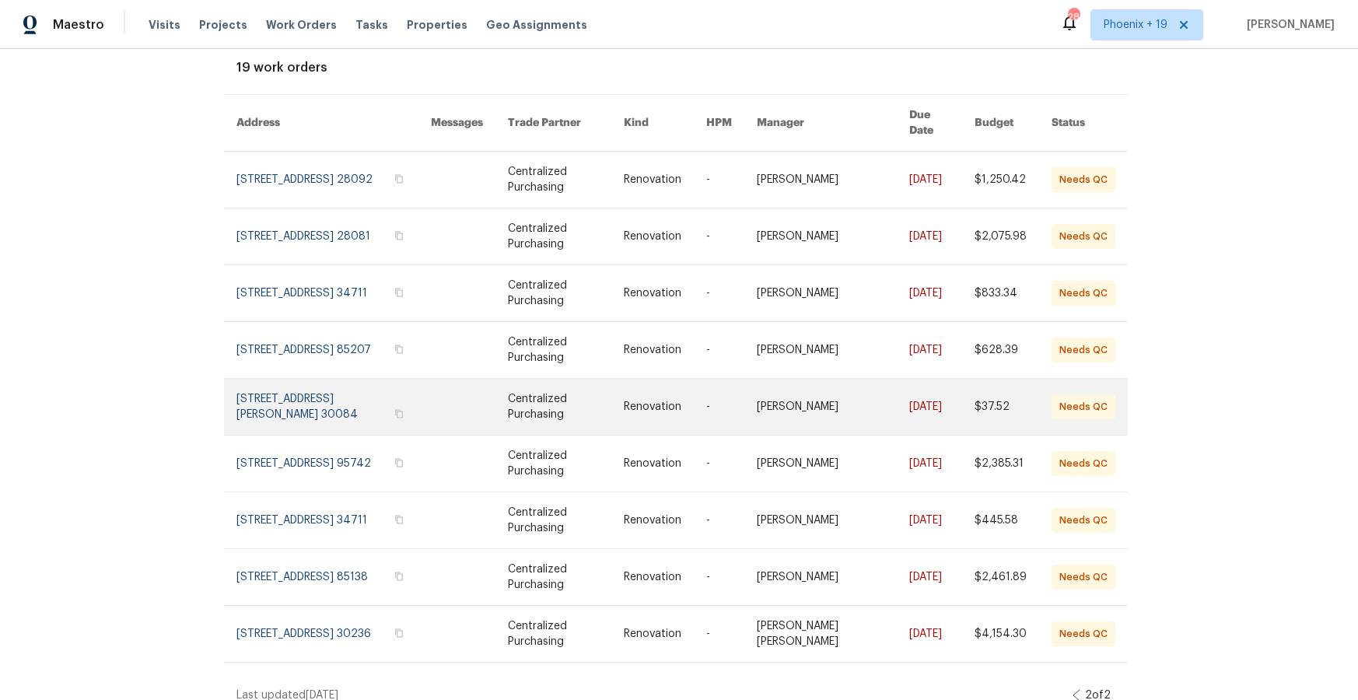
click at [484, 397] on link at bounding box center [469, 407] width 77 height 56
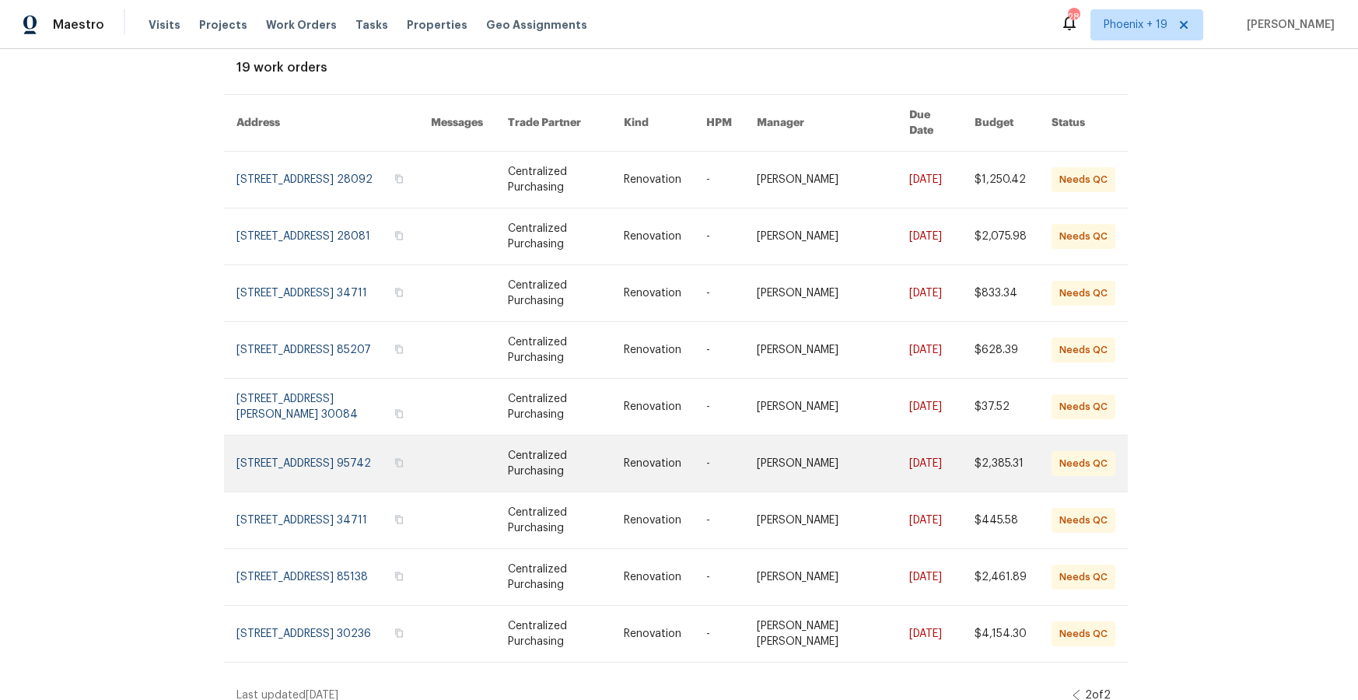
click at [485, 454] on link at bounding box center [469, 464] width 77 height 56
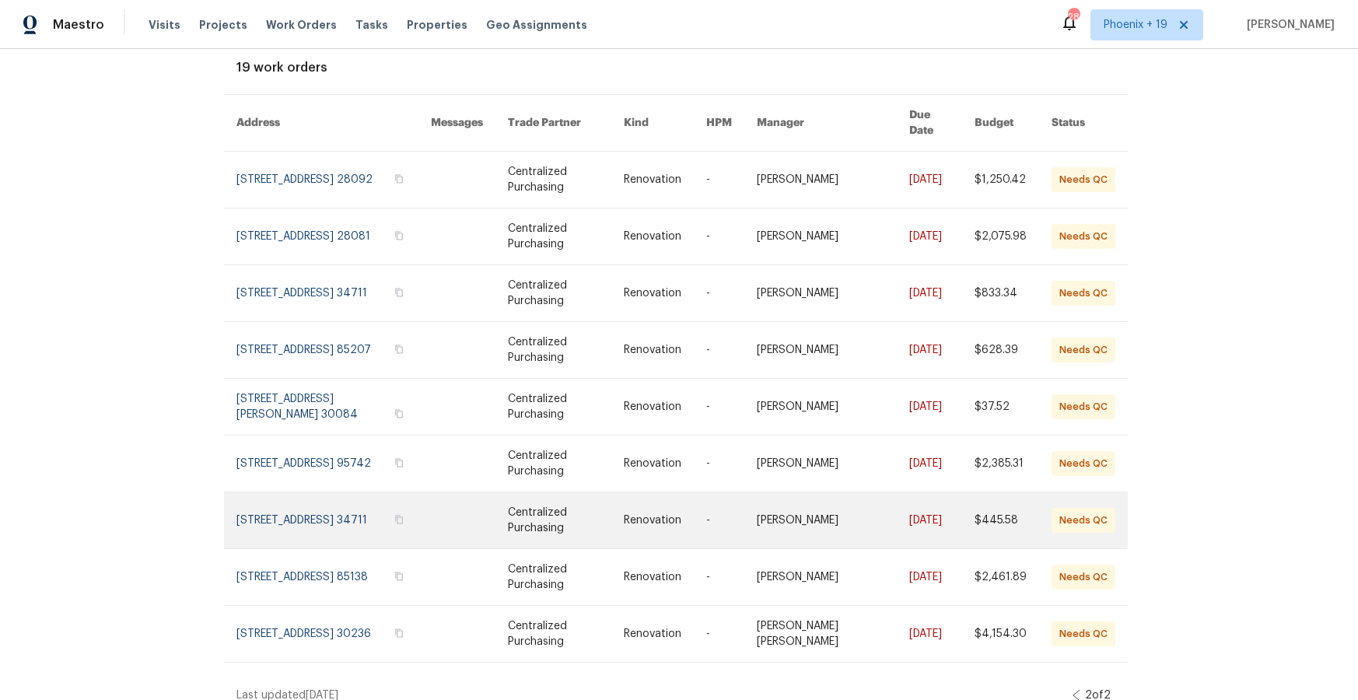
click at [489, 523] on link at bounding box center [469, 520] width 77 height 56
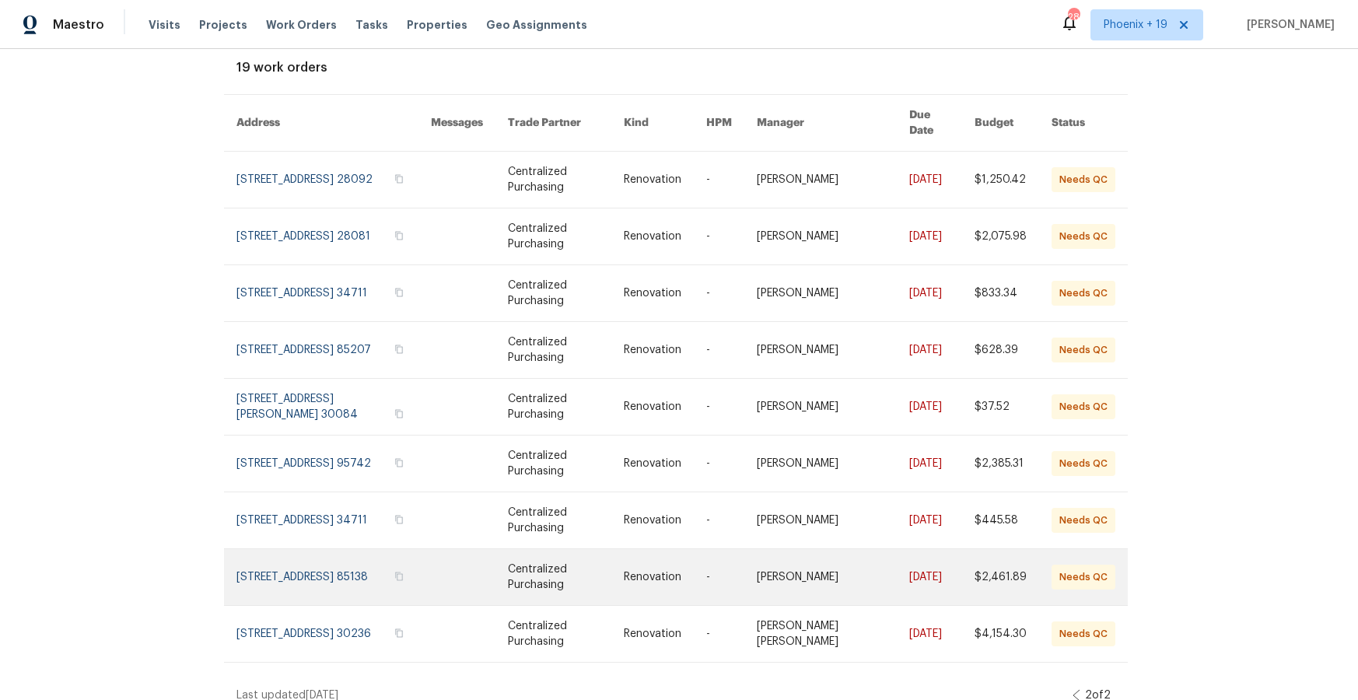
click at [492, 562] on link at bounding box center [469, 577] width 77 height 56
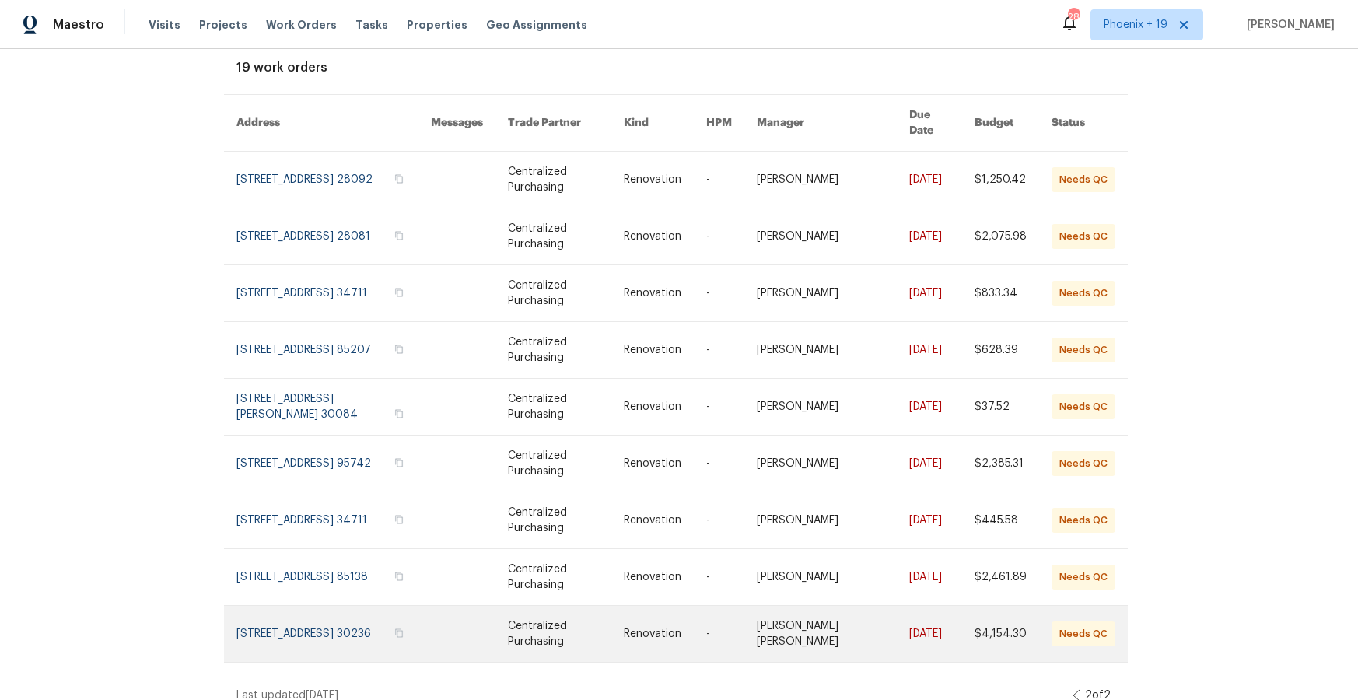
click at [491, 606] on link at bounding box center [469, 634] width 77 height 56
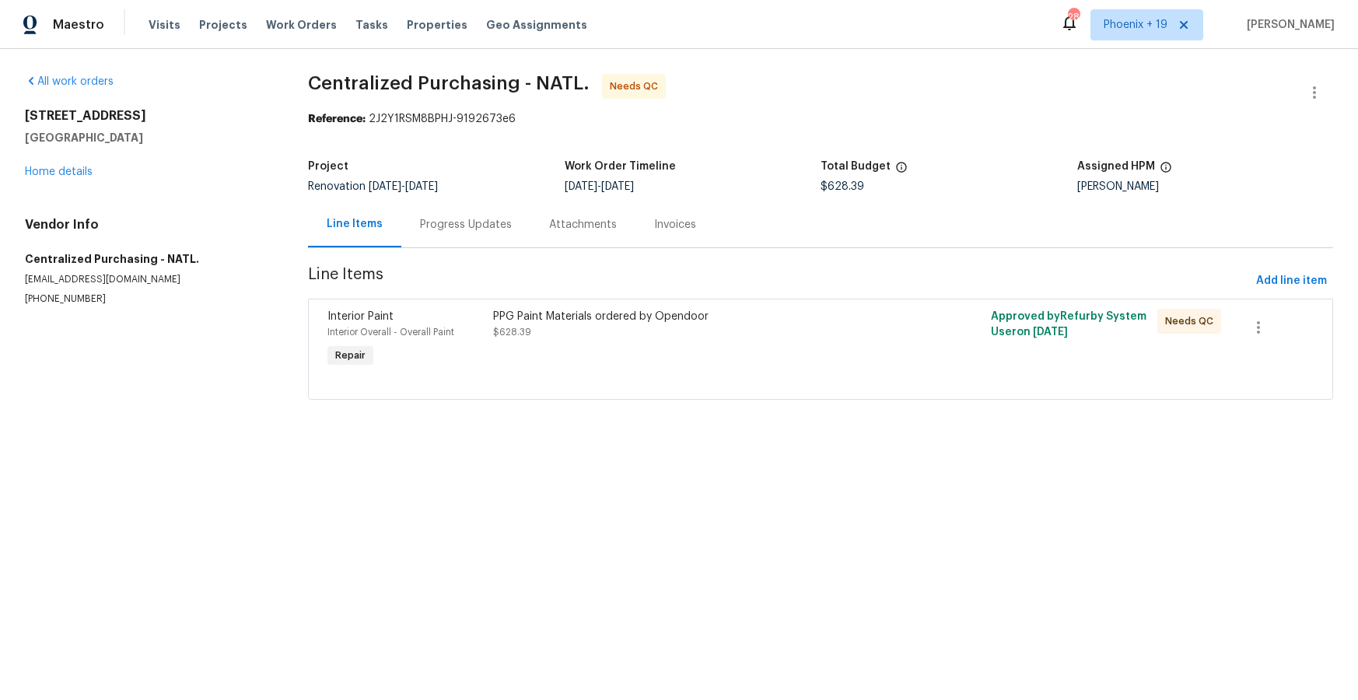
click at [783, 343] on div "PPG Paint Materials ordered by Opendoor $628.39" at bounding box center [696, 340] width 415 height 72
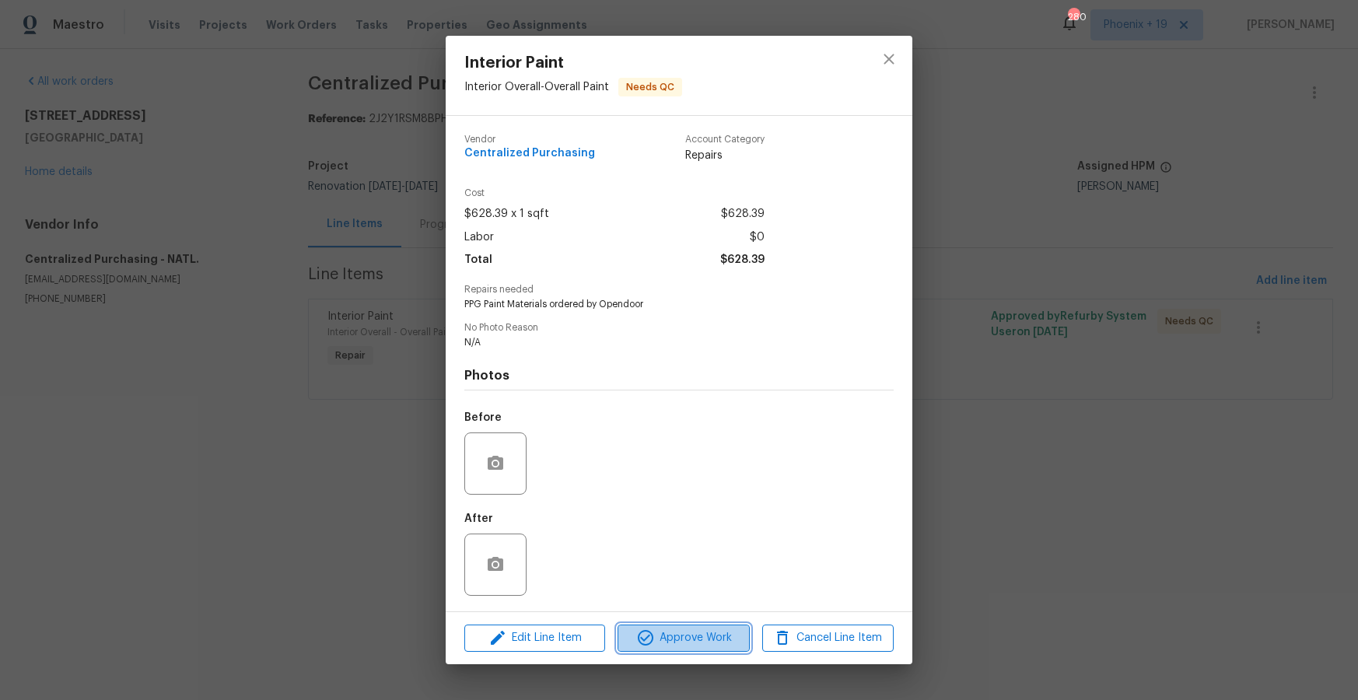
click at [686, 633] on span "Approve Work" at bounding box center [683, 638] width 122 height 19
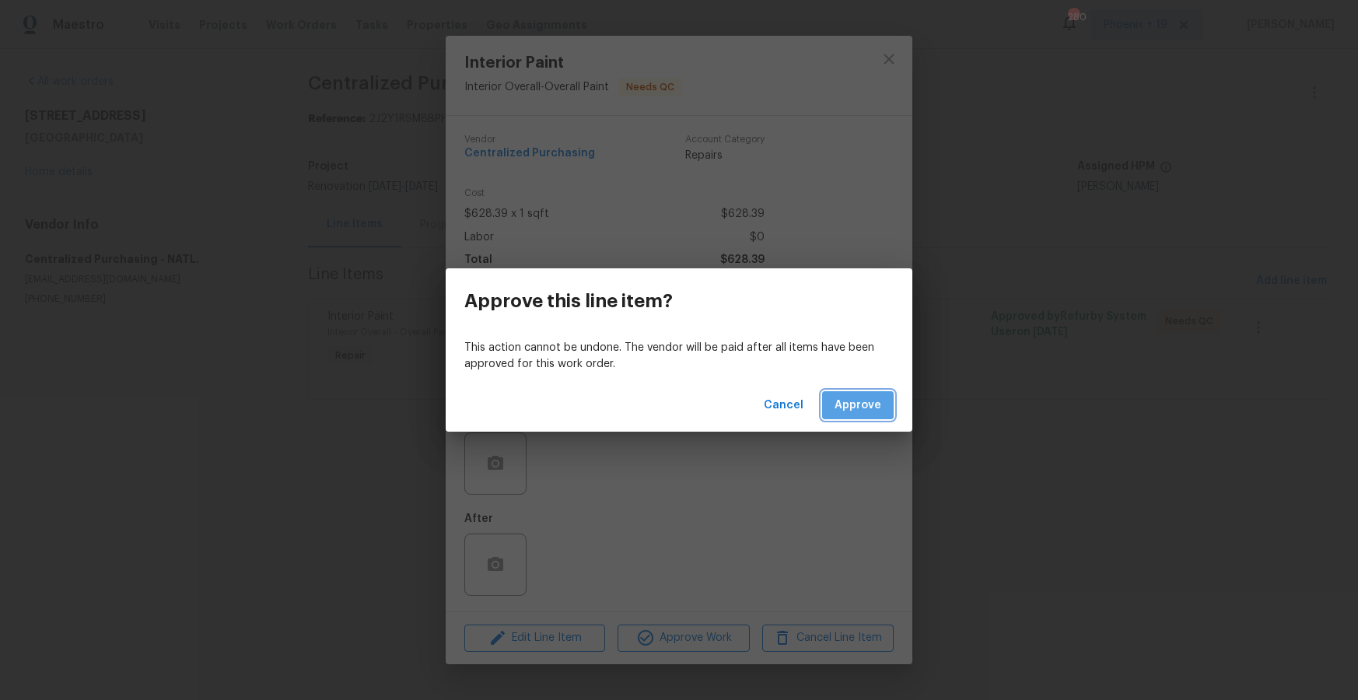
click at [843, 401] on span "Approve" at bounding box center [858, 405] width 47 height 19
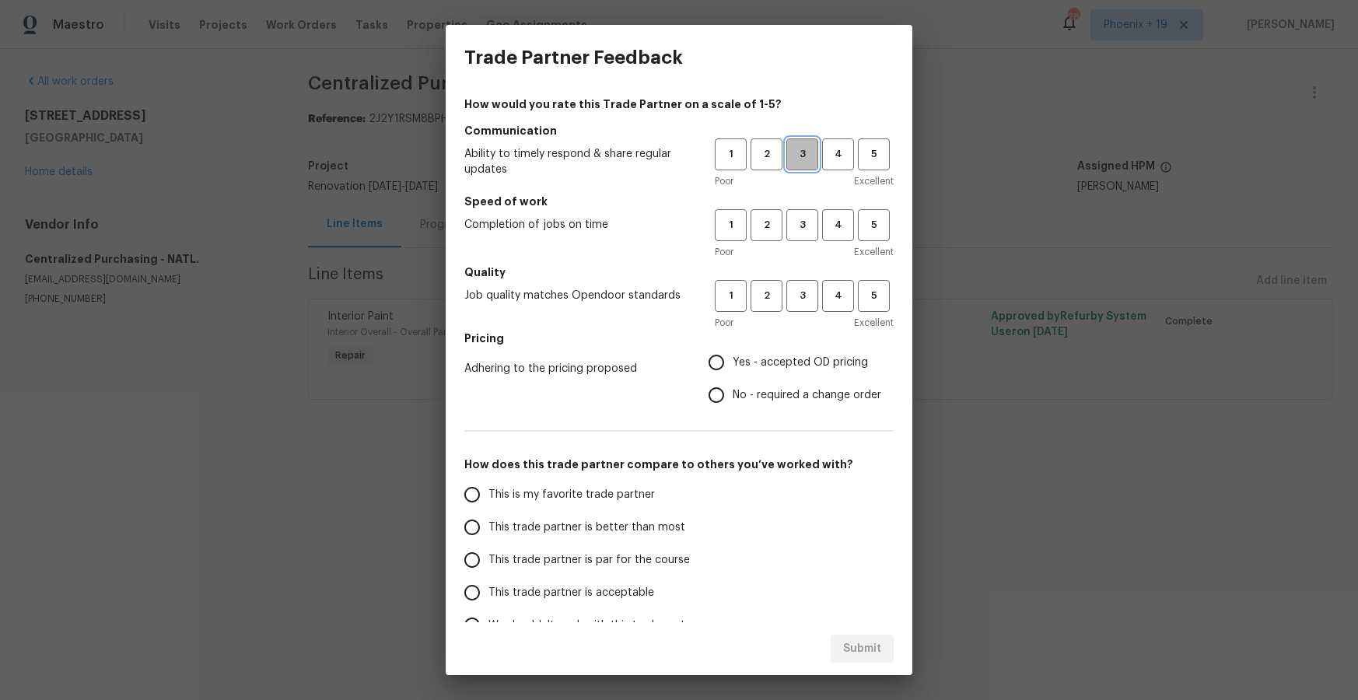
drag, startPoint x: 810, startPoint y: 166, endPoint x: 804, endPoint y: 221, distance: 54.8
click at [810, 166] on button "3" at bounding box center [803, 154] width 32 height 32
drag, startPoint x: 804, startPoint y: 223, endPoint x: 807, endPoint y: 285, distance: 62.3
click at [804, 223] on span "3" at bounding box center [802, 225] width 29 height 18
drag, startPoint x: 808, startPoint y: 299, endPoint x: 807, endPoint y: 310, distance: 11.7
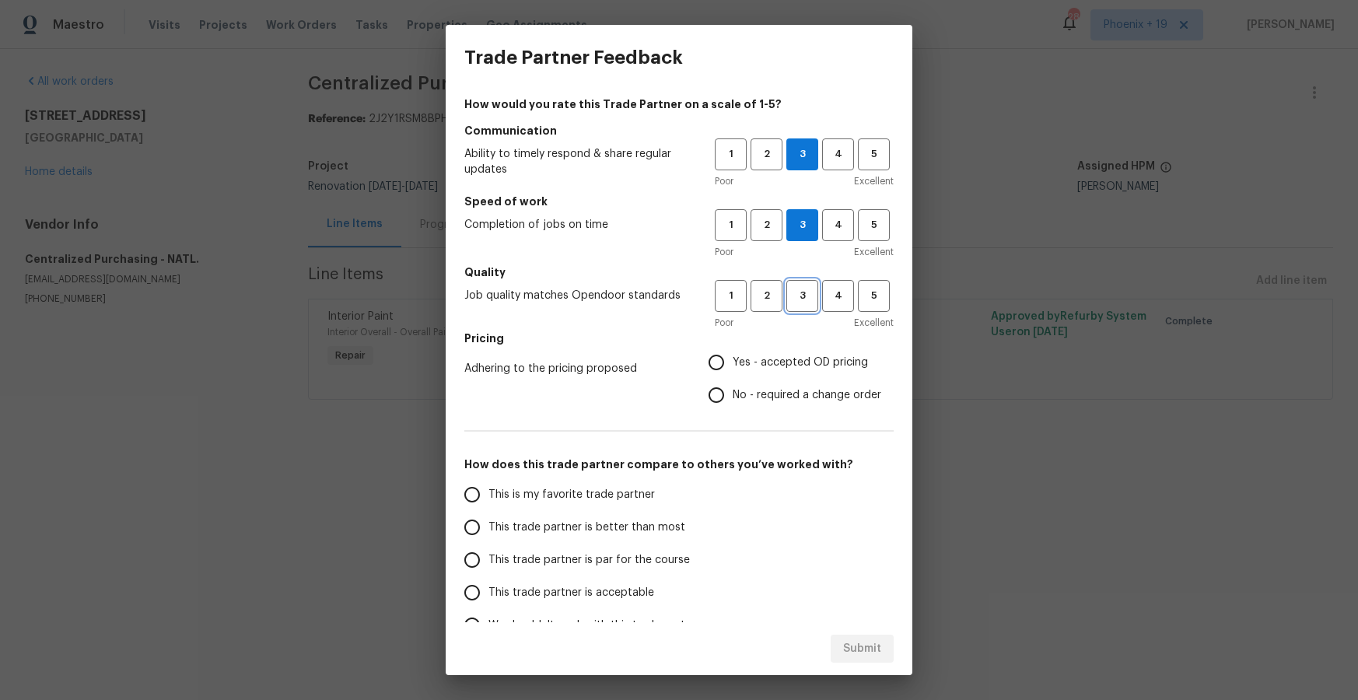
click at [808, 300] on span "3" at bounding box center [802, 296] width 29 height 18
drag, startPoint x: 790, startPoint y: 363, endPoint x: 657, endPoint y: 409, distance: 141.0
click at [790, 363] on span "Yes - accepted OD pricing" at bounding box center [800, 363] width 135 height 16
click at [733, 363] on input "Yes - accepted OD pricing" at bounding box center [716, 362] width 33 height 33
radio input "true"
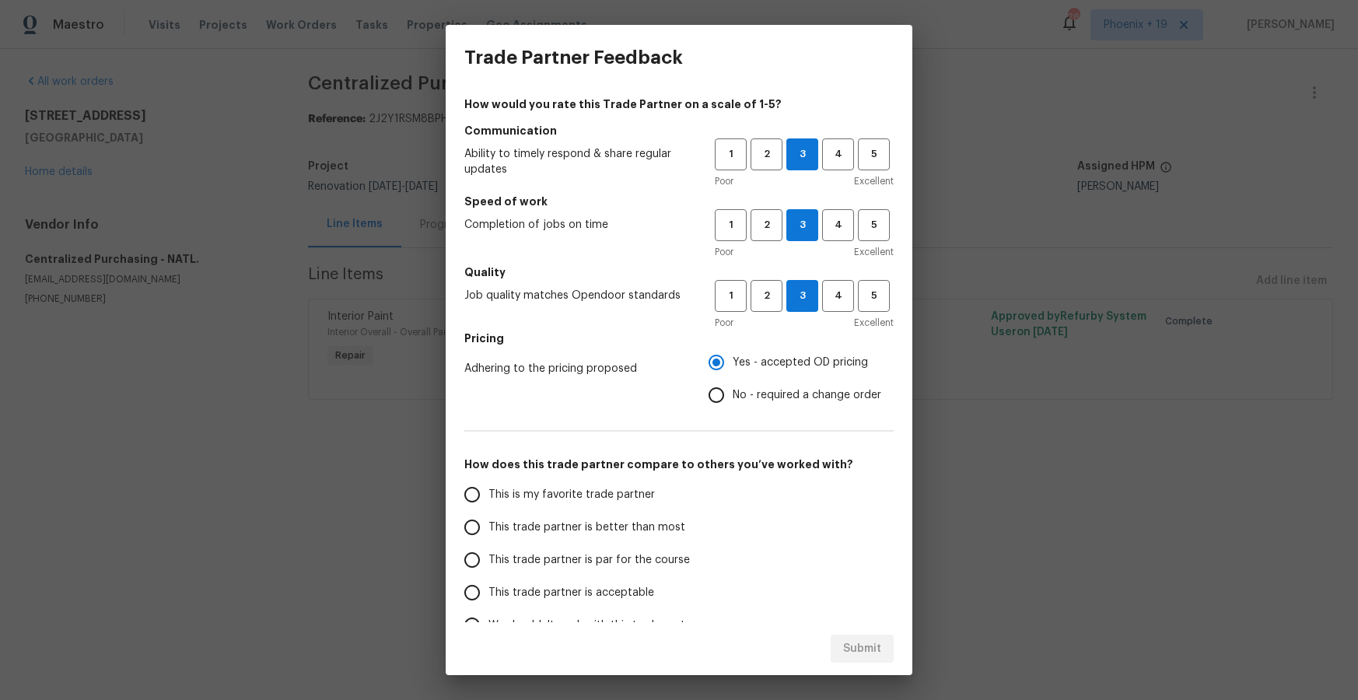
click at [553, 493] on span "This is my favorite trade partner" at bounding box center [572, 495] width 166 height 16
click at [489, 493] on input "This is my favorite trade partner" at bounding box center [472, 494] width 33 height 33
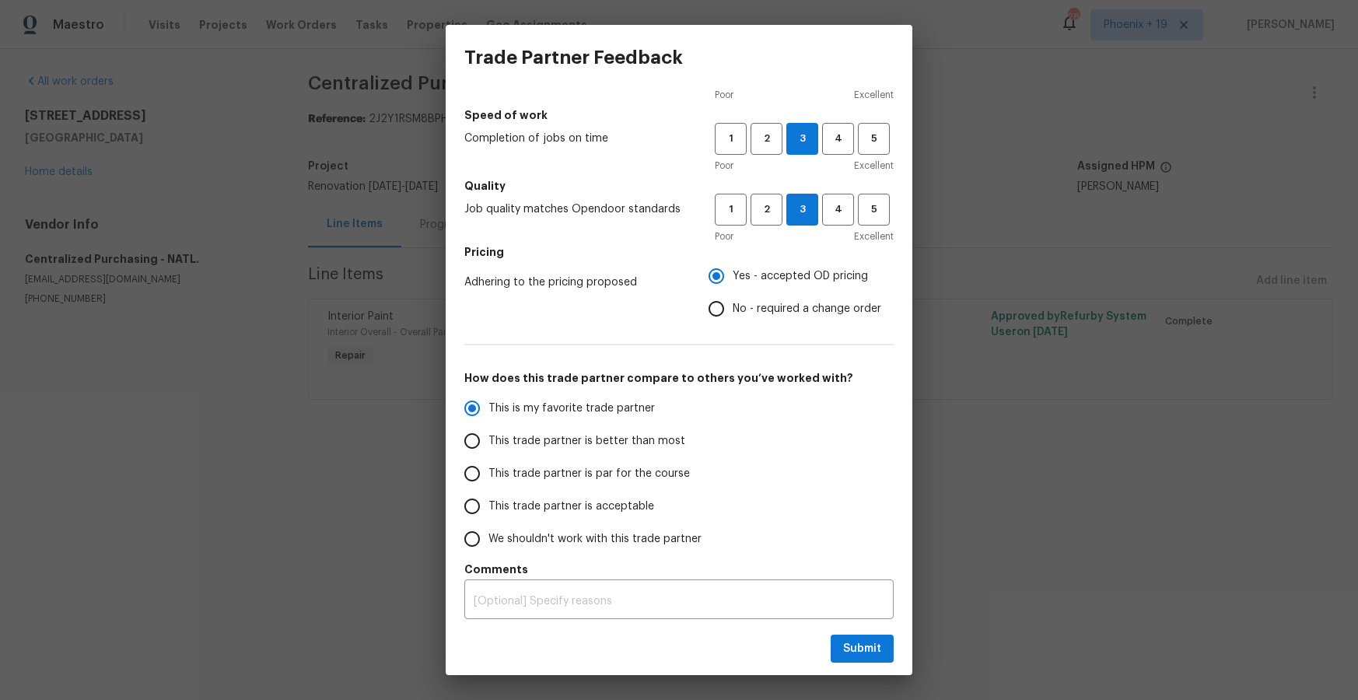
scroll to position [89, 0]
click at [852, 642] on span "Submit" at bounding box center [862, 649] width 38 height 19
radio input "true"
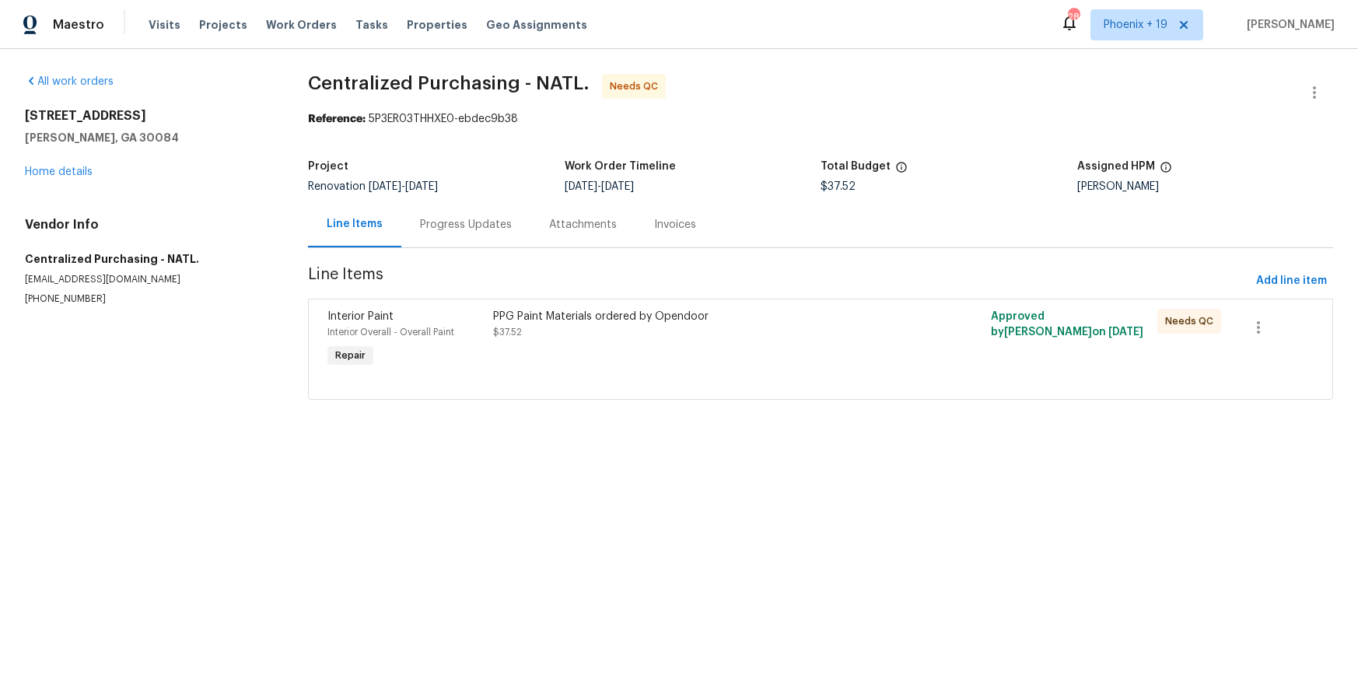
click at [838, 335] on div "PPG Paint Materials ordered by Opendoor $37.52" at bounding box center [695, 324] width 405 height 31
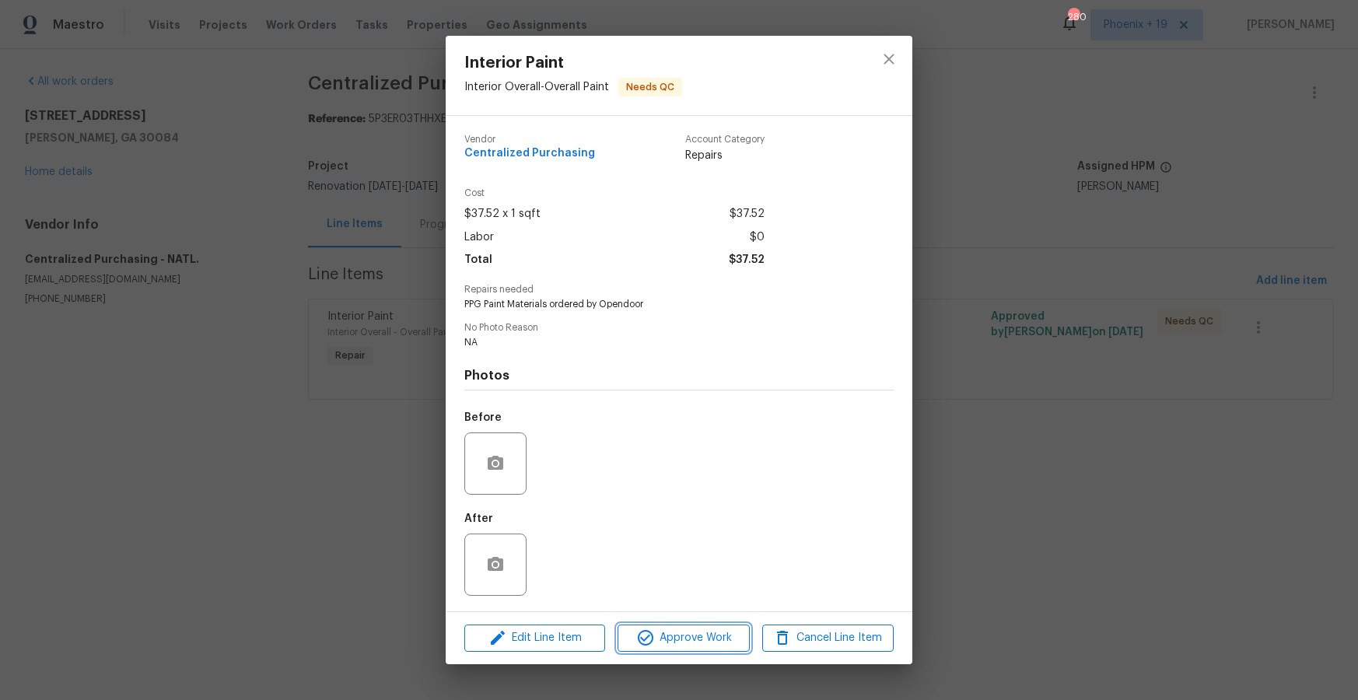
click at [691, 634] on span "Approve Work" at bounding box center [683, 638] width 122 height 19
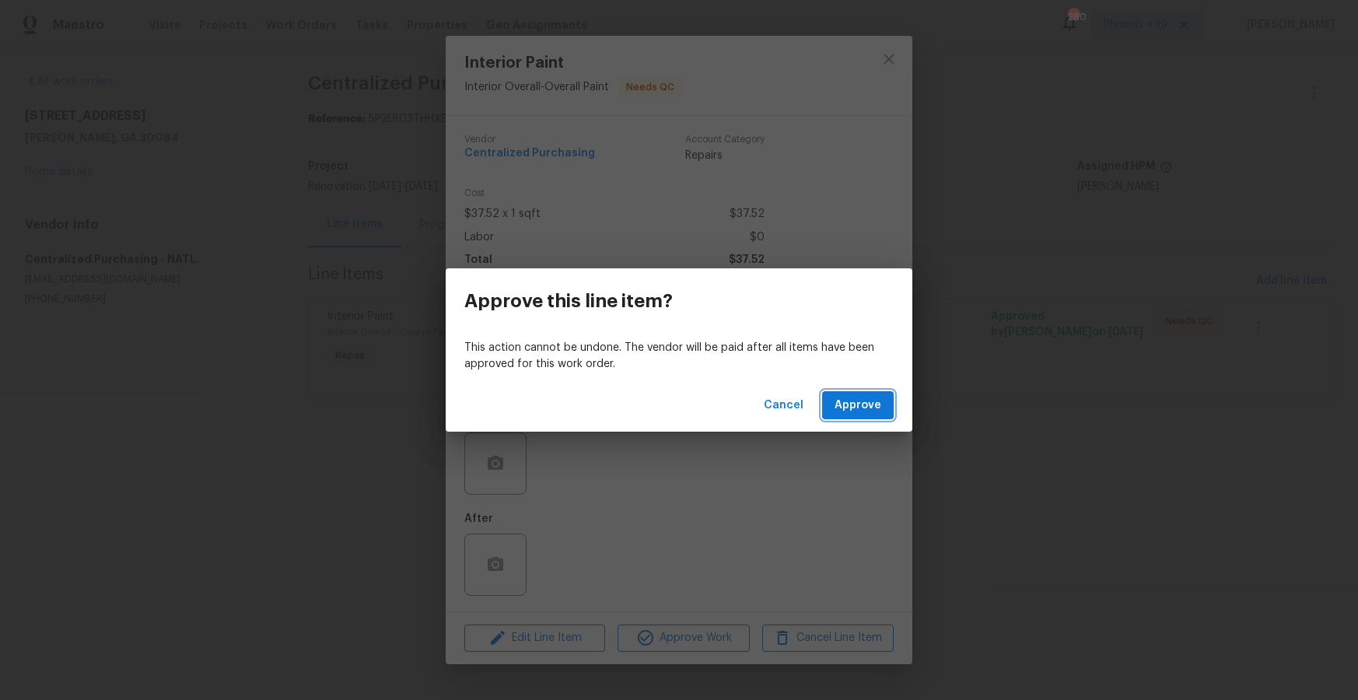
click at [848, 399] on span "Approve" at bounding box center [858, 405] width 47 height 19
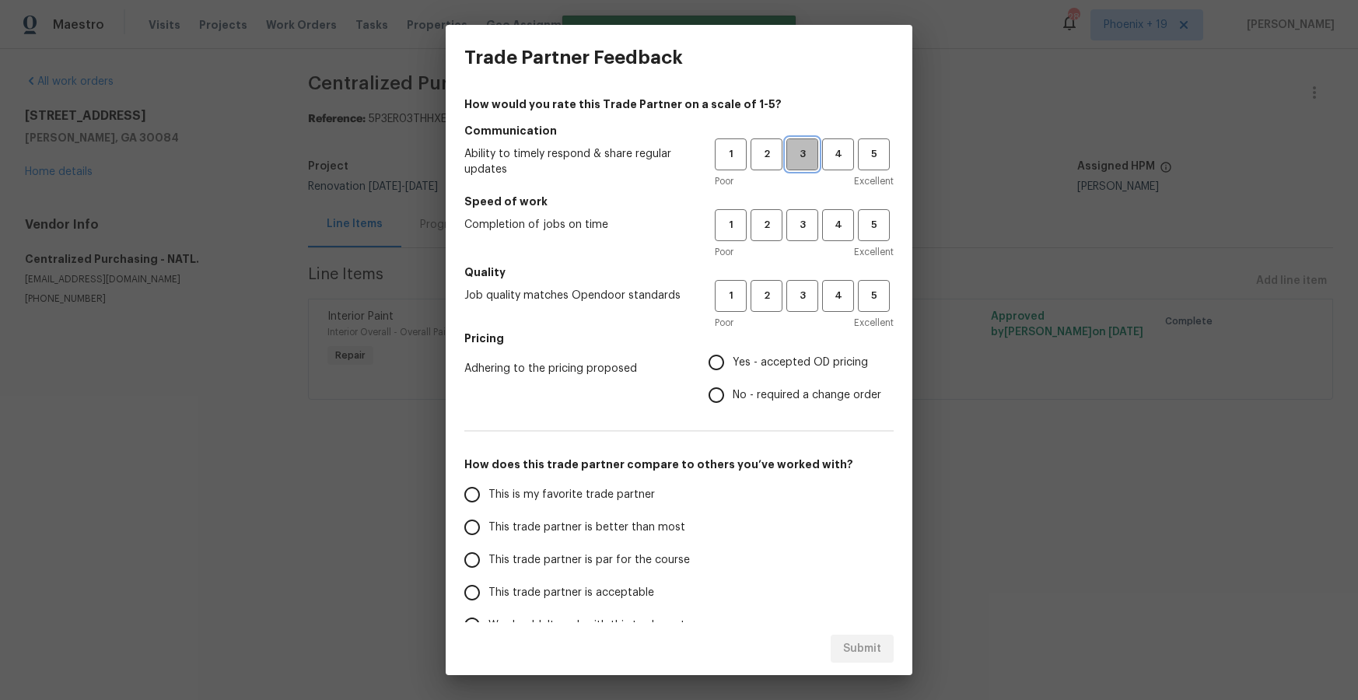
click at [789, 153] on span "3" at bounding box center [802, 154] width 29 height 18
click at [799, 230] on span "3" at bounding box center [802, 225] width 29 height 18
click at [792, 296] on span "3" at bounding box center [802, 296] width 29 height 18
click at [766, 365] on span "Yes - accepted OD pricing" at bounding box center [800, 363] width 135 height 16
click at [733, 365] on input "Yes - accepted OD pricing" at bounding box center [716, 362] width 33 height 33
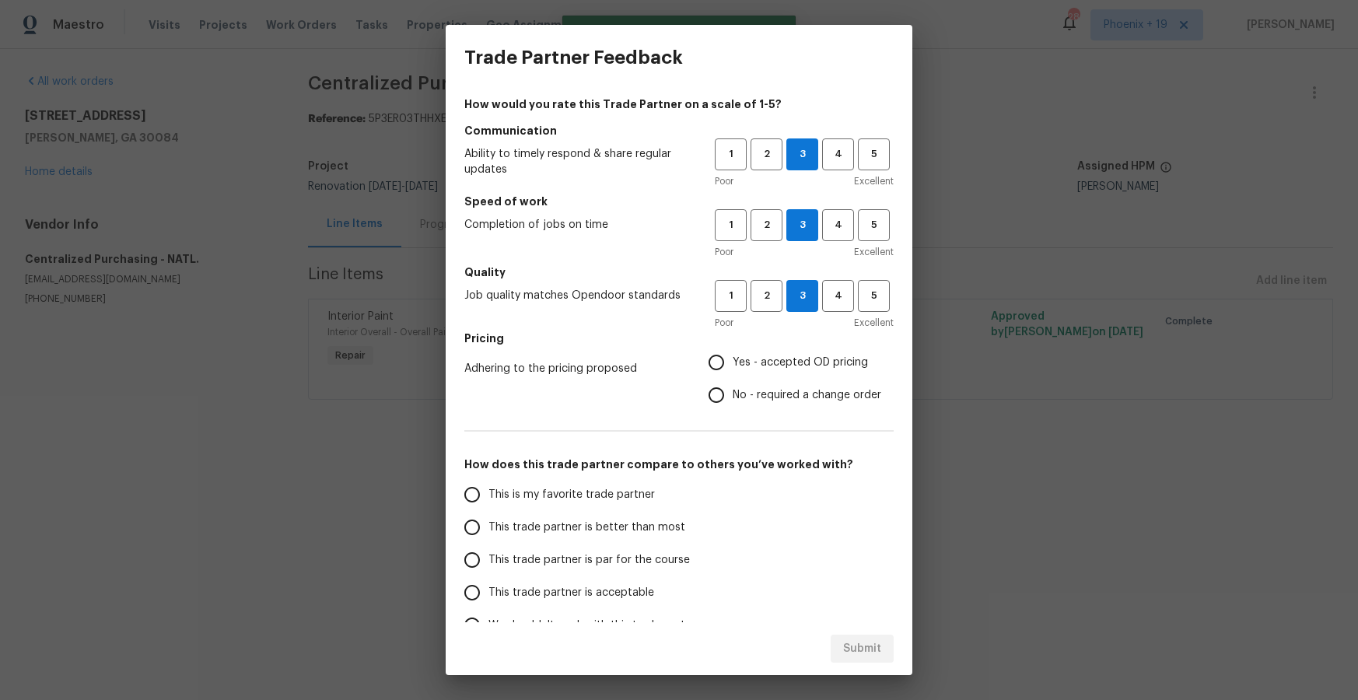
radio input "true"
click at [591, 495] on span "This is my favorite trade partner" at bounding box center [572, 495] width 166 height 16
click at [489, 495] on input "This is my favorite trade partner" at bounding box center [472, 494] width 33 height 33
click at [858, 640] on span "Submit" at bounding box center [862, 649] width 38 height 19
radio input "true"
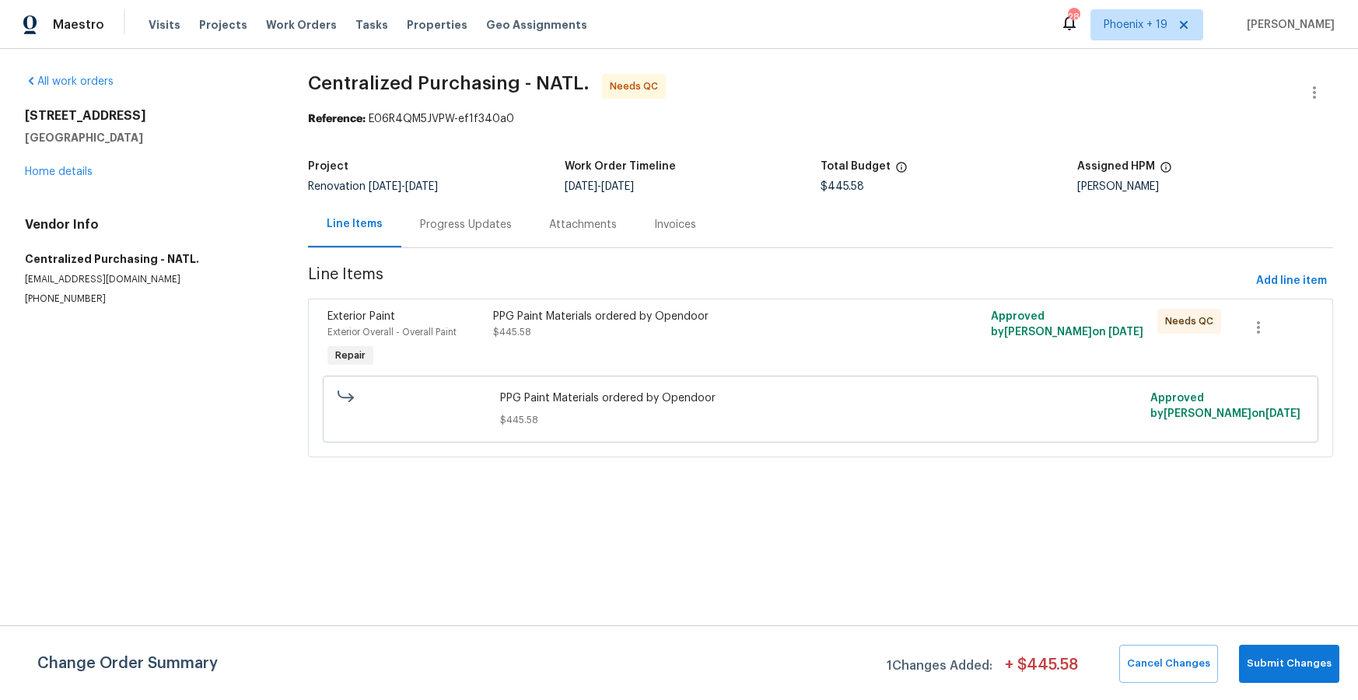
click at [827, 342] on div "PPG Paint Materials ordered by Opendoor $445.58" at bounding box center [696, 340] width 415 height 72
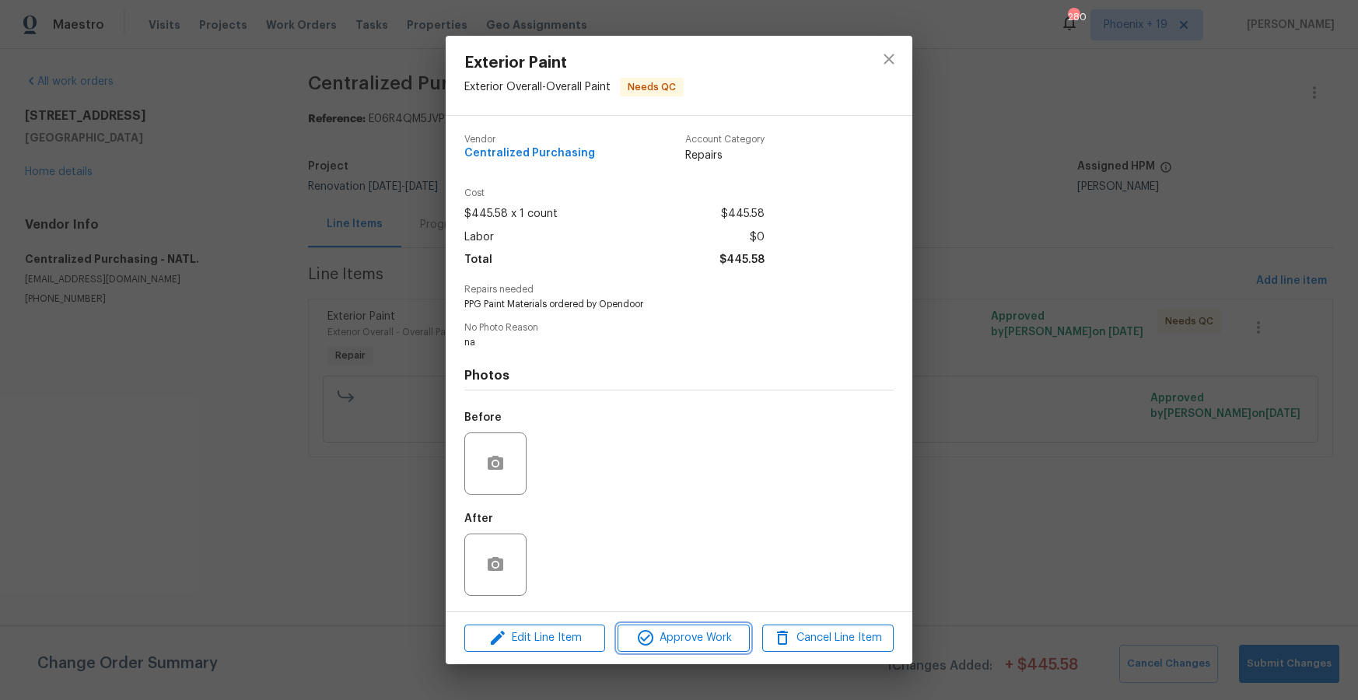
click at [674, 643] on span "Approve Work" at bounding box center [683, 638] width 122 height 19
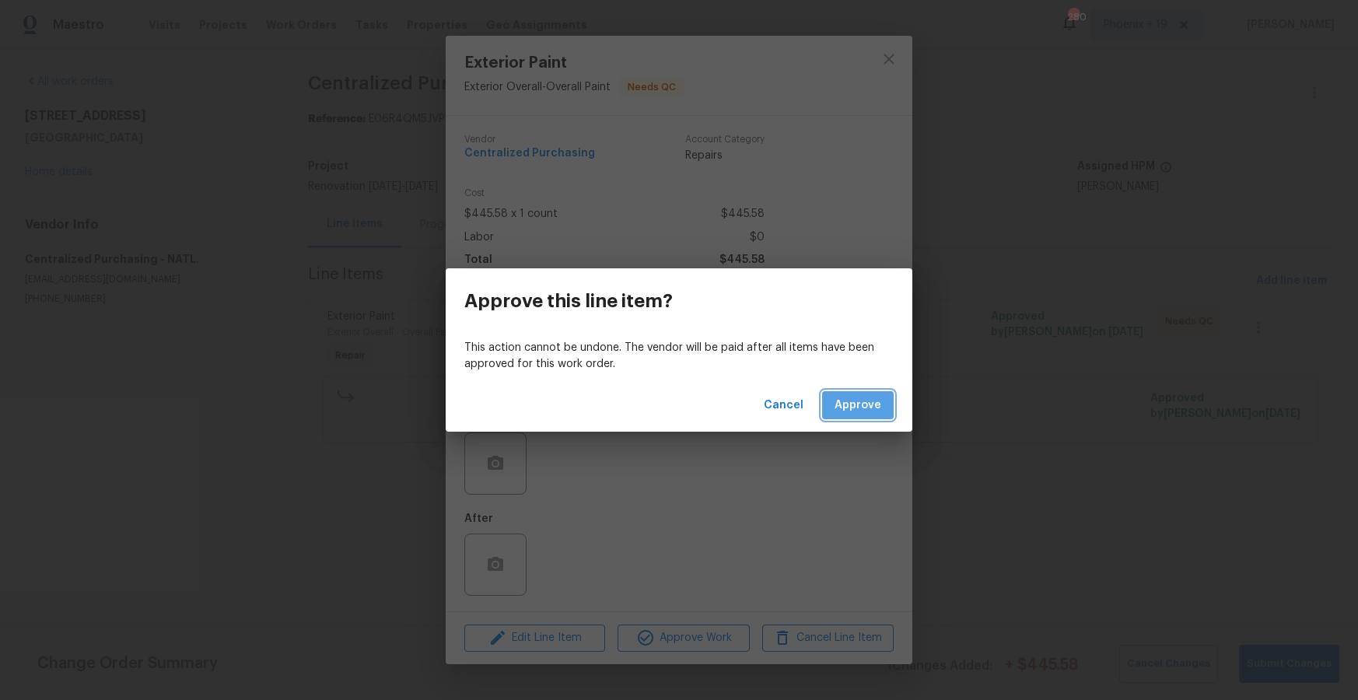
click at [857, 403] on span "Approve" at bounding box center [858, 405] width 47 height 19
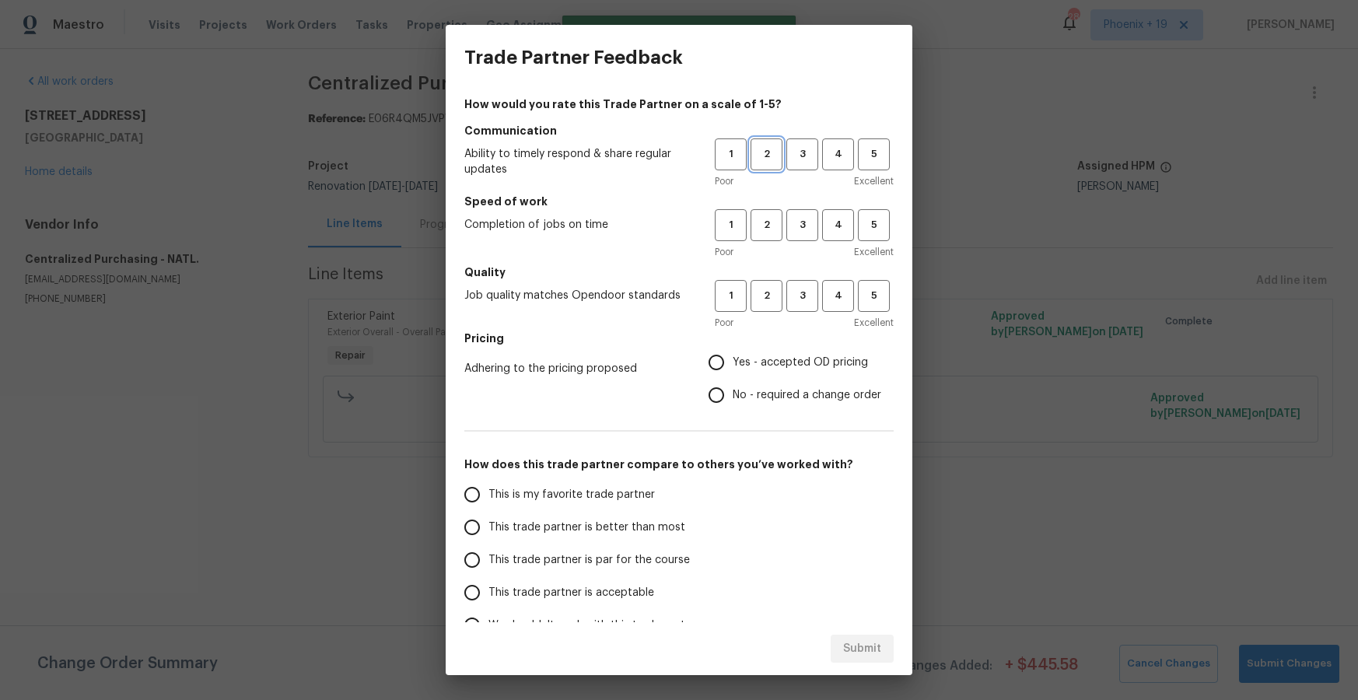
click at [774, 152] on span "2" at bounding box center [766, 154] width 29 height 18
click at [821, 158] on div "1 2 3 4 5" at bounding box center [804, 154] width 179 height 32
drag, startPoint x: 808, startPoint y: 159, endPoint x: 799, endPoint y: 186, distance: 28.1
click at [808, 159] on span "3" at bounding box center [802, 154] width 29 height 18
drag, startPoint x: 797, startPoint y: 230, endPoint x: 789, endPoint y: 302, distance: 72.8
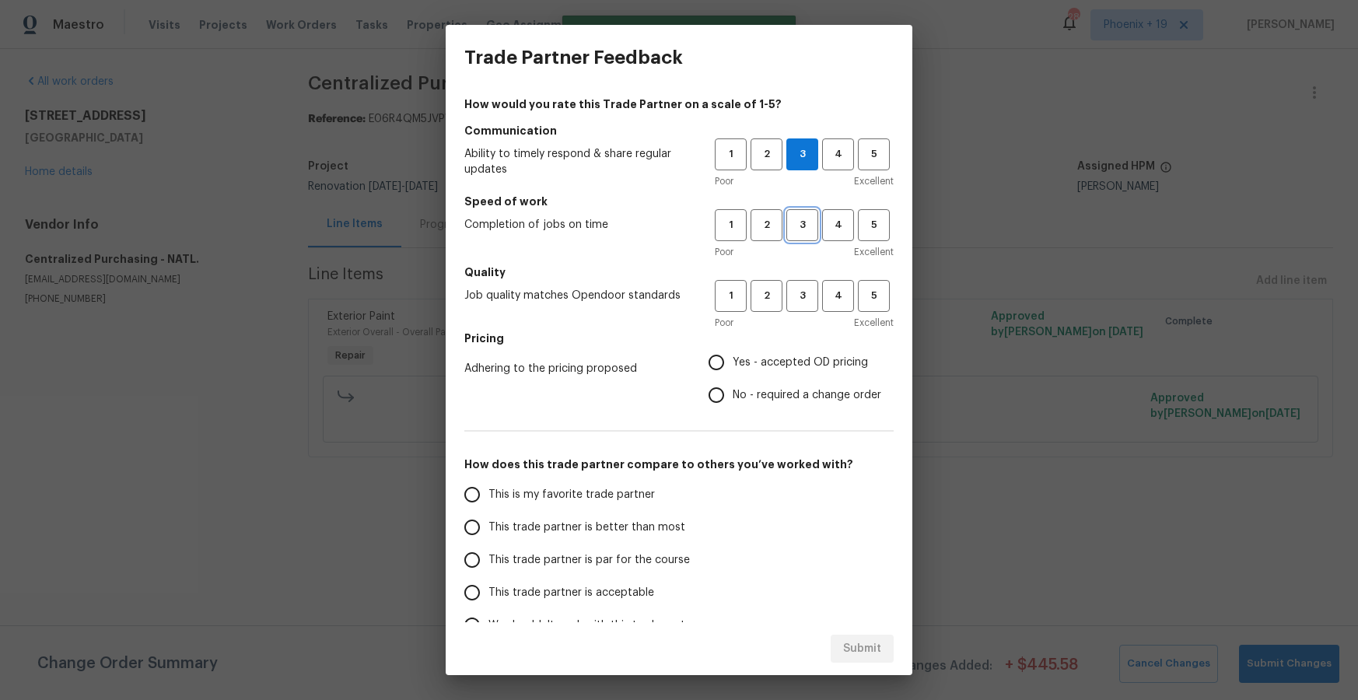
click at [797, 231] on span "3" at bounding box center [802, 225] width 29 height 18
click at [789, 302] on span "3" at bounding box center [802, 296] width 29 height 18
click at [766, 348] on label "Yes - accepted OD pricing" at bounding box center [790, 362] width 181 height 33
click at [733, 348] on input "Yes - accepted OD pricing" at bounding box center [716, 362] width 33 height 33
radio input "true"
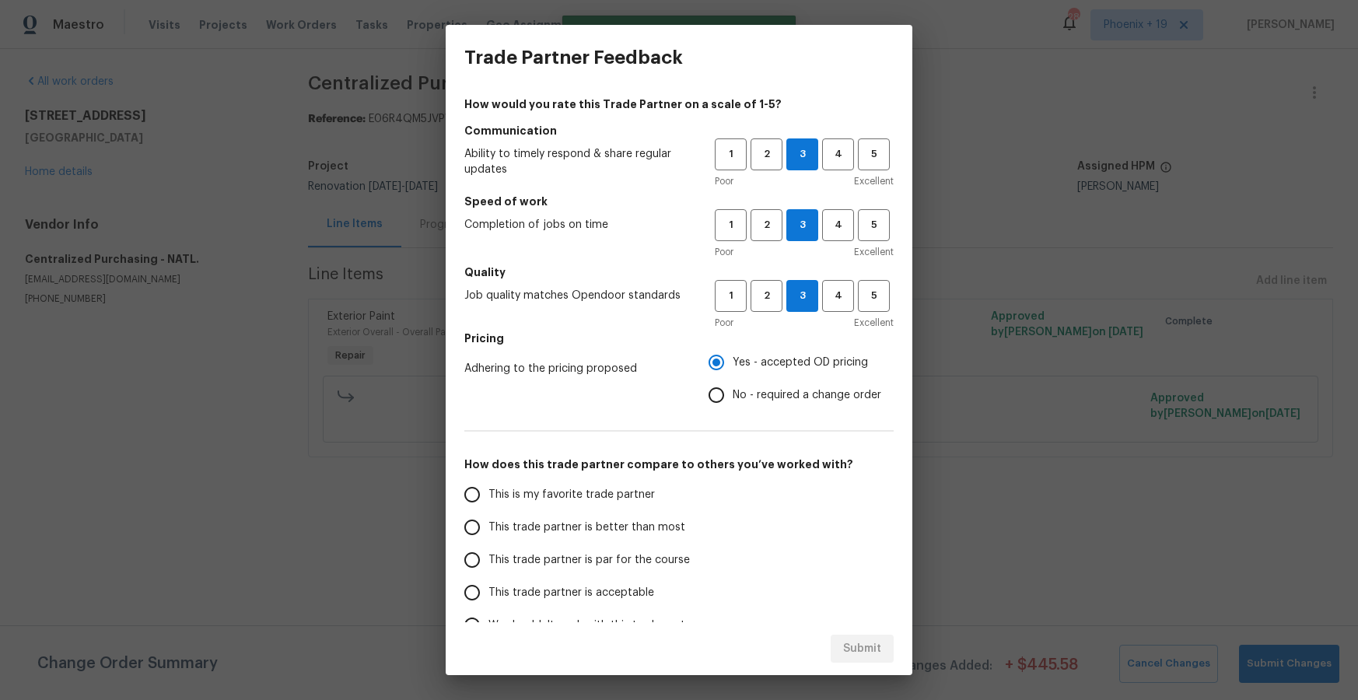
click at [526, 493] on span "This is my favorite trade partner" at bounding box center [572, 495] width 166 height 16
click at [489, 493] on input "This is my favorite trade partner" at bounding box center [472, 494] width 33 height 33
click at [832, 646] on button "Submit" at bounding box center [862, 649] width 63 height 29
radio input "true"
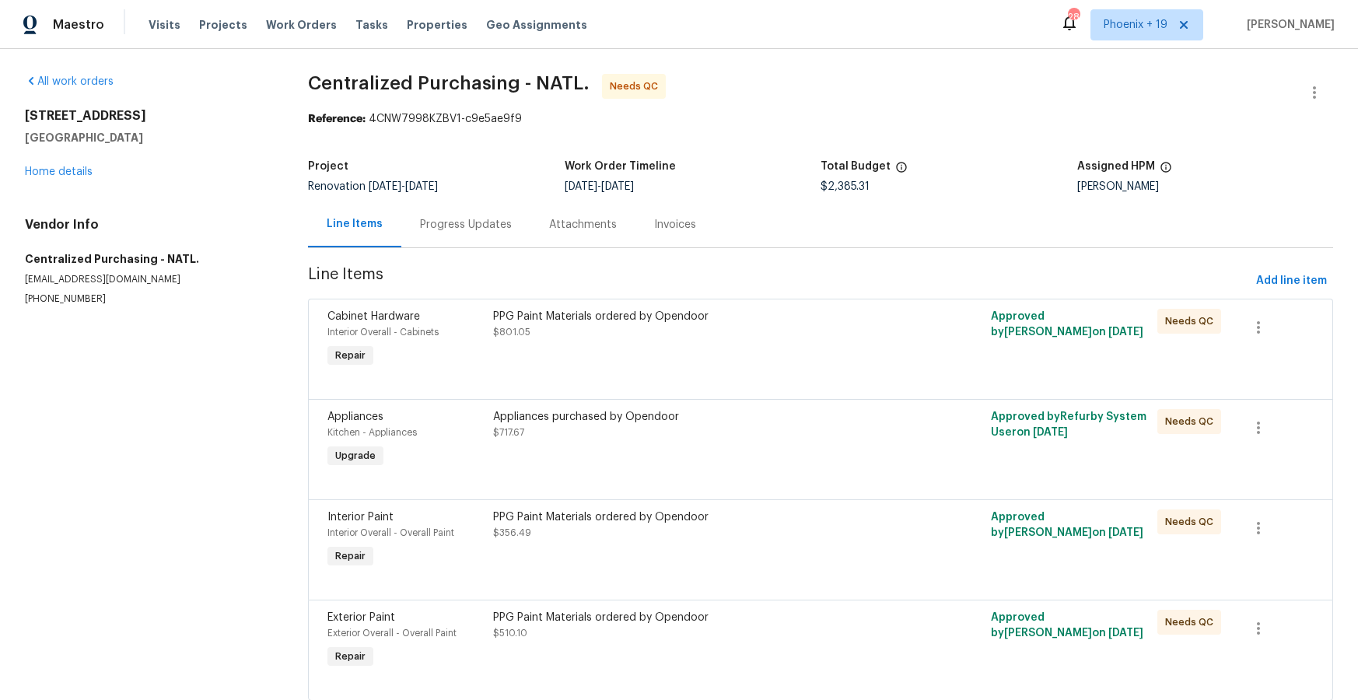
scroll to position [45, 0]
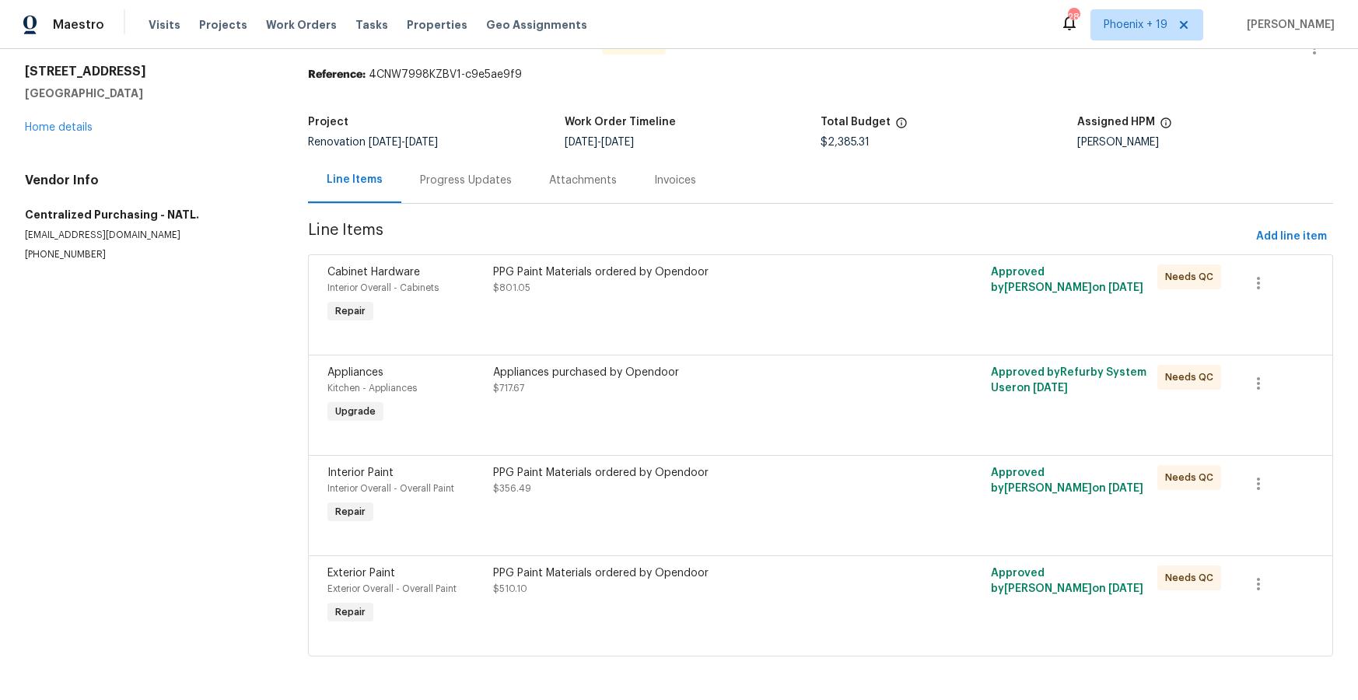
click at [829, 636] on div at bounding box center [821, 637] width 987 height 19
click at [831, 614] on div "PPG Paint Materials ordered by Opendoor $510.10" at bounding box center [696, 597] width 415 height 72
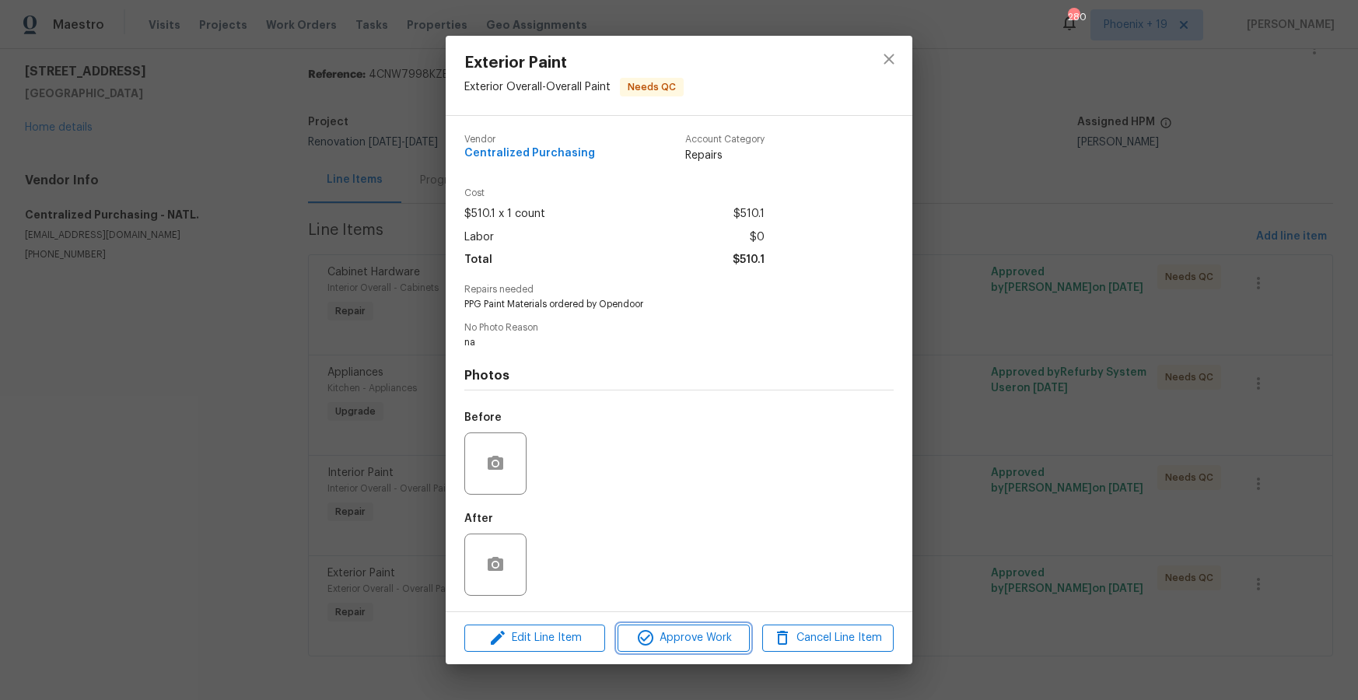
click at [698, 643] on span "Approve Work" at bounding box center [683, 638] width 122 height 19
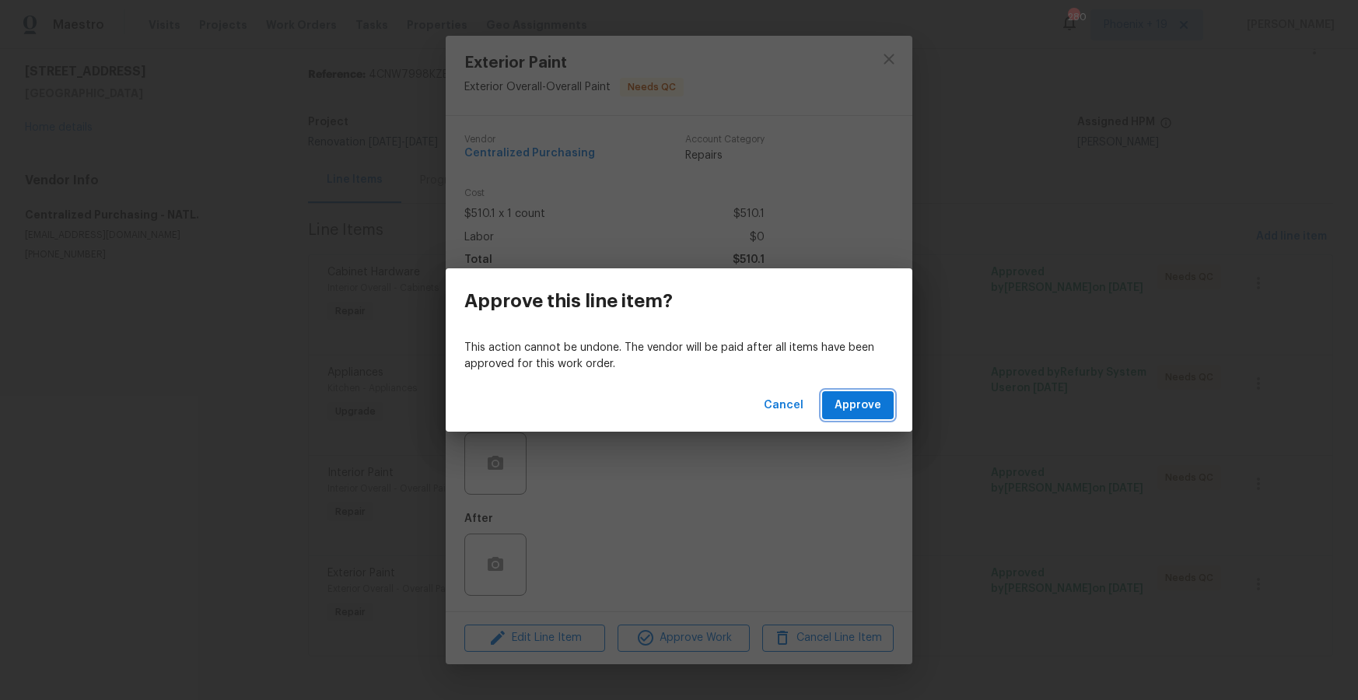
click at [857, 407] on span "Approve" at bounding box center [858, 405] width 47 height 19
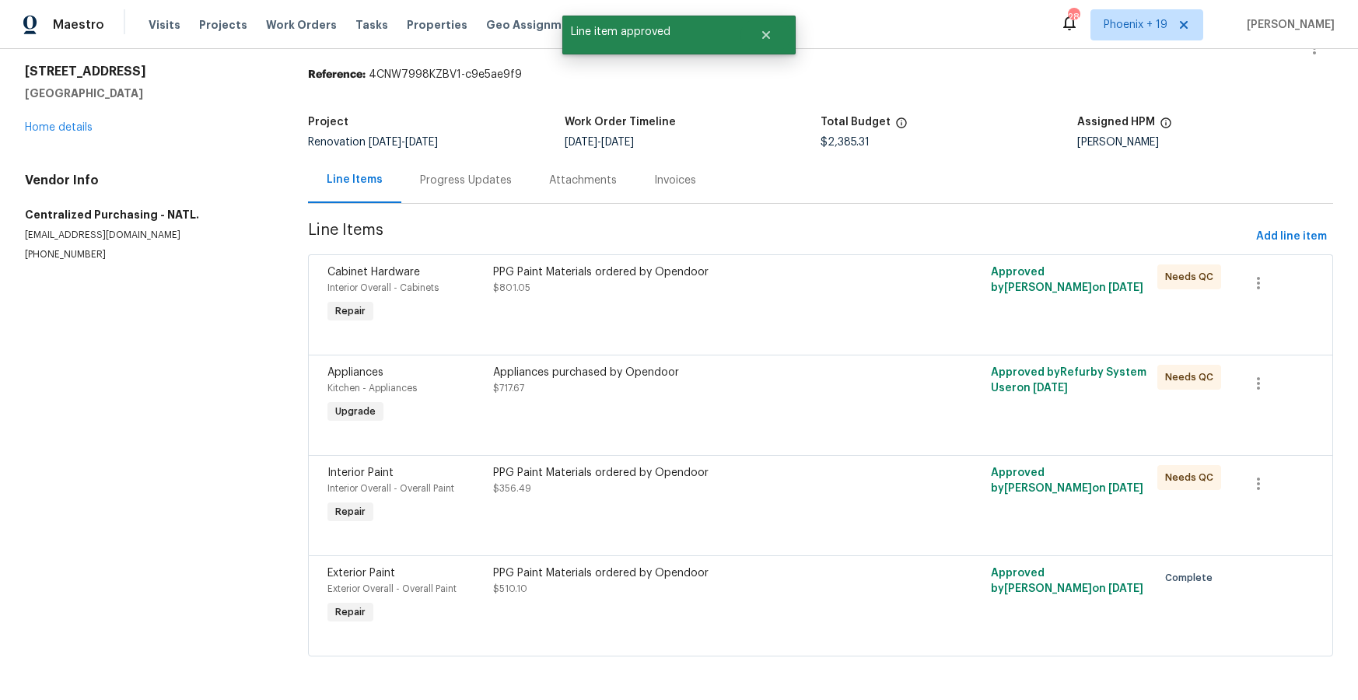
click at [857, 496] on div "PPG Paint Materials ordered by Opendoor $356.49" at bounding box center [696, 497] width 415 height 72
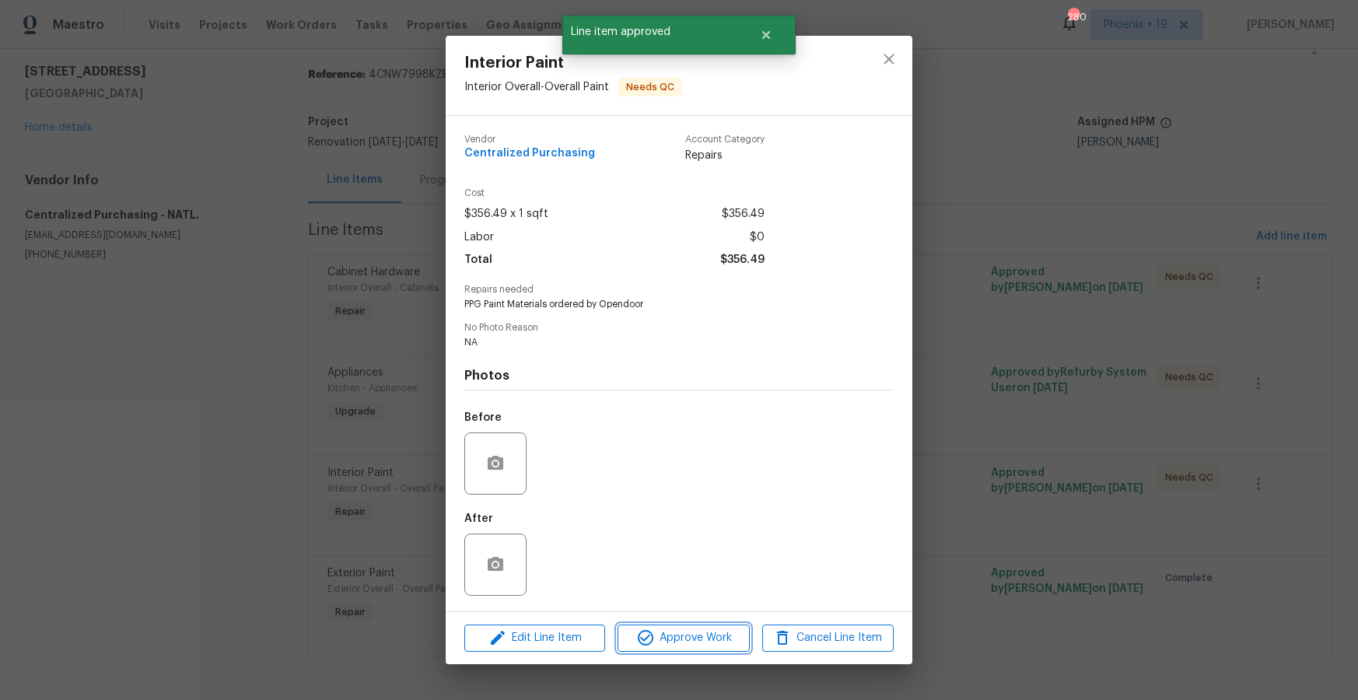
click at [728, 627] on button "Approve Work" at bounding box center [683, 638] width 131 height 27
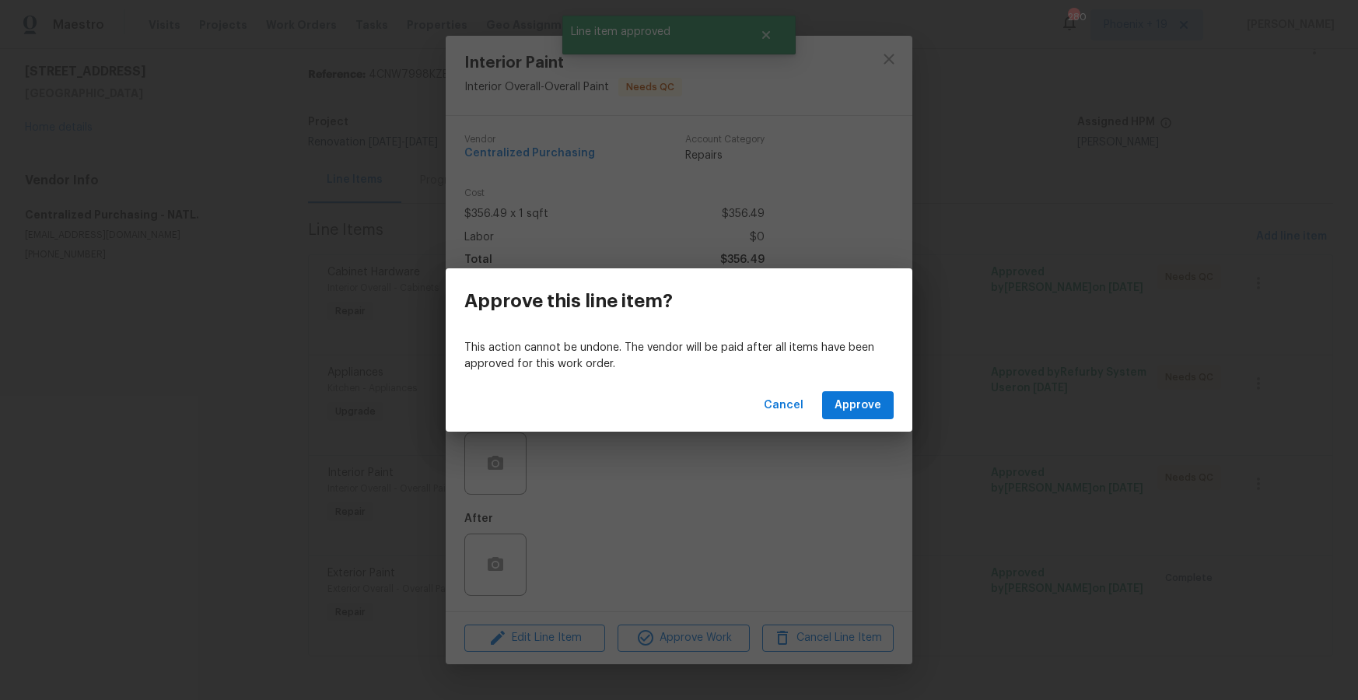
click at [830, 382] on div "Cancel Approve" at bounding box center [679, 406] width 467 height 54
click at [839, 410] on span "Approve" at bounding box center [858, 405] width 47 height 19
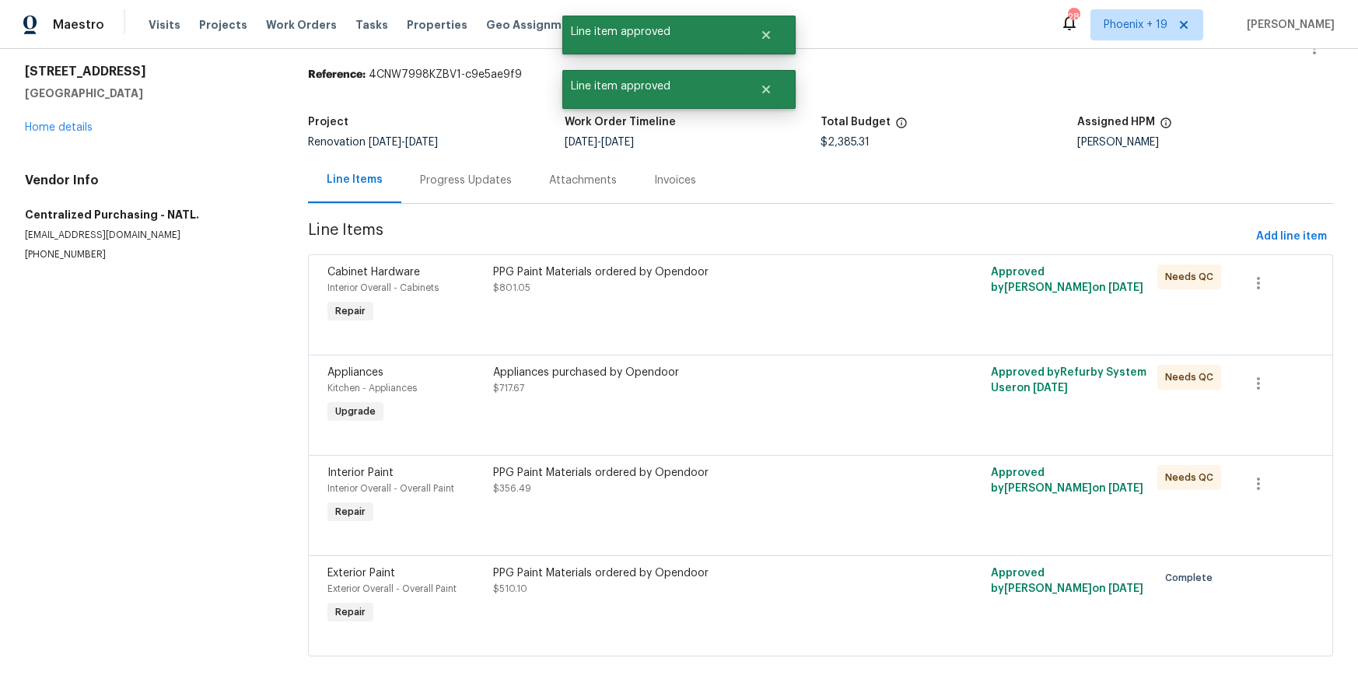
click at [839, 411] on div "Appliances purchased by Opendoor $717.67" at bounding box center [696, 396] width 415 height 72
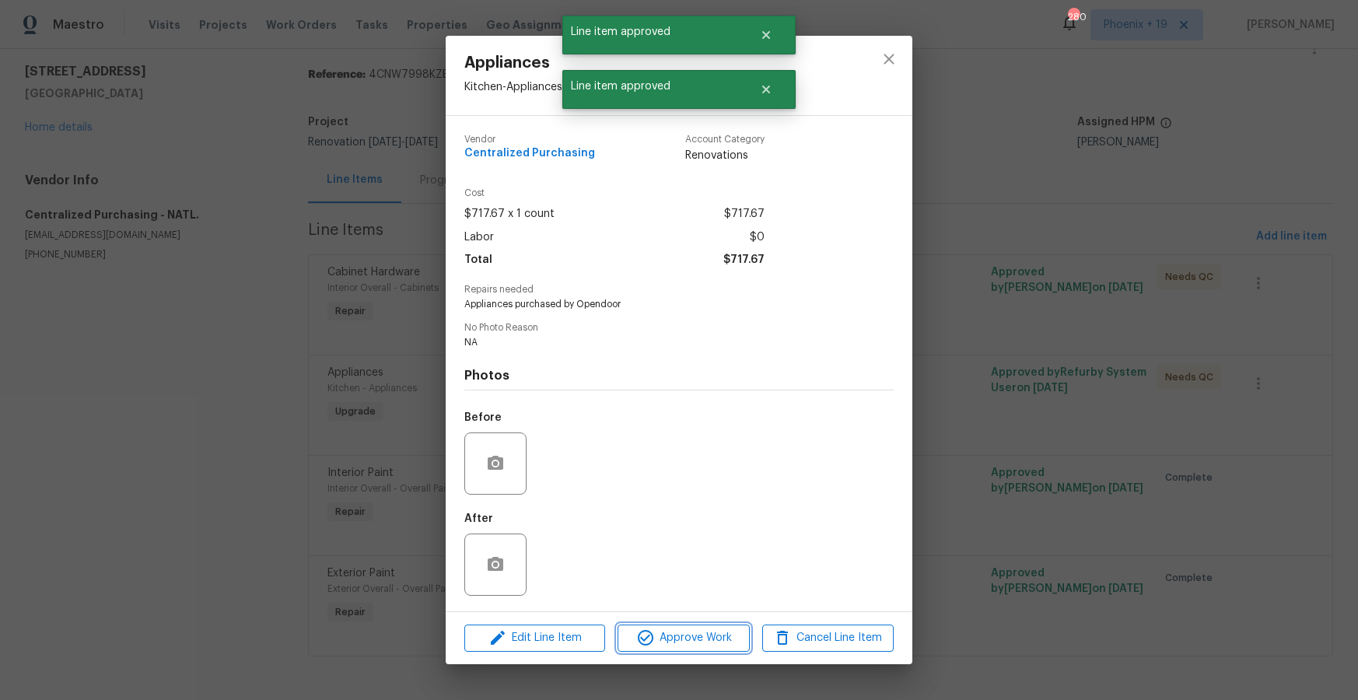
click at [718, 646] on span "Approve Work" at bounding box center [683, 638] width 122 height 19
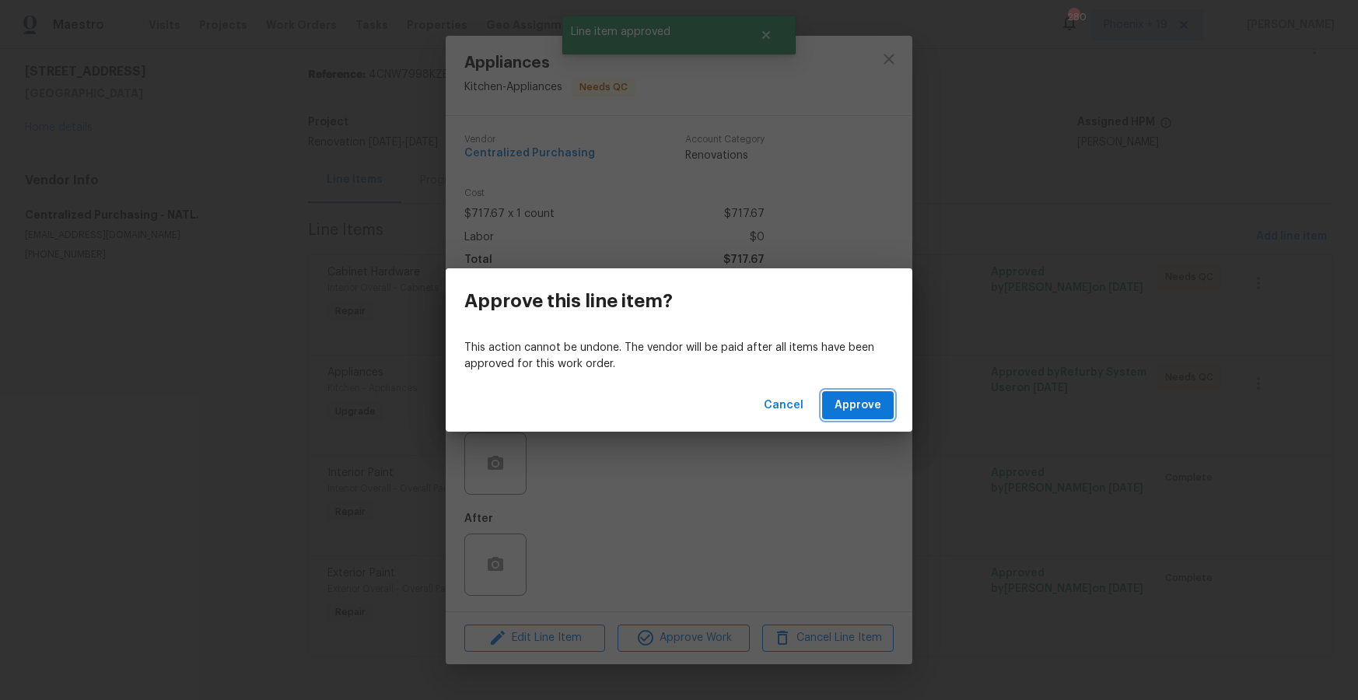
click at [835, 410] on button "Approve" at bounding box center [858, 405] width 72 height 29
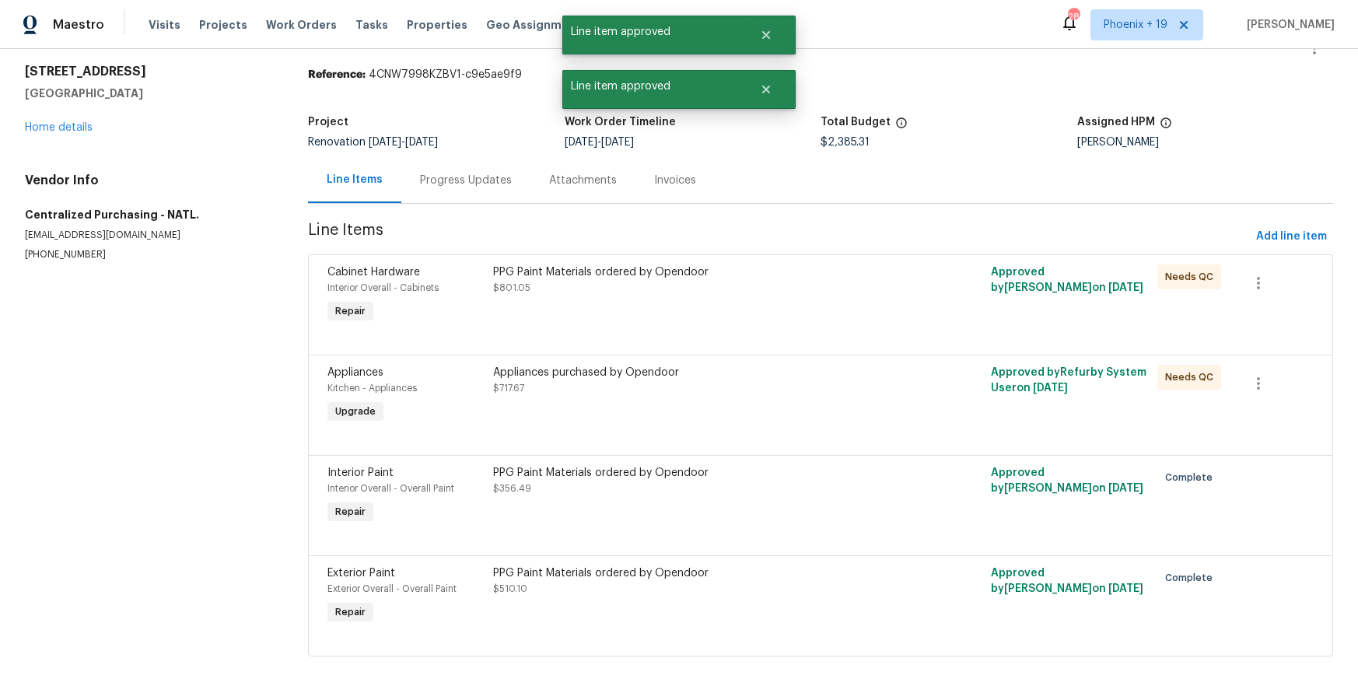
click at [808, 313] on div "PPG Paint Materials ordered by Opendoor $801.05" at bounding box center [696, 296] width 415 height 72
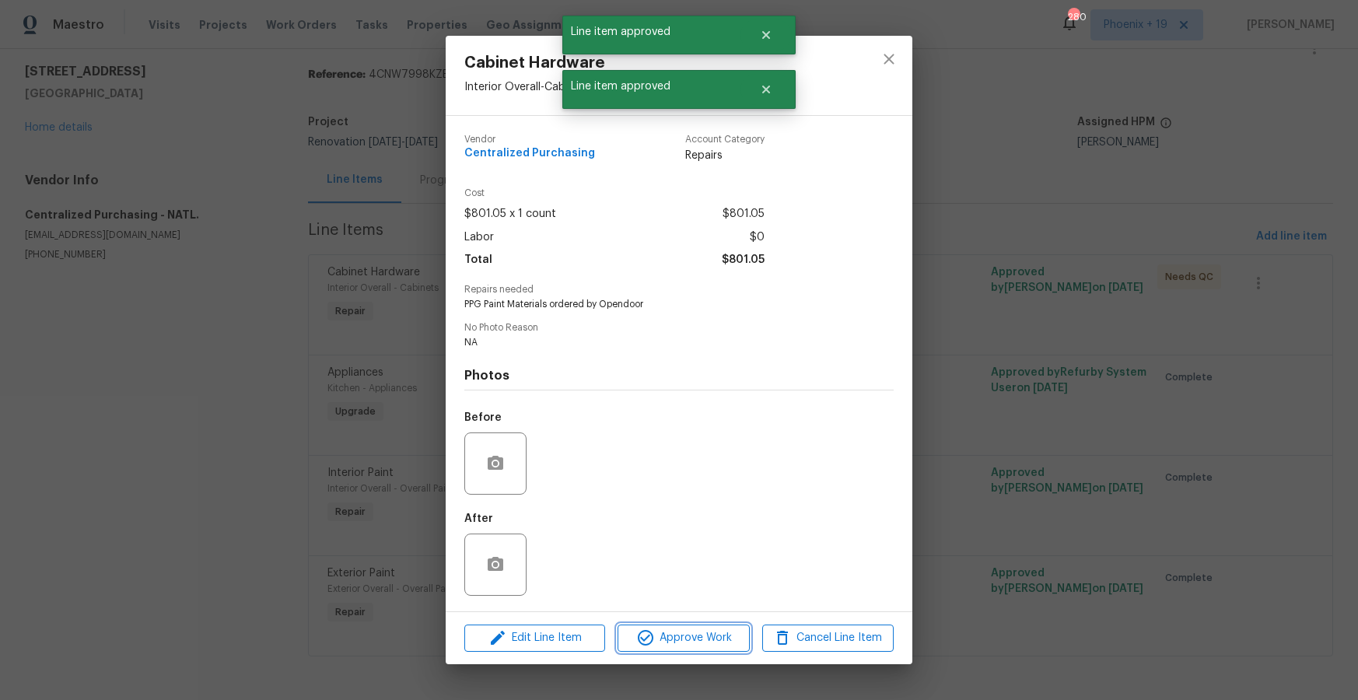
click at [720, 629] on span "Approve Work" at bounding box center [683, 638] width 122 height 19
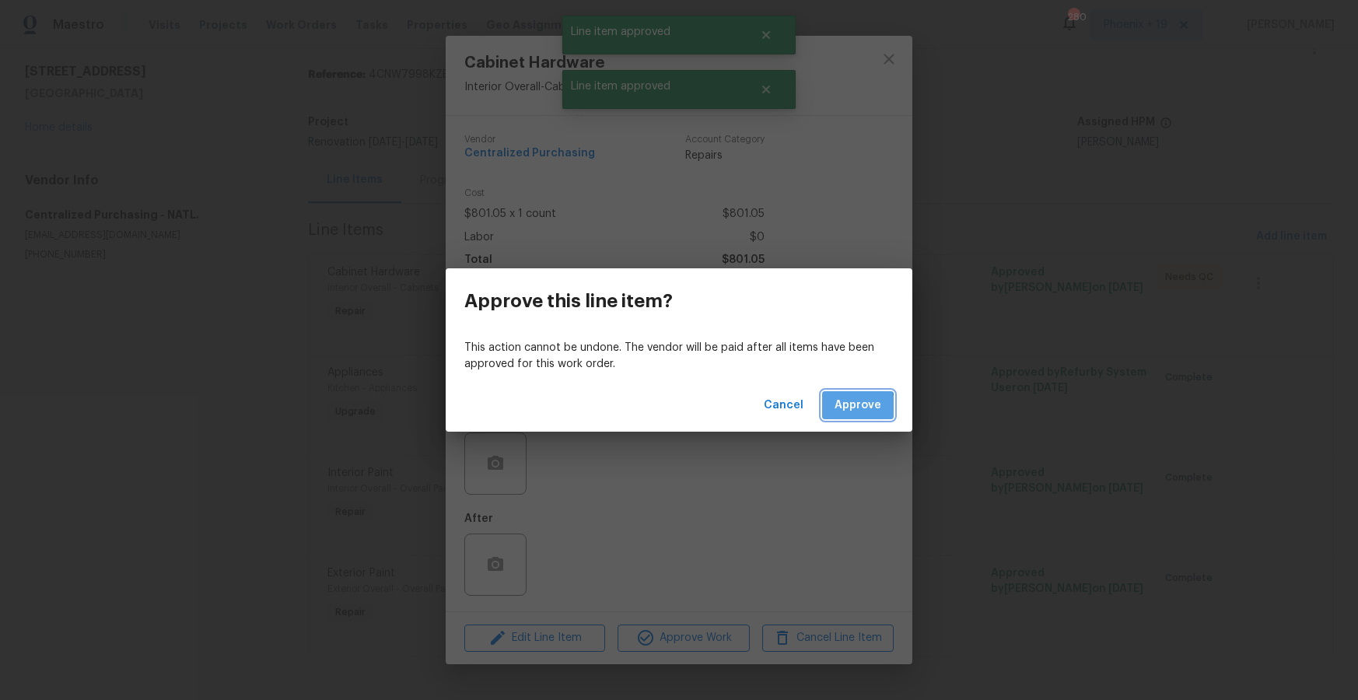
click at [843, 409] on span "Approve" at bounding box center [858, 405] width 47 height 19
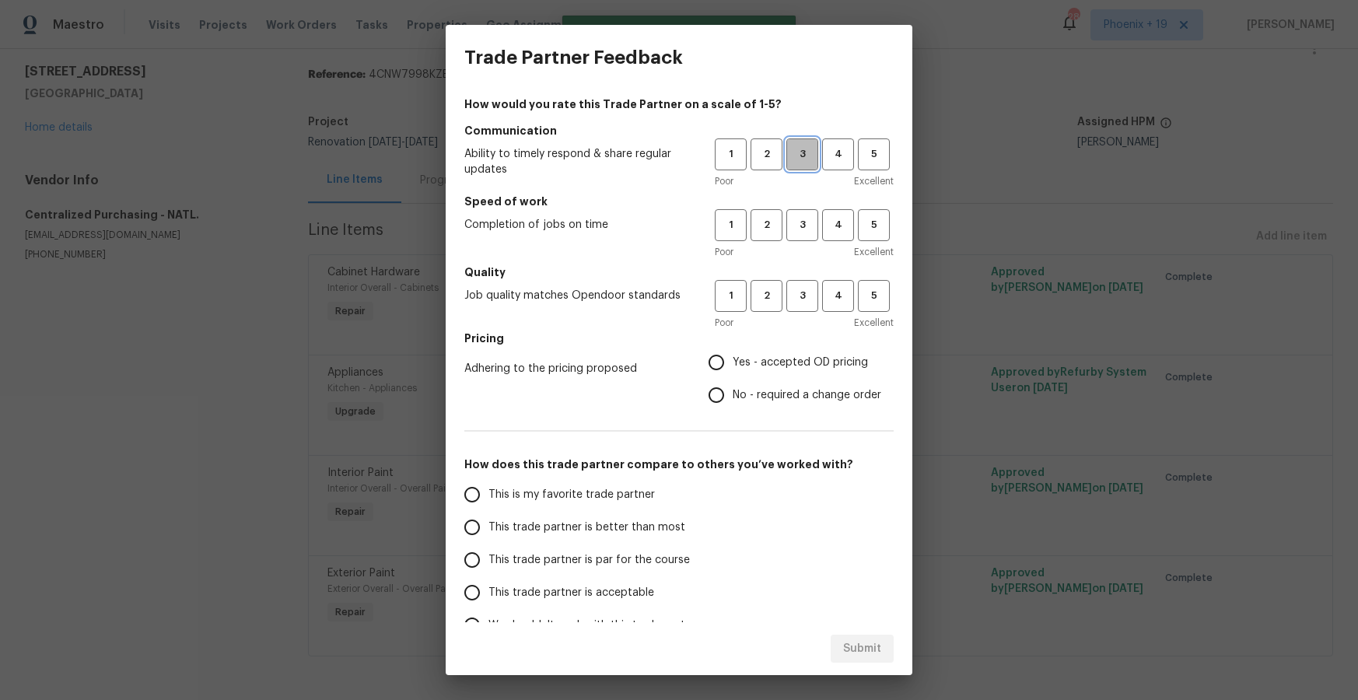
drag, startPoint x: 815, startPoint y: 156, endPoint x: 801, endPoint y: 230, distance: 75.2
click at [814, 156] on span "3" at bounding box center [802, 154] width 29 height 18
drag, startPoint x: 801, startPoint y: 230, endPoint x: 801, endPoint y: 310, distance: 79.4
click at [801, 230] on span "3" at bounding box center [802, 225] width 29 height 18
click at [801, 310] on button "3" at bounding box center [803, 296] width 32 height 32
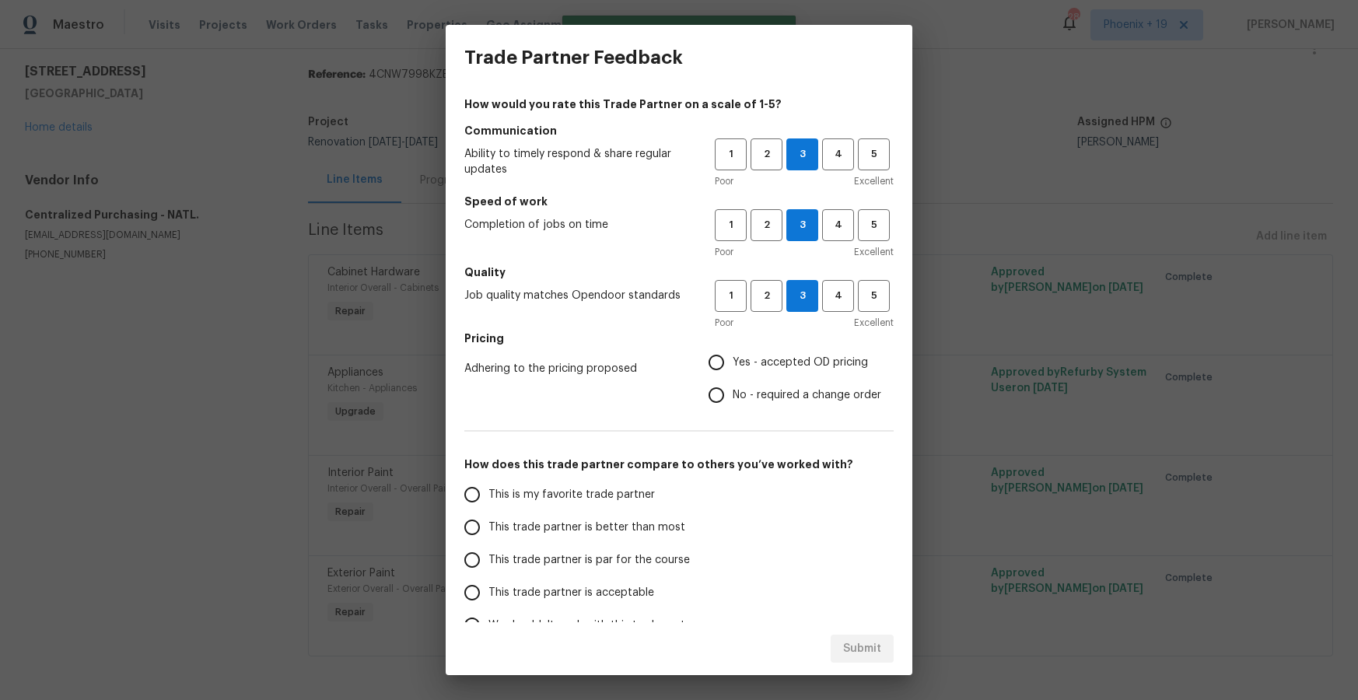
click at [773, 369] on span "Yes - accepted OD pricing" at bounding box center [800, 363] width 135 height 16
click at [733, 369] on input "Yes - accepted OD pricing" at bounding box center [716, 362] width 33 height 33
radio input "true"
drag, startPoint x: 589, startPoint y: 482, endPoint x: 614, endPoint y: 541, distance: 64.2
click at [589, 482] on label "This is my favorite trade partner" at bounding box center [579, 494] width 246 height 33
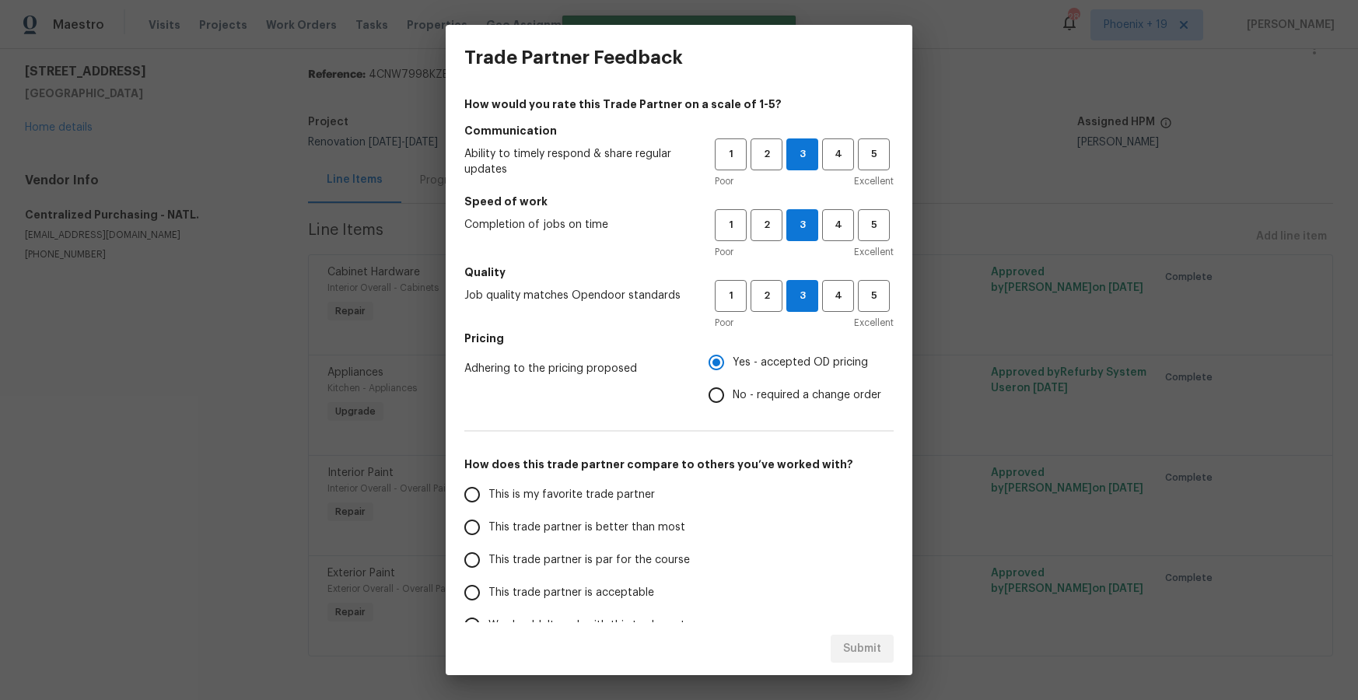
click at [489, 482] on input "This is my favorite trade partner" at bounding box center [472, 494] width 33 height 33
drag, startPoint x: 852, startPoint y: 650, endPoint x: 852, endPoint y: 640, distance: 9.3
click at [852, 649] on span "Submit" at bounding box center [862, 649] width 38 height 19
radio input "true"
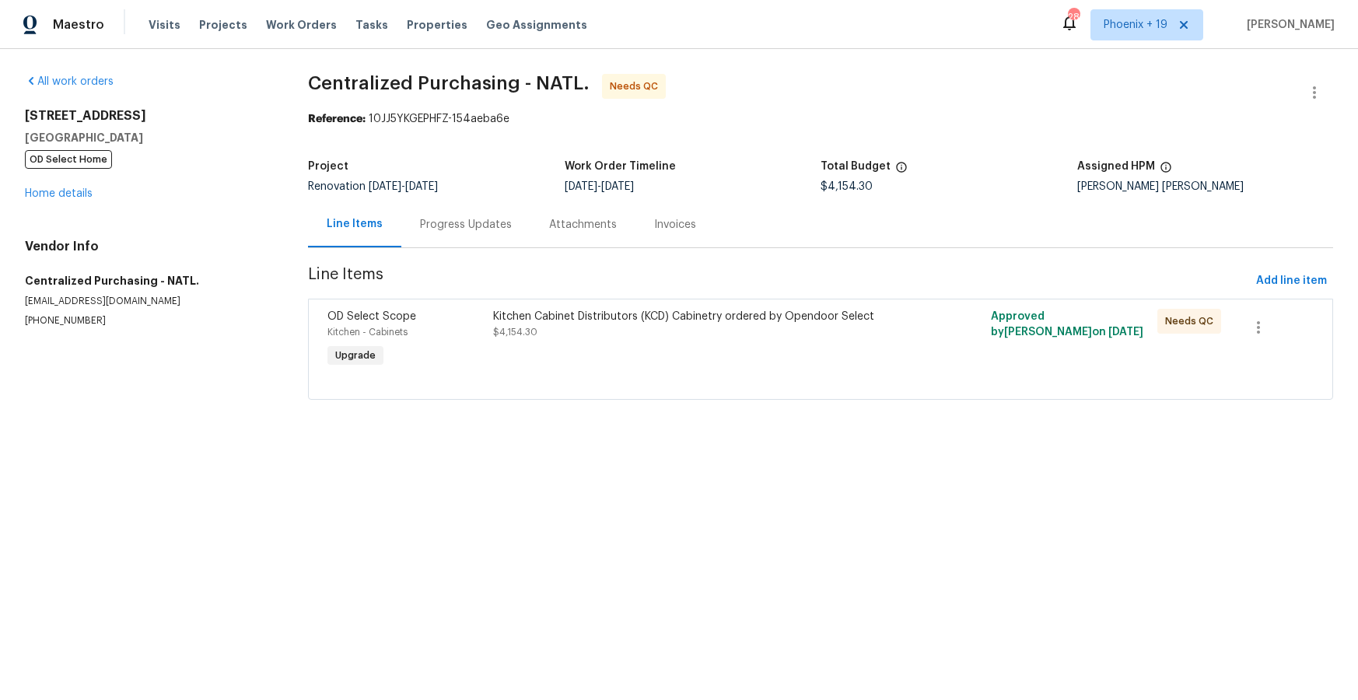
click at [843, 337] on div "Kitchen Cabinet Distributors (KCD) Cabinetry ordered by Opendoor Select $4,154.…" at bounding box center [695, 324] width 405 height 31
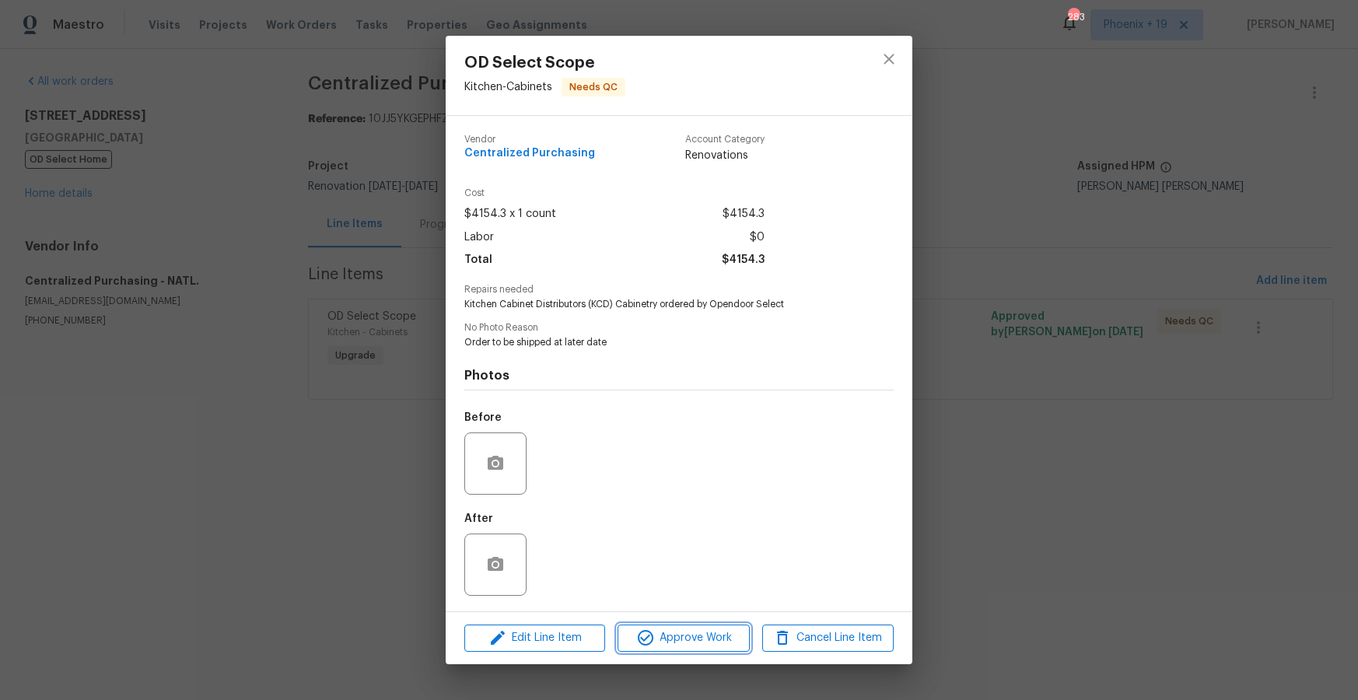
click at [706, 639] on span "Approve Work" at bounding box center [683, 638] width 122 height 19
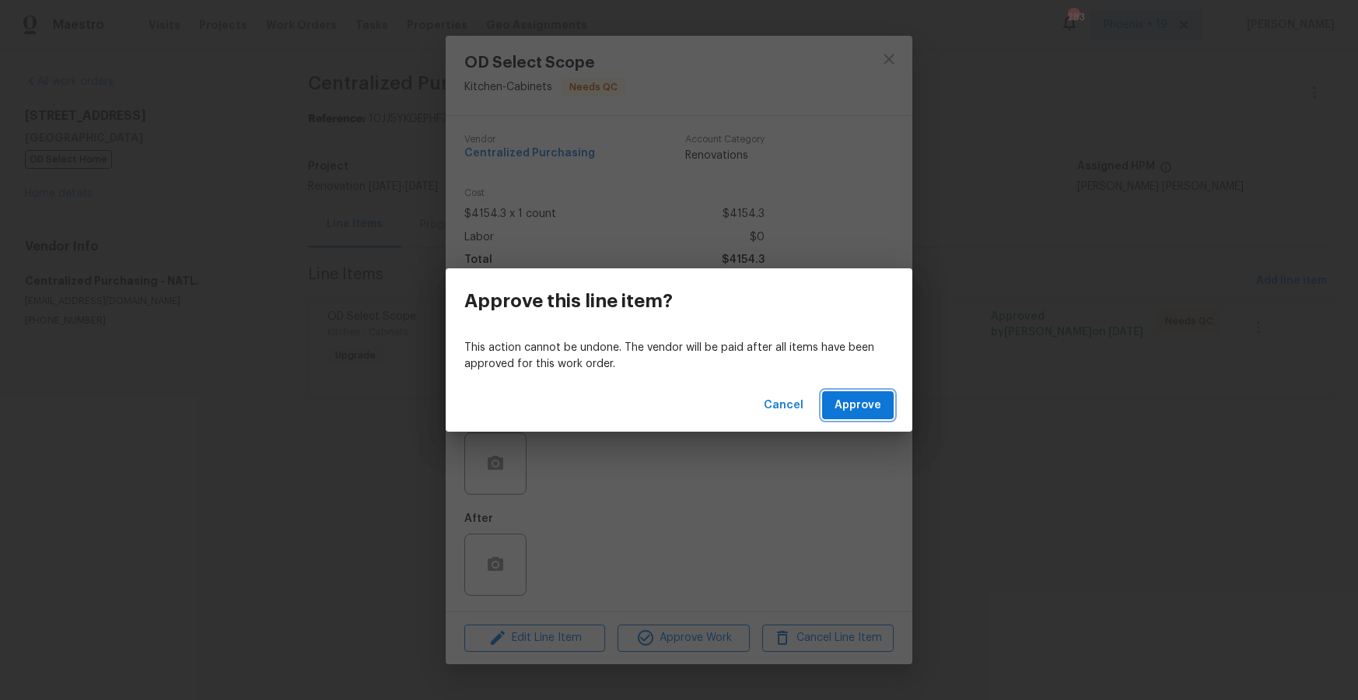
click at [830, 410] on button "Approve" at bounding box center [858, 405] width 72 height 29
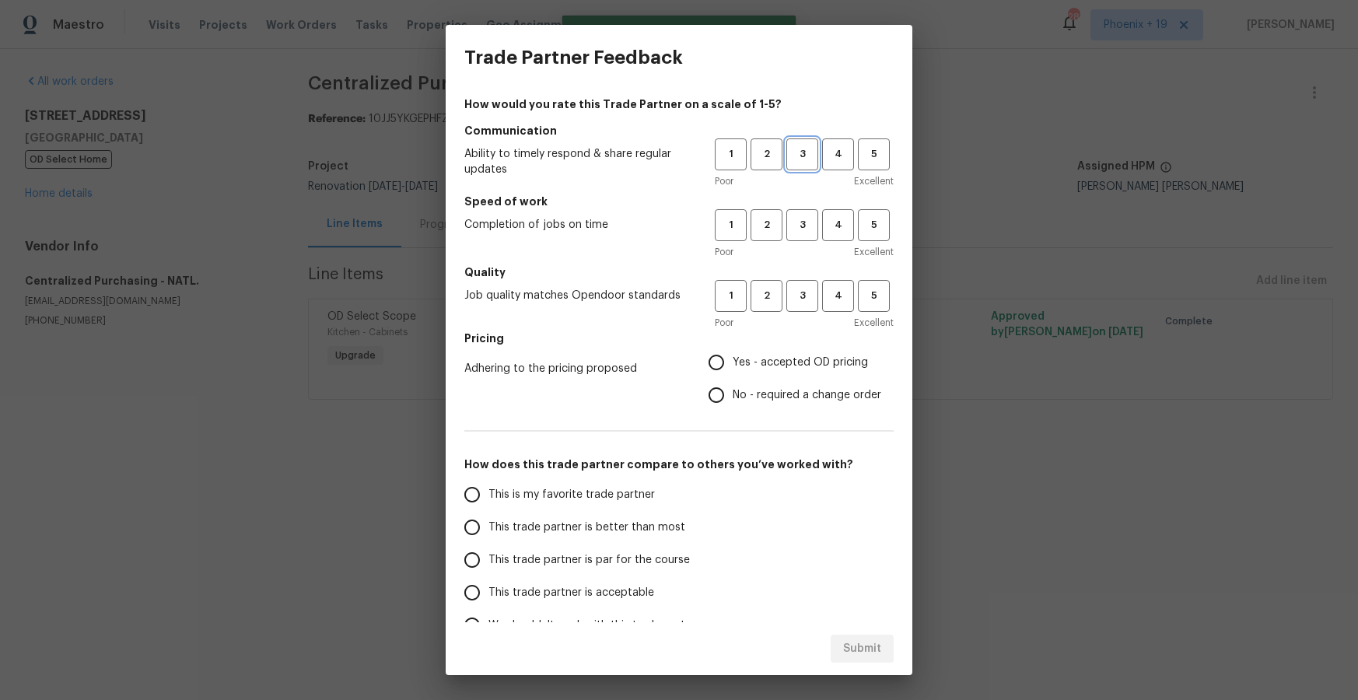
click at [808, 163] on span "3" at bounding box center [802, 154] width 29 height 18
click at [794, 212] on button "3" at bounding box center [803, 225] width 32 height 32
click at [805, 288] on span "3" at bounding box center [802, 296] width 29 height 18
click at [781, 360] on span "Yes - accepted OD pricing" at bounding box center [800, 363] width 135 height 16
click at [733, 360] on input "Yes - accepted OD pricing" at bounding box center [716, 362] width 33 height 33
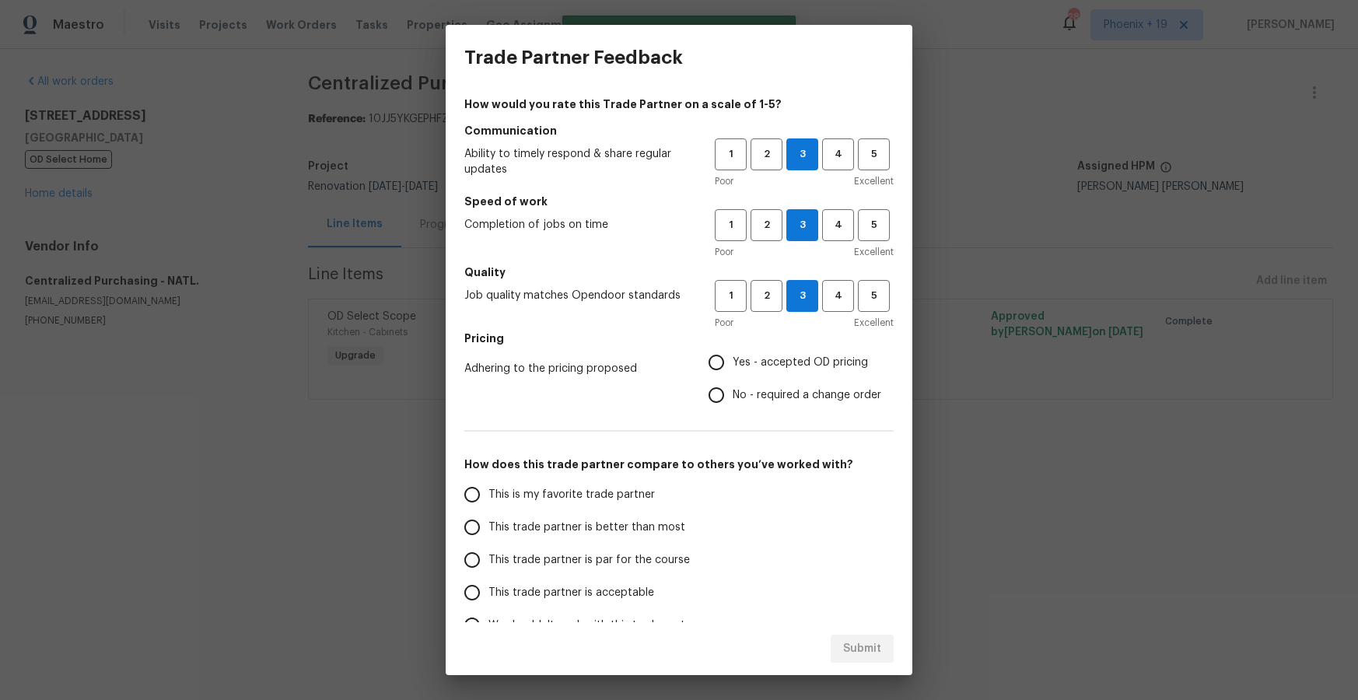
radio input "true"
drag, startPoint x: 572, startPoint y: 489, endPoint x: 580, endPoint y: 495, distance: 9.5
click at [572, 489] on span "This is my favorite trade partner" at bounding box center [572, 495] width 166 height 16
click at [489, 489] on input "This is my favorite trade partner" at bounding box center [472, 494] width 33 height 33
click at [861, 644] on span "Submit" at bounding box center [862, 649] width 38 height 19
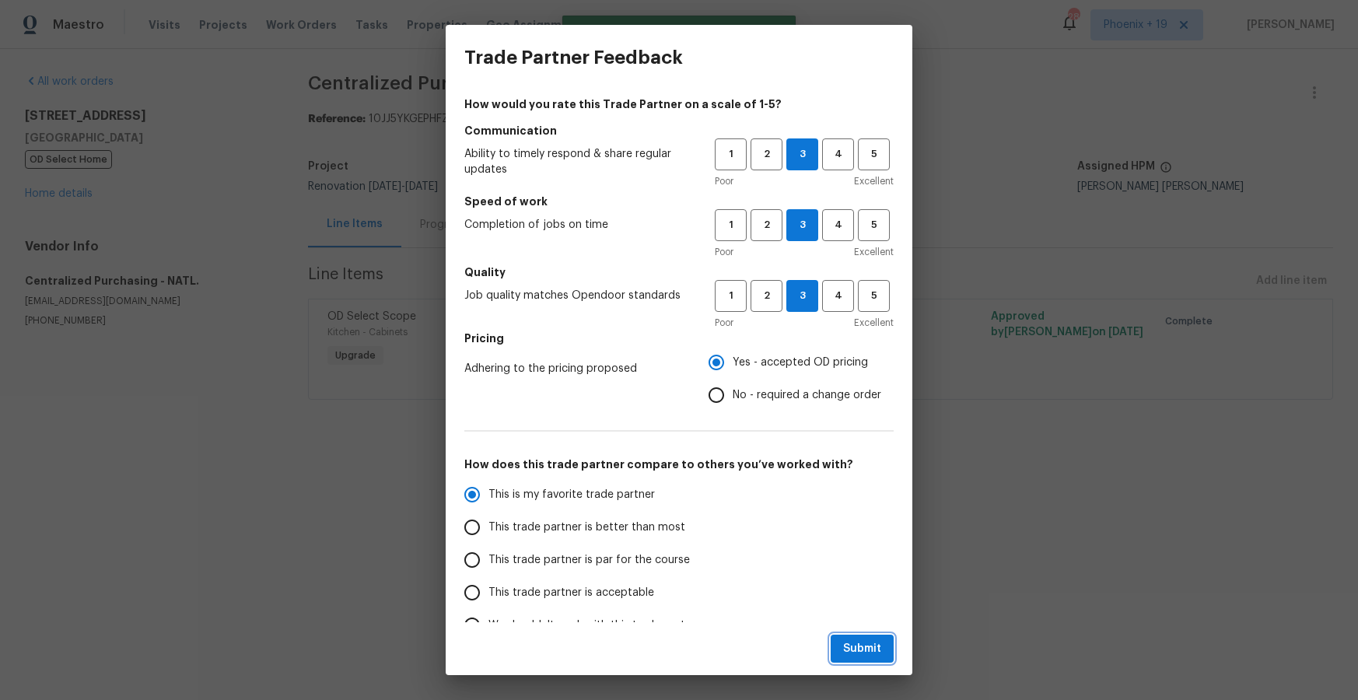
radio input "true"
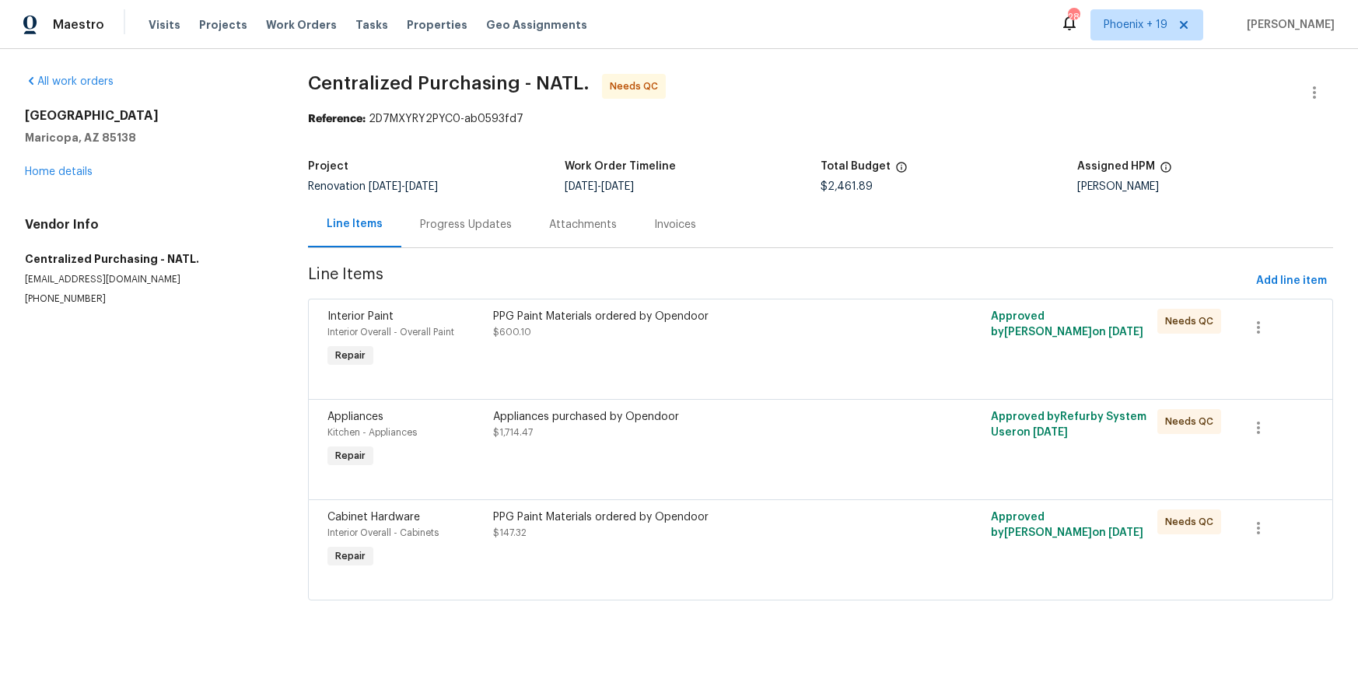
click at [757, 378] on div at bounding box center [821, 380] width 987 height 19
click at [730, 373] on div at bounding box center [821, 380] width 987 height 19
click at [710, 352] on div "PPG Paint Materials ordered by Opendoor $600.10" at bounding box center [696, 340] width 415 height 72
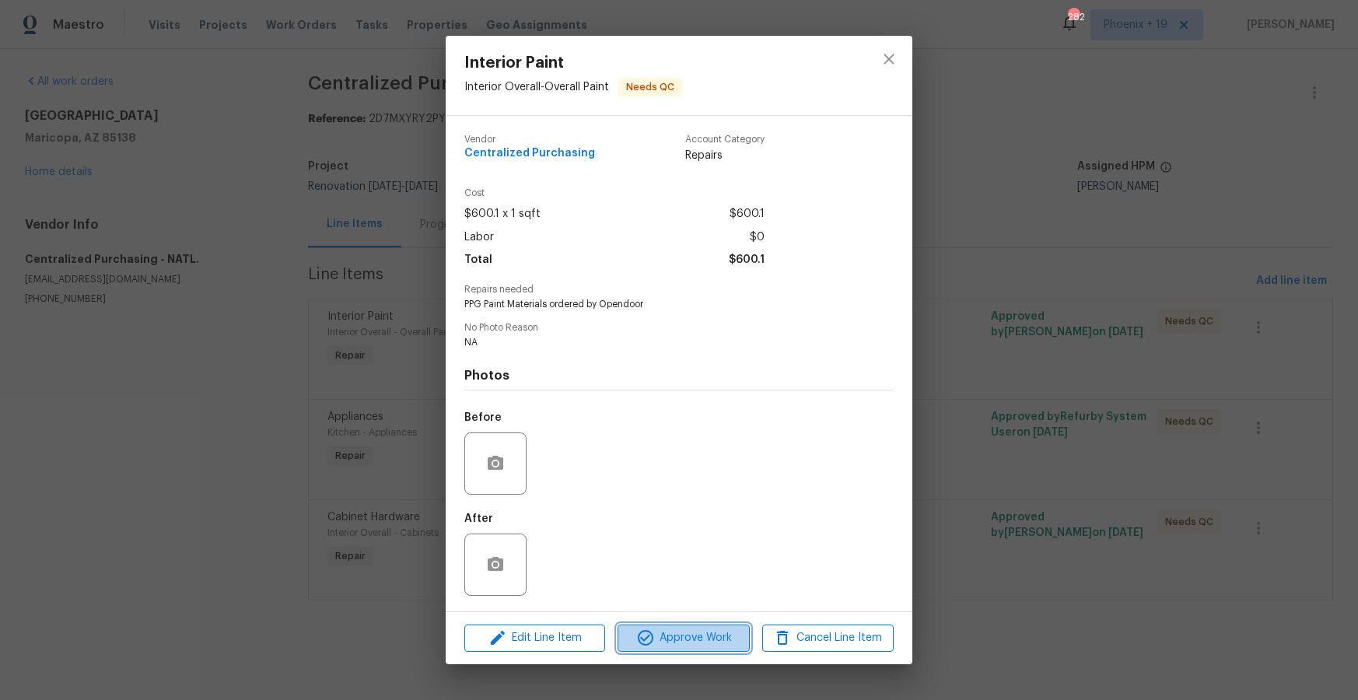
click at [669, 625] on button "Approve Work" at bounding box center [683, 638] width 131 height 27
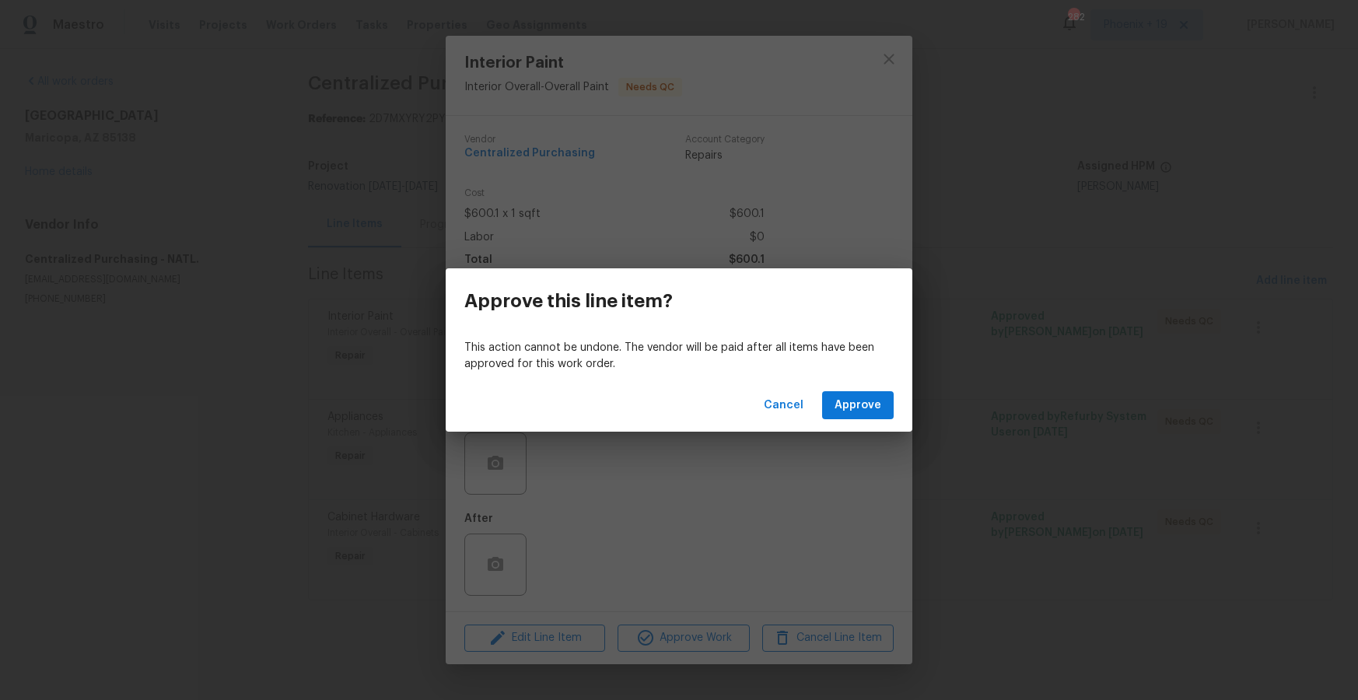
click at [673, 628] on div "Approve this line item? This action cannot be undone. The vendor will be paid a…" at bounding box center [679, 350] width 1358 height 700
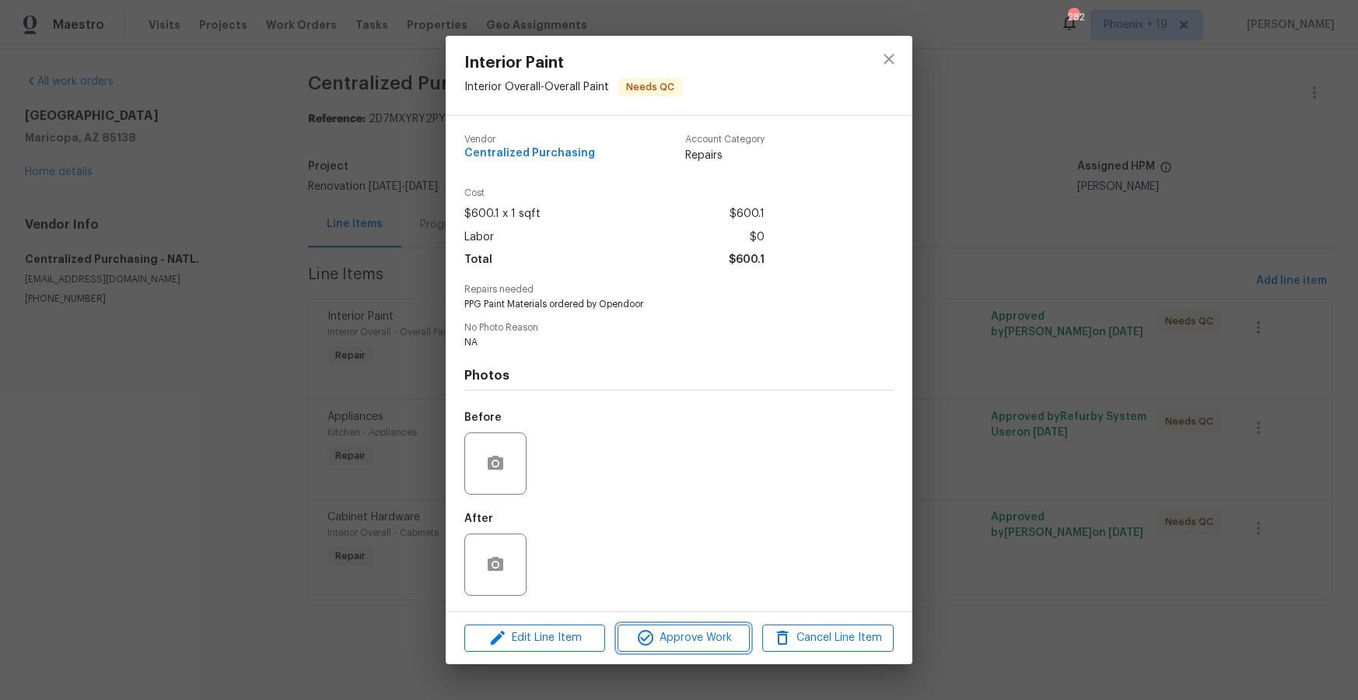
click at [711, 634] on span "Approve Work" at bounding box center [683, 638] width 122 height 19
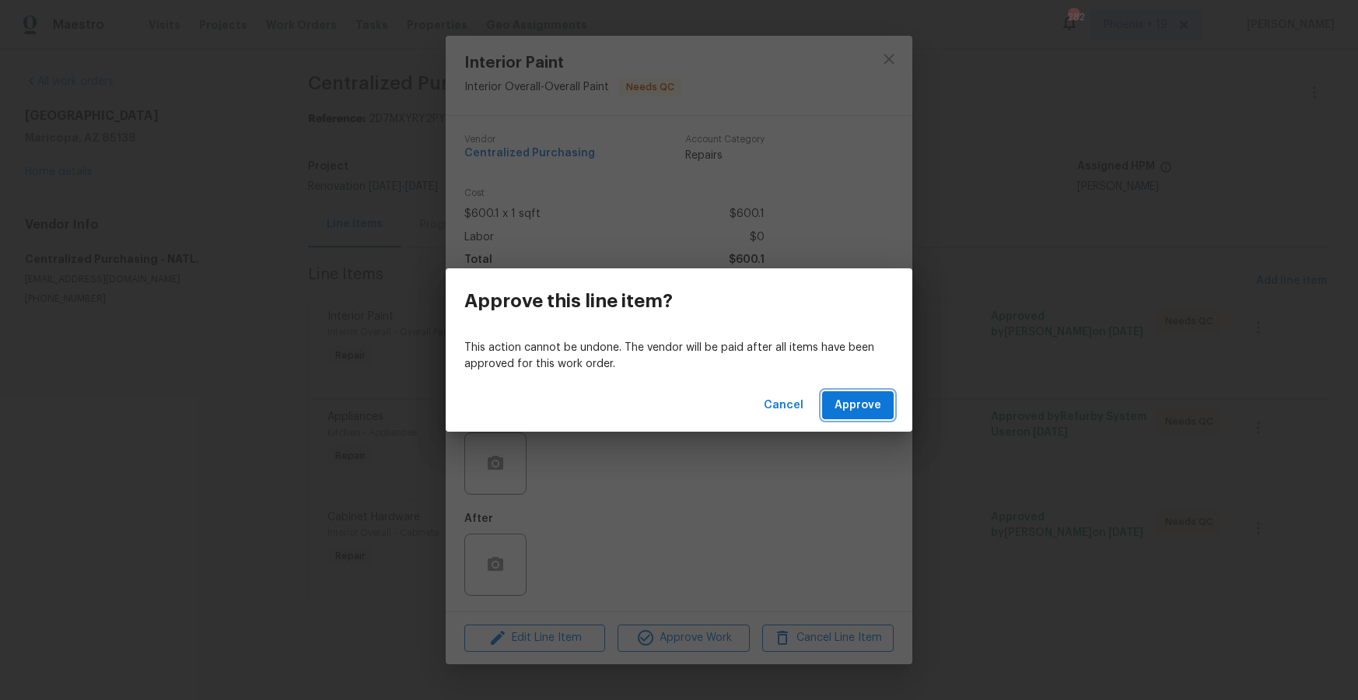
click at [866, 397] on span "Approve" at bounding box center [858, 405] width 47 height 19
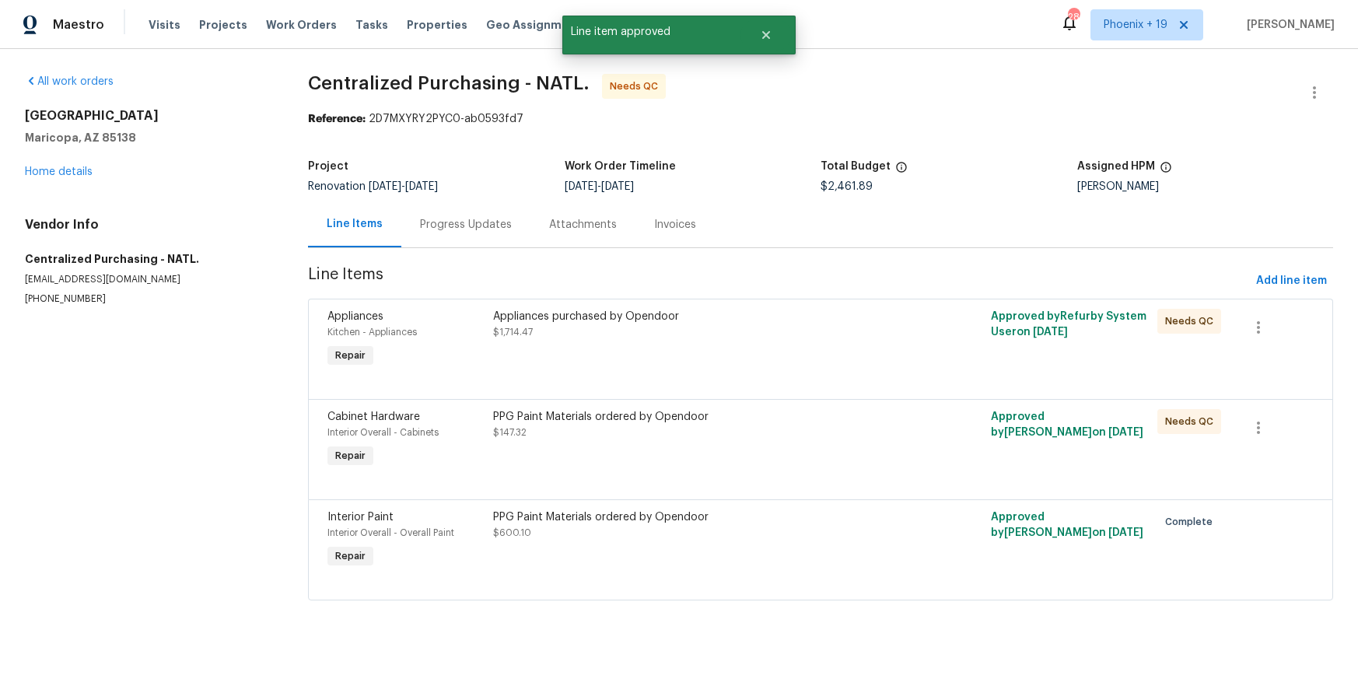
click at [806, 324] on div "Appliances purchased by Opendoor $1,714.47" at bounding box center [695, 324] width 405 height 31
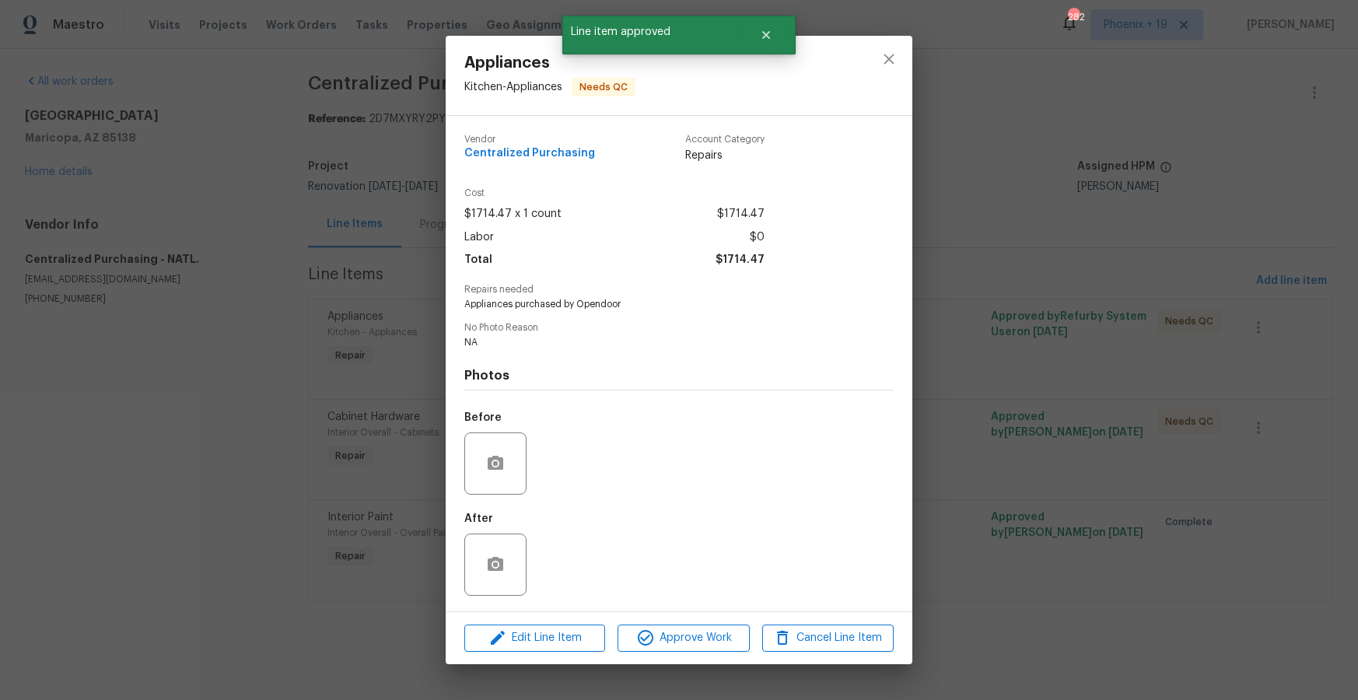
click at [744, 616] on div "Edit Line Item Approve Work Cancel Line Item" at bounding box center [679, 638] width 467 height 52
click at [735, 629] on span "Approve Work" at bounding box center [683, 638] width 122 height 19
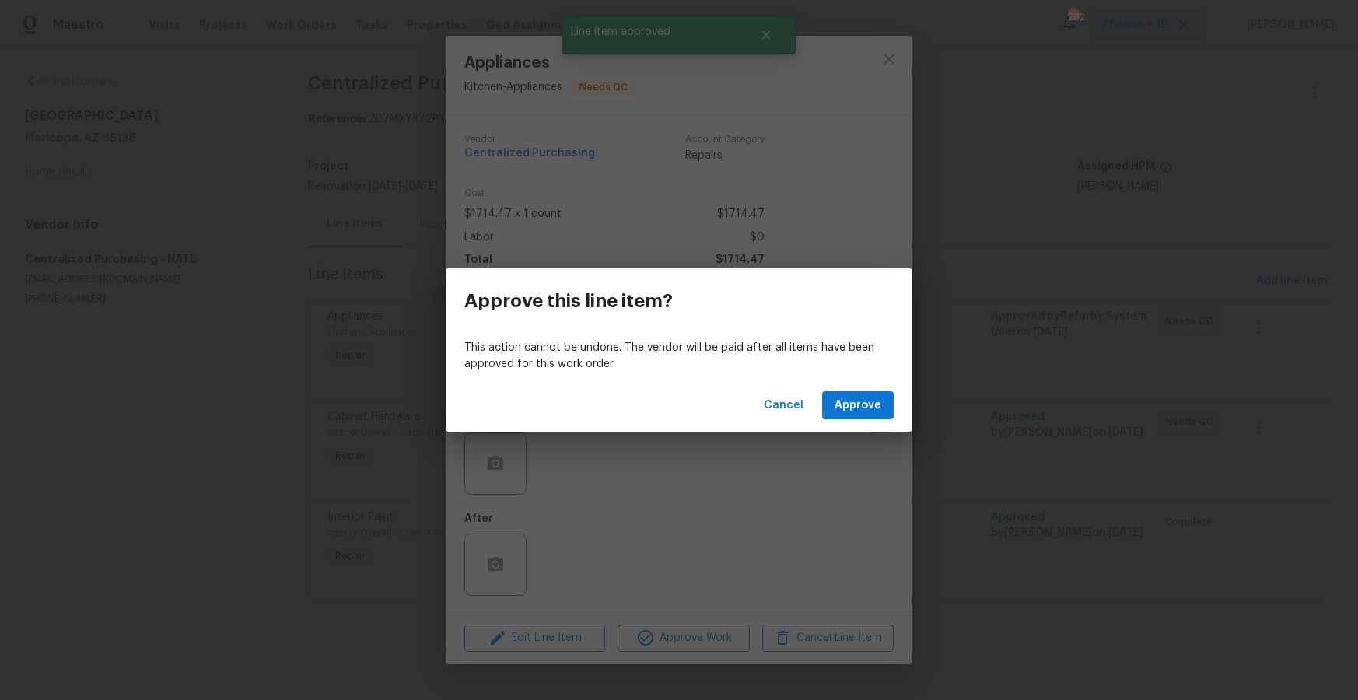
click at [849, 423] on div "Cancel Approve" at bounding box center [679, 406] width 467 height 54
click at [854, 407] on span "Approve" at bounding box center [858, 405] width 47 height 19
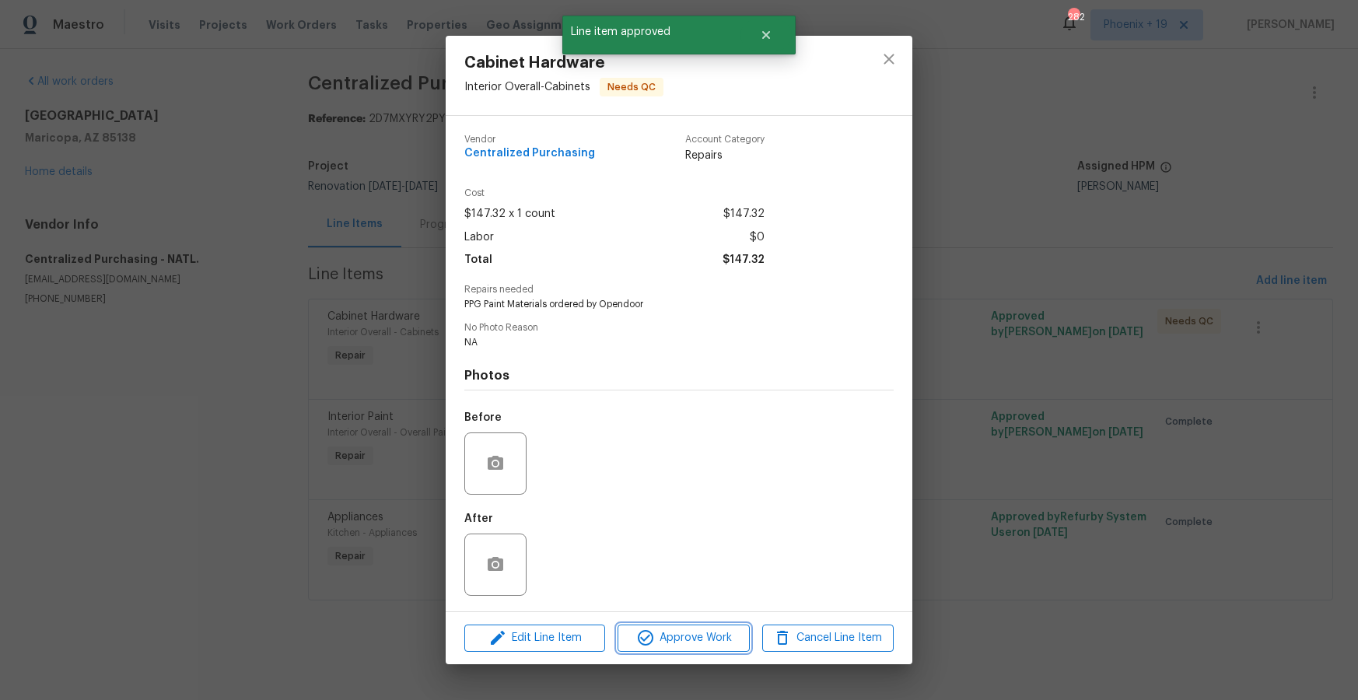
click at [706, 639] on span "Approve Work" at bounding box center [683, 638] width 122 height 19
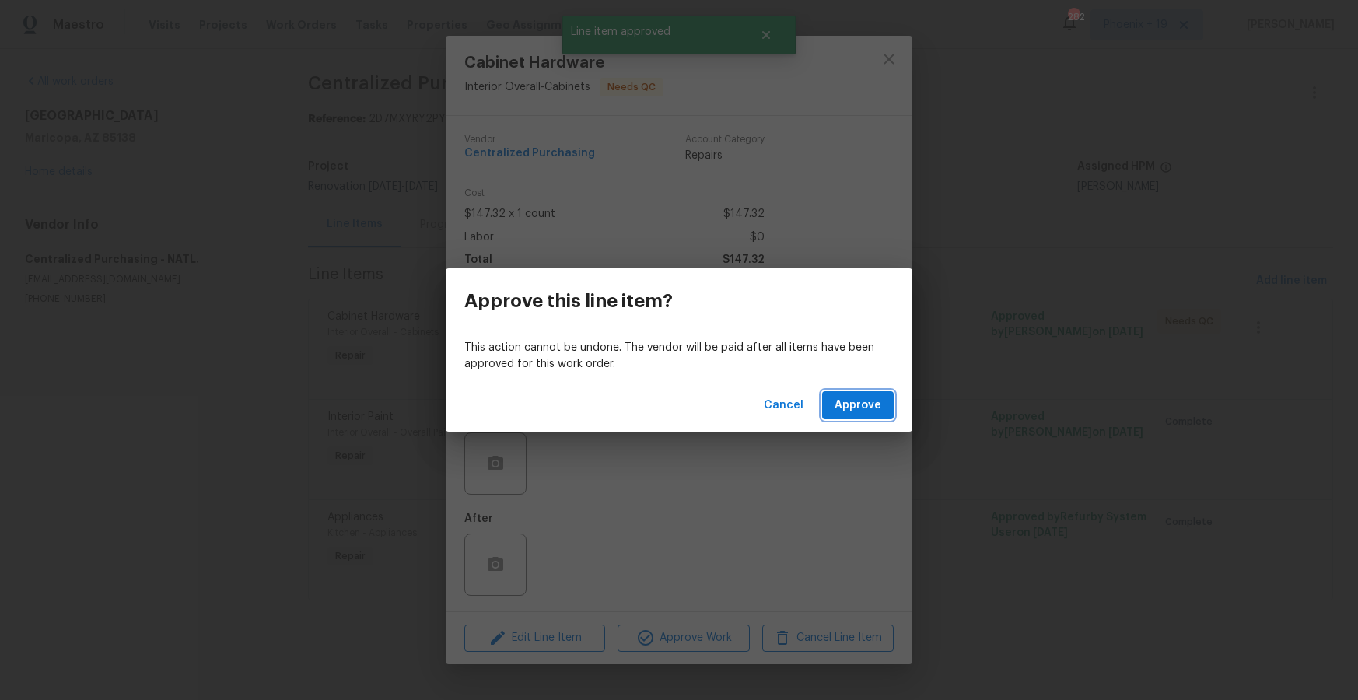
click at [853, 406] on span "Approve" at bounding box center [858, 405] width 47 height 19
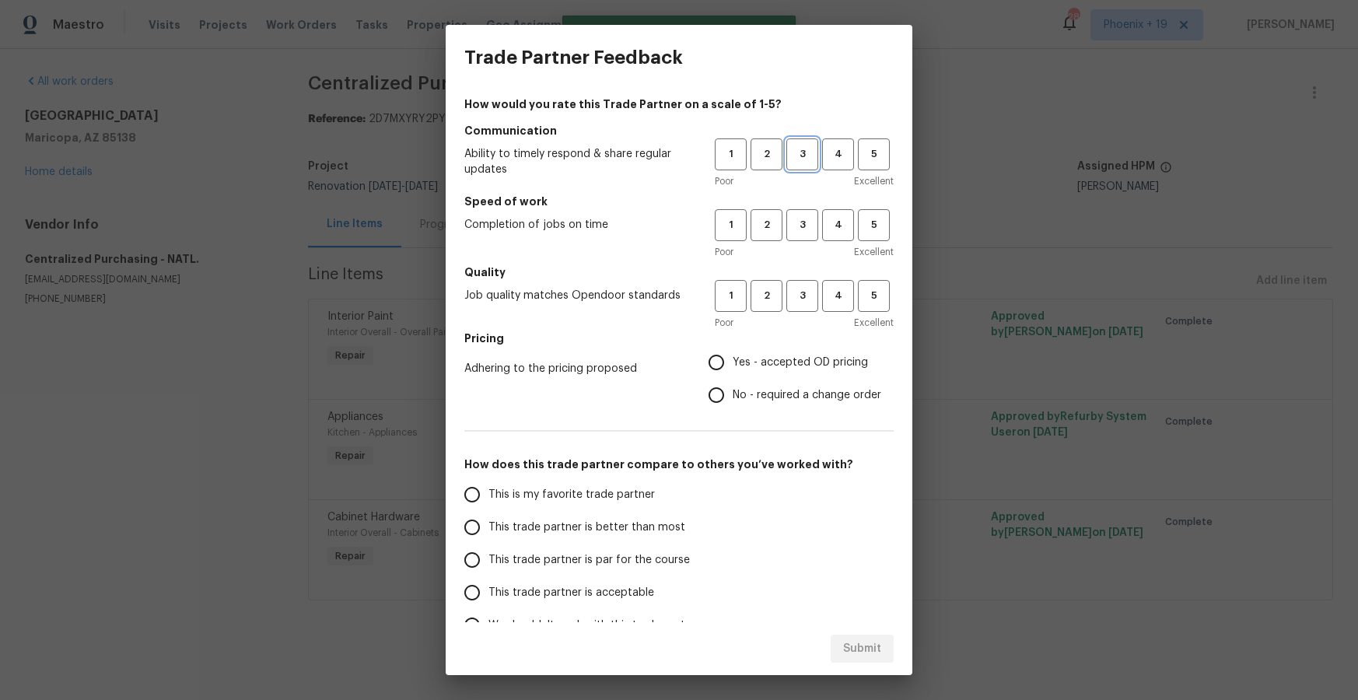
drag, startPoint x: 803, startPoint y: 155, endPoint x: 797, endPoint y: 224, distance: 69.5
click at [803, 156] on span "3" at bounding box center [802, 154] width 29 height 18
click at [797, 226] on span "3" at bounding box center [802, 225] width 29 height 18
click at [795, 298] on span "3" at bounding box center [802, 296] width 29 height 18
click at [760, 355] on span "Yes - accepted OD pricing" at bounding box center [800, 363] width 135 height 16
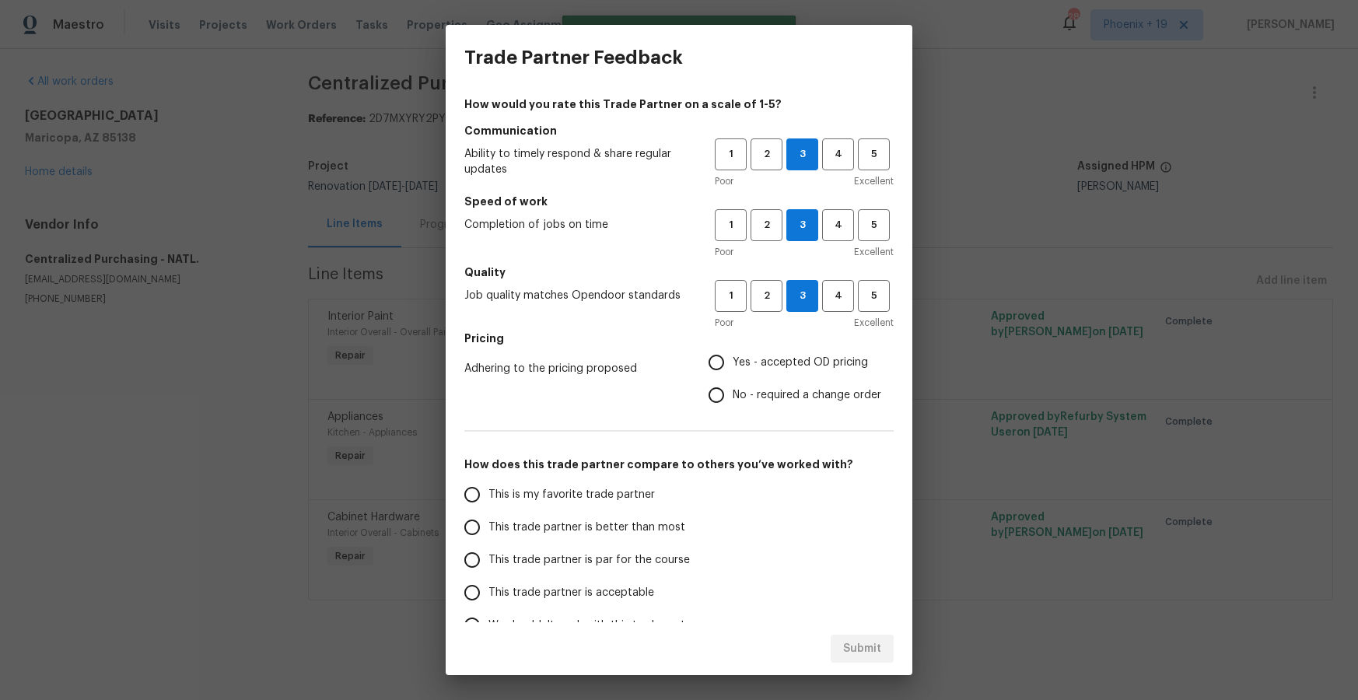
click at [733, 353] on input "Yes - accepted OD pricing" at bounding box center [716, 362] width 33 height 33
radio input "true"
click at [630, 468] on h5 "How does this trade partner compare to others you’ve worked with?" at bounding box center [678, 465] width 429 height 16
click at [633, 489] on span "This is my favorite trade partner" at bounding box center [572, 495] width 166 height 16
click at [489, 489] on input "This is my favorite trade partner" at bounding box center [472, 494] width 33 height 33
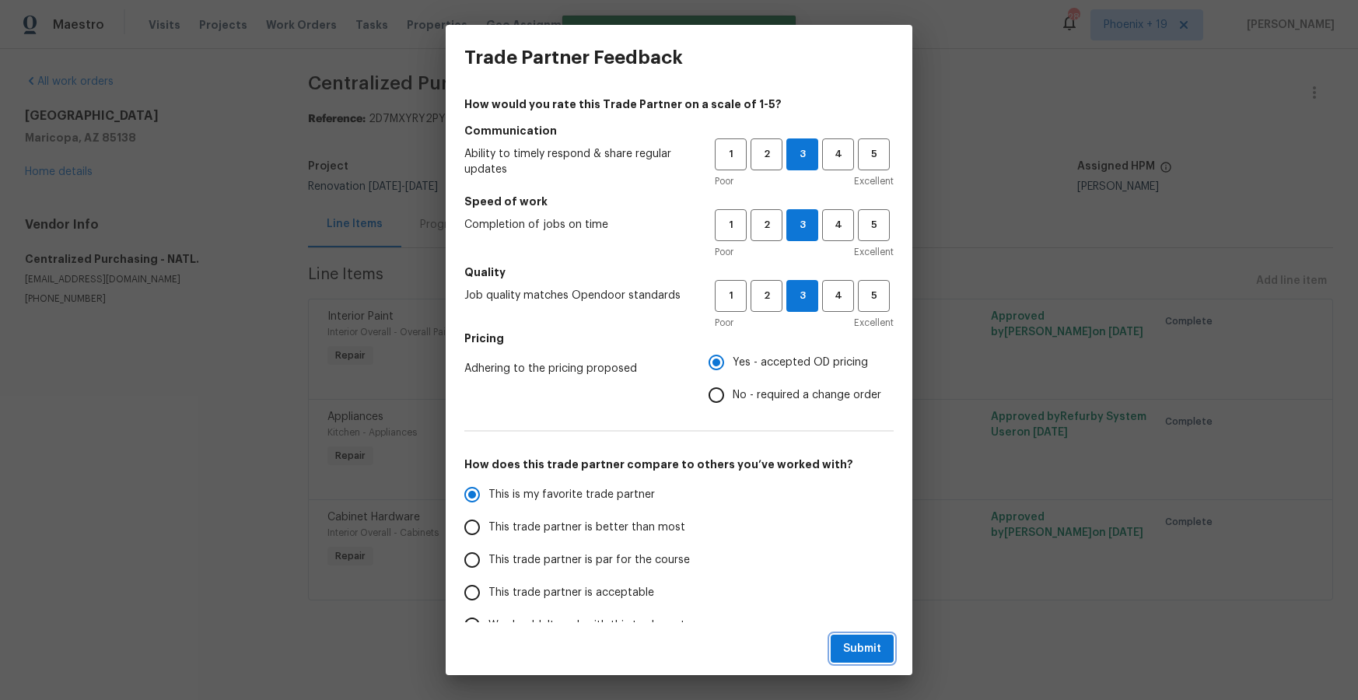
click at [875, 643] on span "Submit" at bounding box center [862, 649] width 38 height 19
radio input "true"
